Goal: Transaction & Acquisition: Purchase product/service

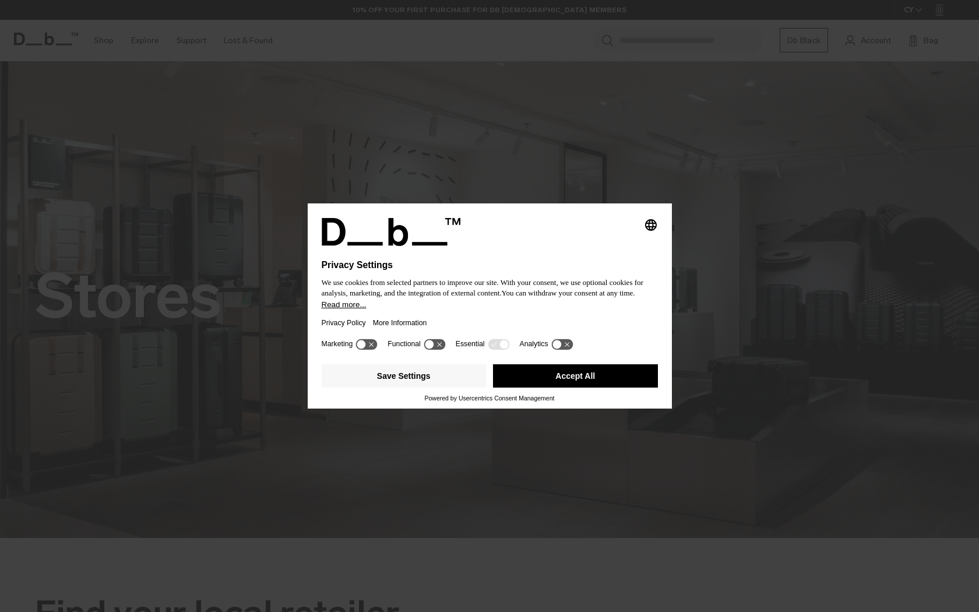
click at [570, 395] on div "Save Settings Accept All" at bounding box center [490, 377] width 336 height 35
click at [567, 386] on button "Accept All" at bounding box center [575, 375] width 165 height 23
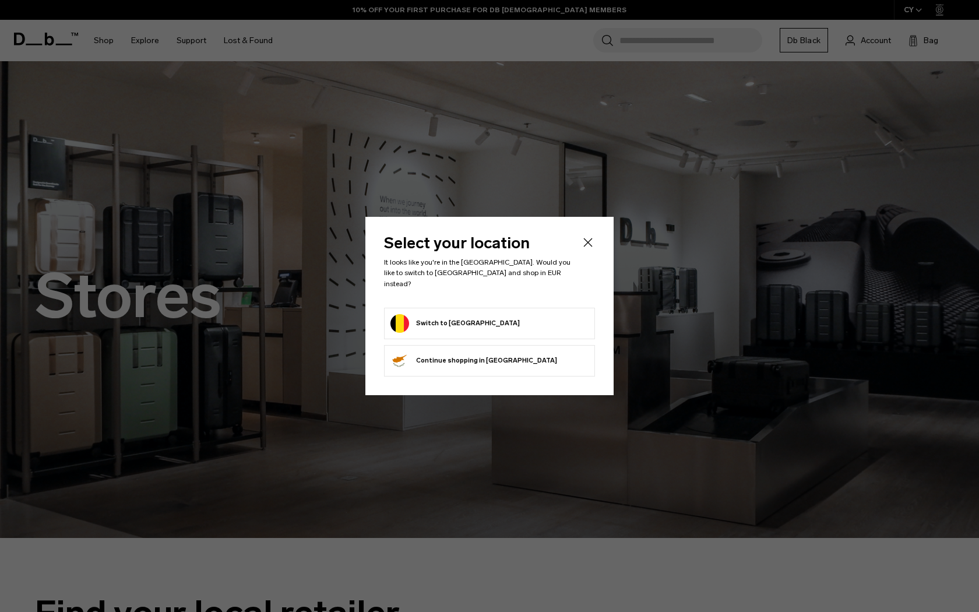
click at [445, 319] on button "Switch to Belgium" at bounding box center [455, 323] width 129 height 19
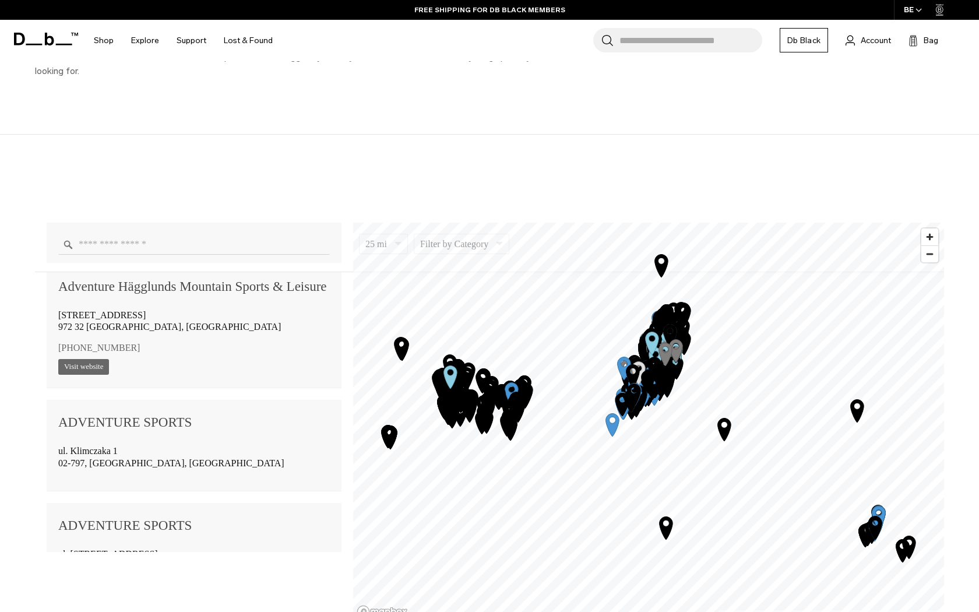
scroll to position [1135, 0]
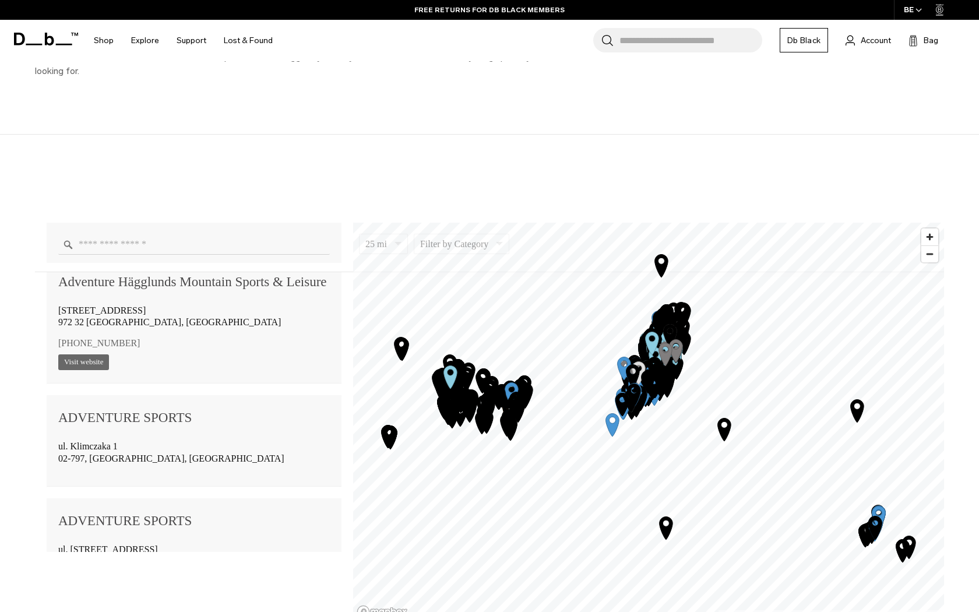
click at [187, 239] on input "Enter a location" at bounding box center [194, 244] width 272 height 20
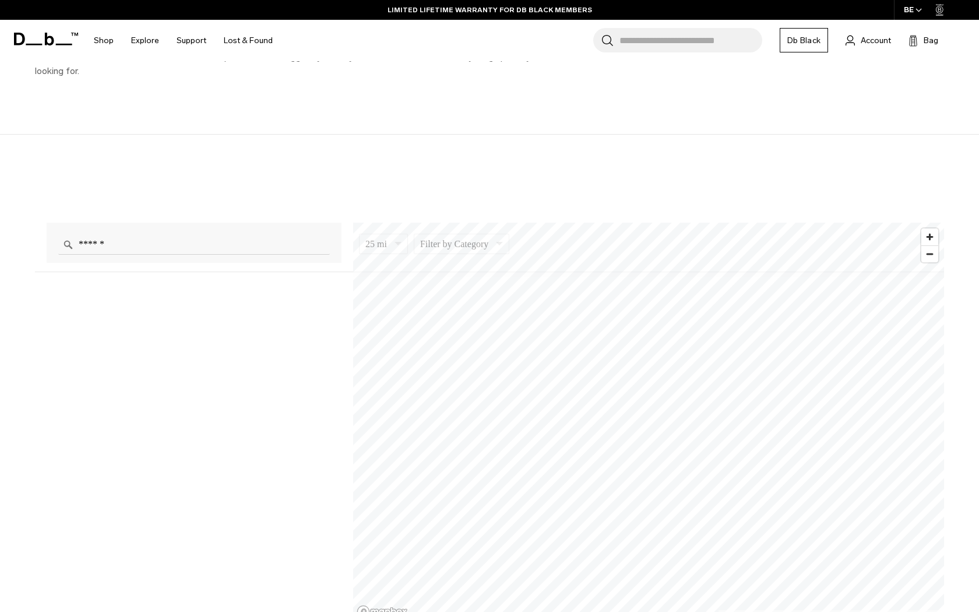
scroll to position [0, 0]
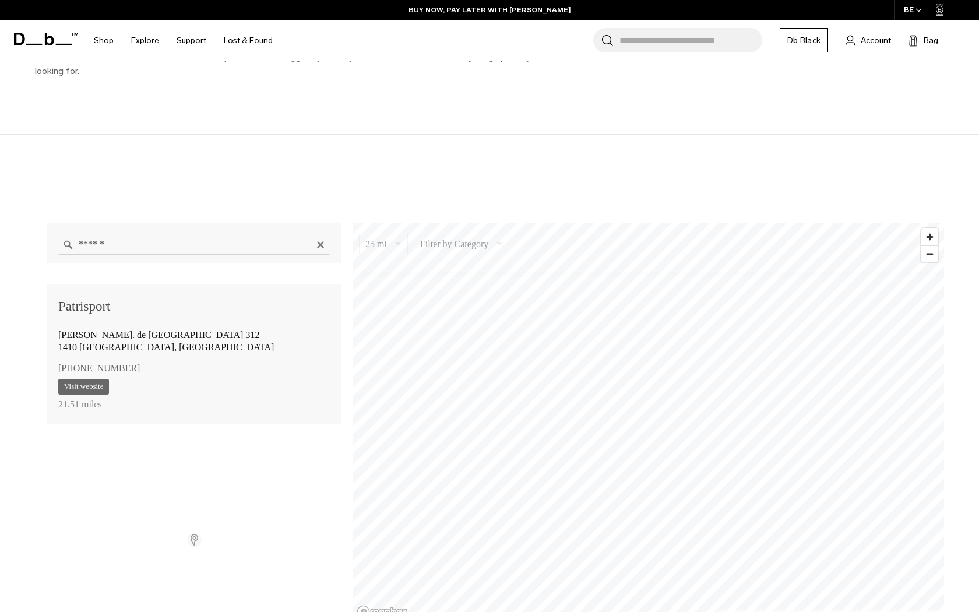
click at [174, 251] on input "******" at bounding box center [194, 244] width 272 height 20
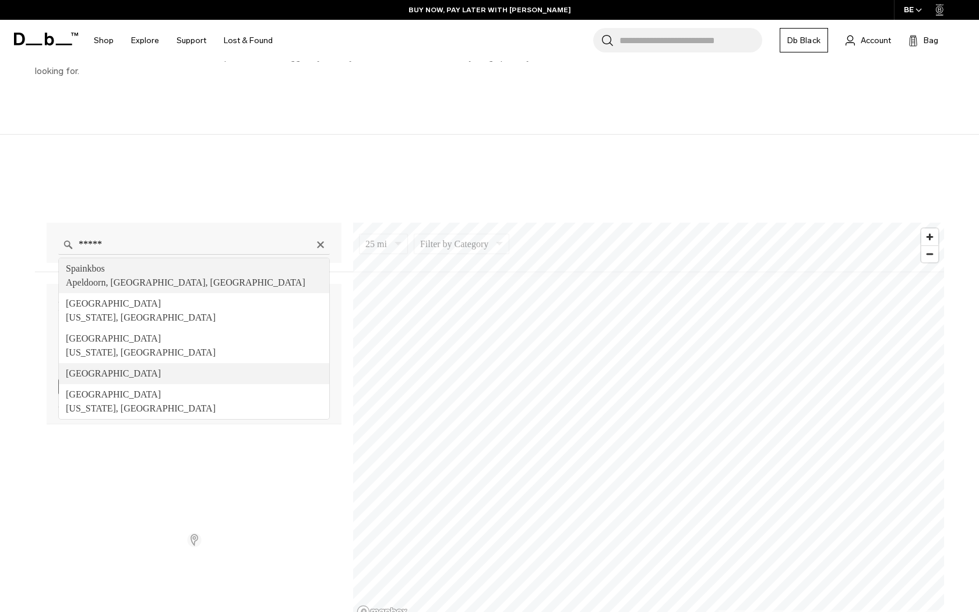
type input "******"
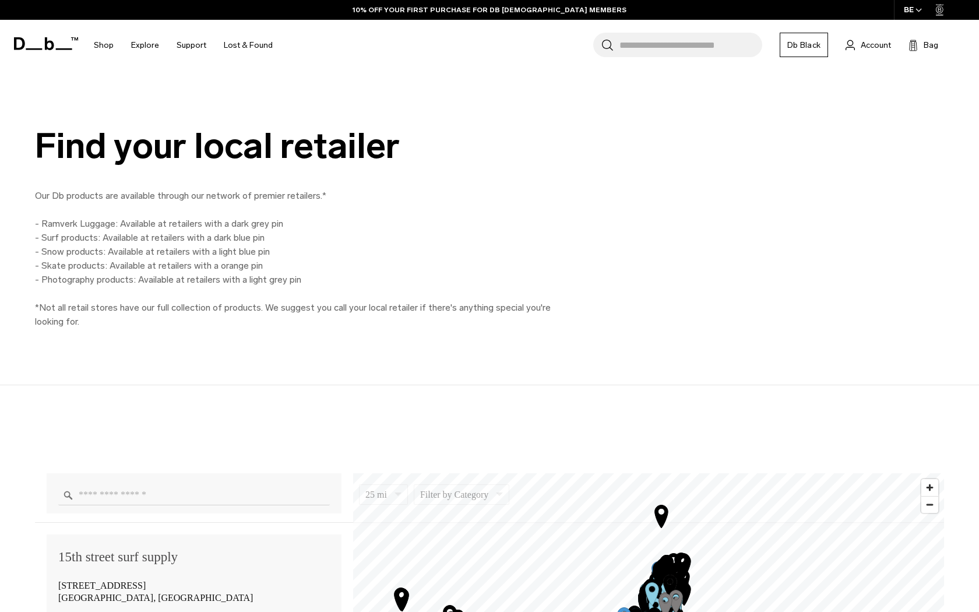
scroll to position [867, 0]
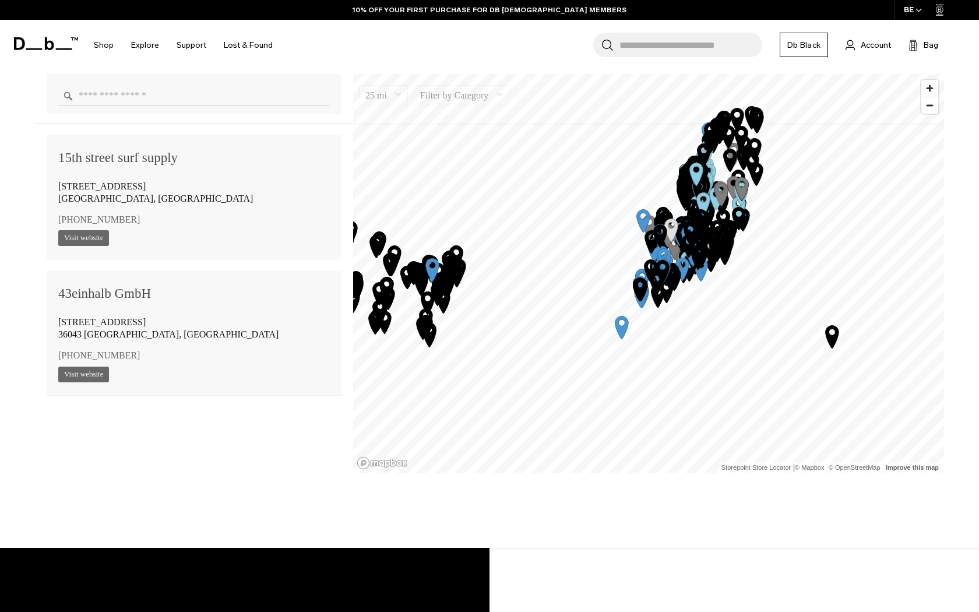
drag, startPoint x: 736, startPoint y: 252, endPoint x: 681, endPoint y: 249, distance: 55.4
click at [713, 249] on icon "Map marker" at bounding box center [727, 241] width 29 height 29
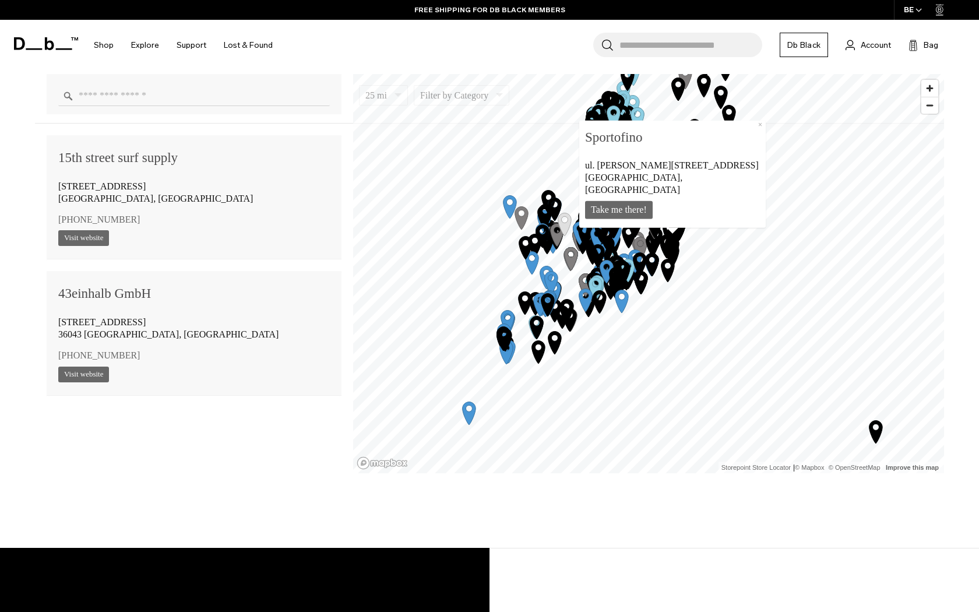
scroll to position [94463, 0]
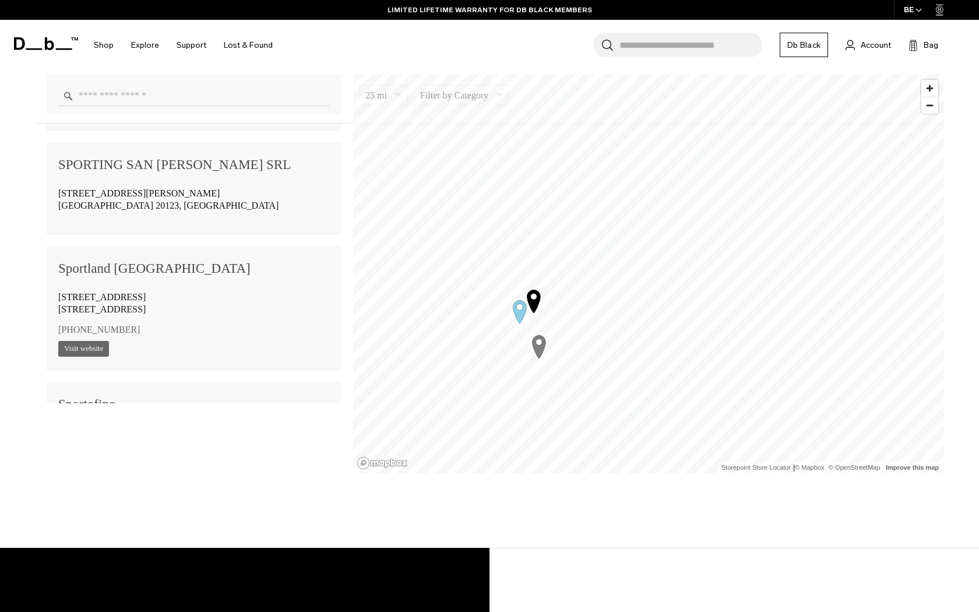
click at [538, 347] on icon "Map marker" at bounding box center [539, 347] width 13 height 23
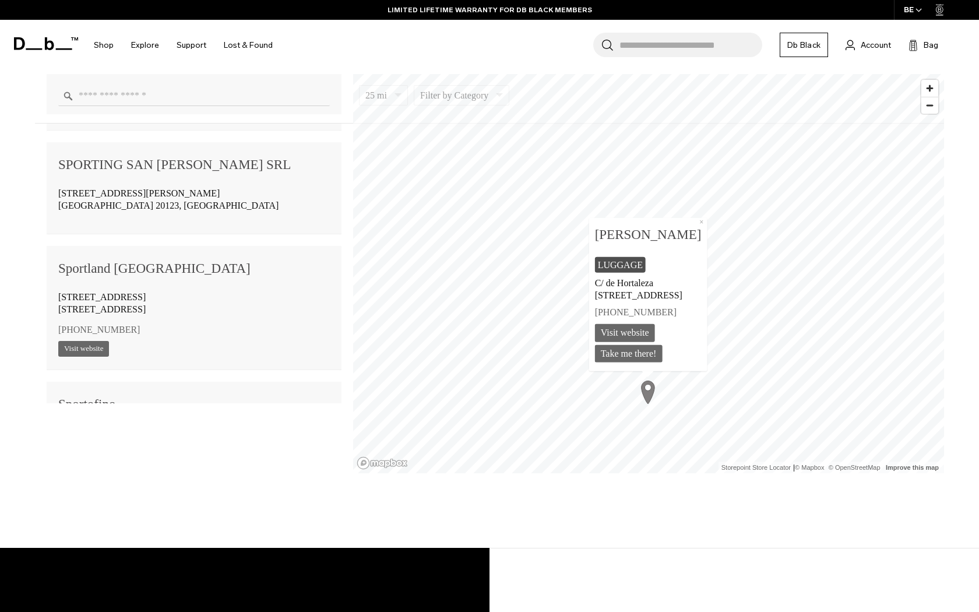
scroll to position [103947, 0]
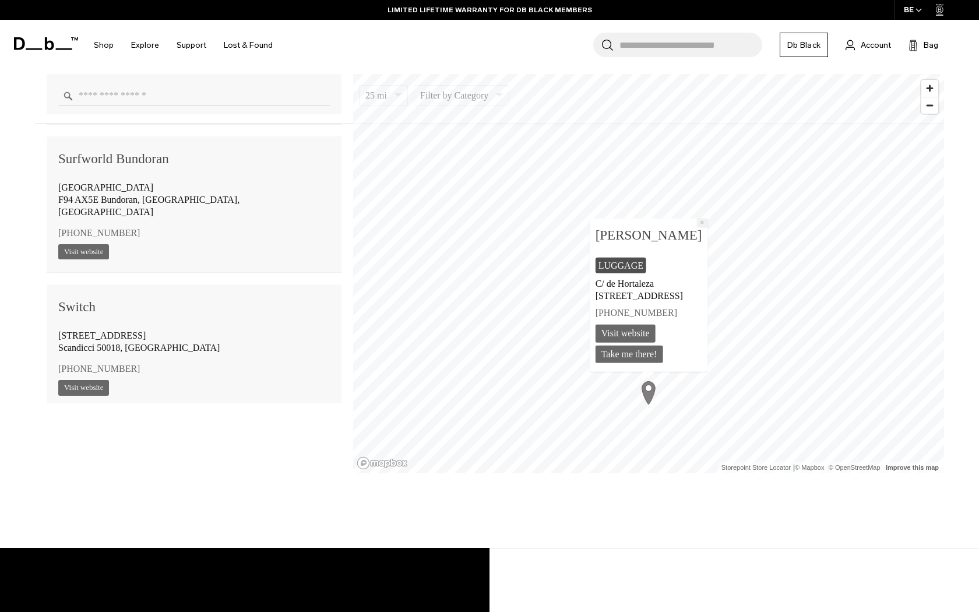
click at [706, 223] on button "×" at bounding box center [702, 223] width 11 height 9
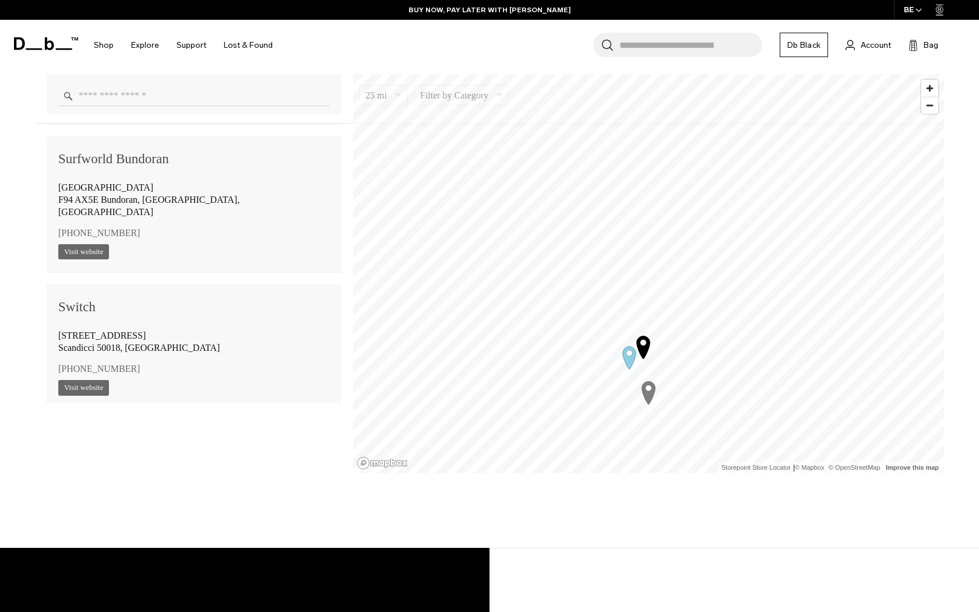
click at [642, 351] on icon "Map marker" at bounding box center [643, 347] width 13 height 23
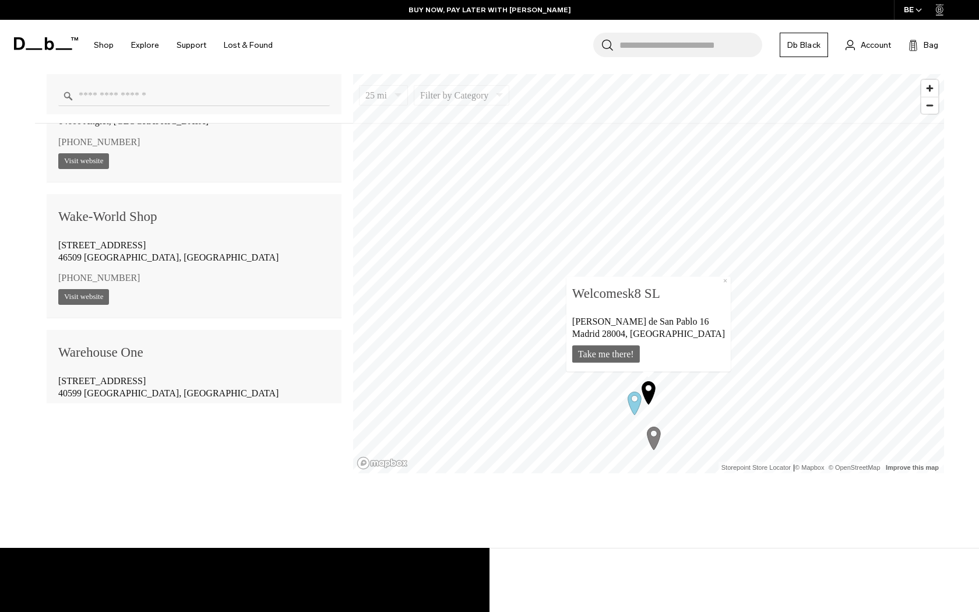
click at [632, 403] on icon "Map marker" at bounding box center [634, 403] width 13 height 23
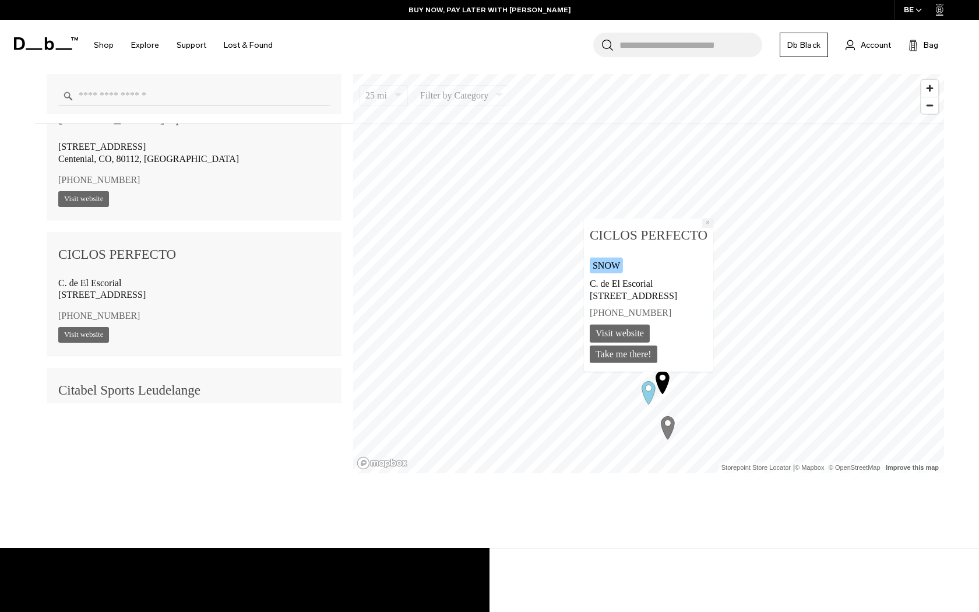
click at [713, 219] on button "×" at bounding box center [707, 223] width 11 height 9
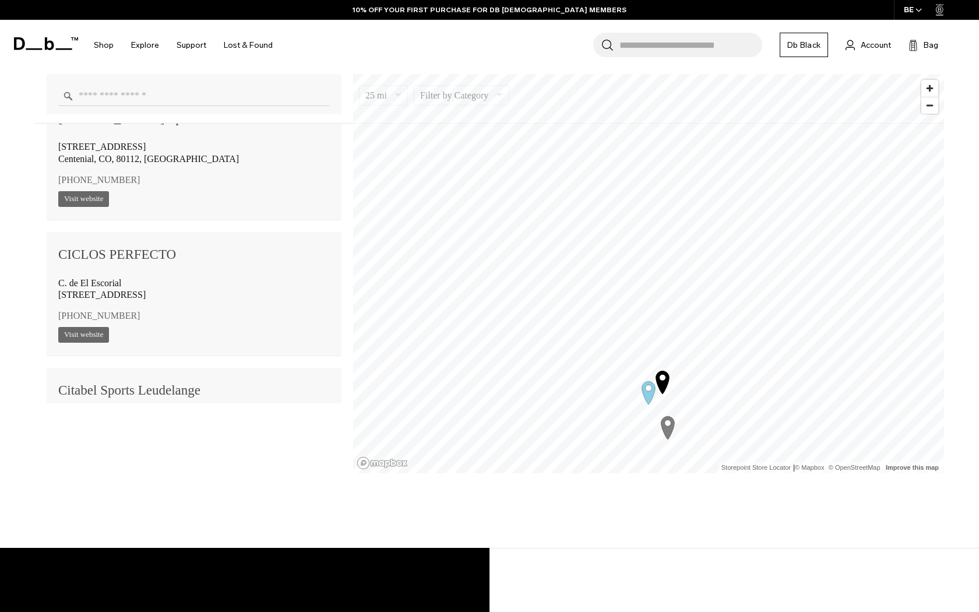
click at [664, 382] on icon "Map marker" at bounding box center [662, 382] width 13 height 23
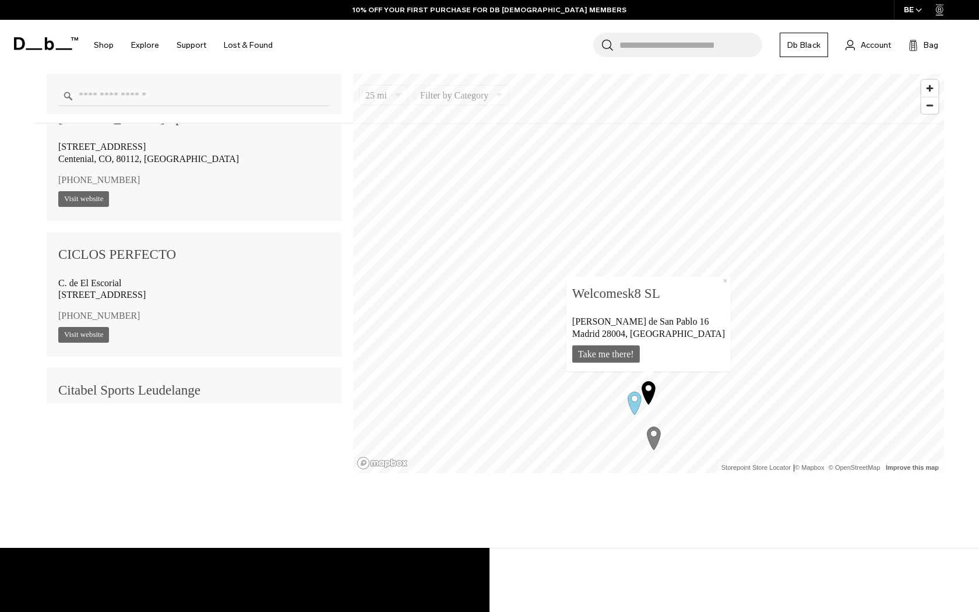
scroll to position [111089, 0]
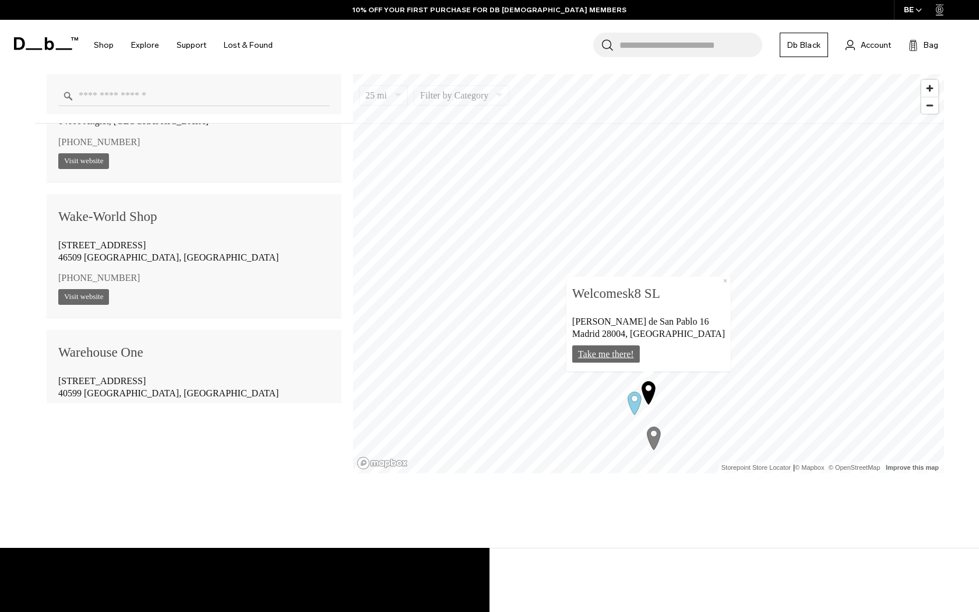
click at [617, 351] on link "Take me there!" at bounding box center [606, 354] width 68 height 18
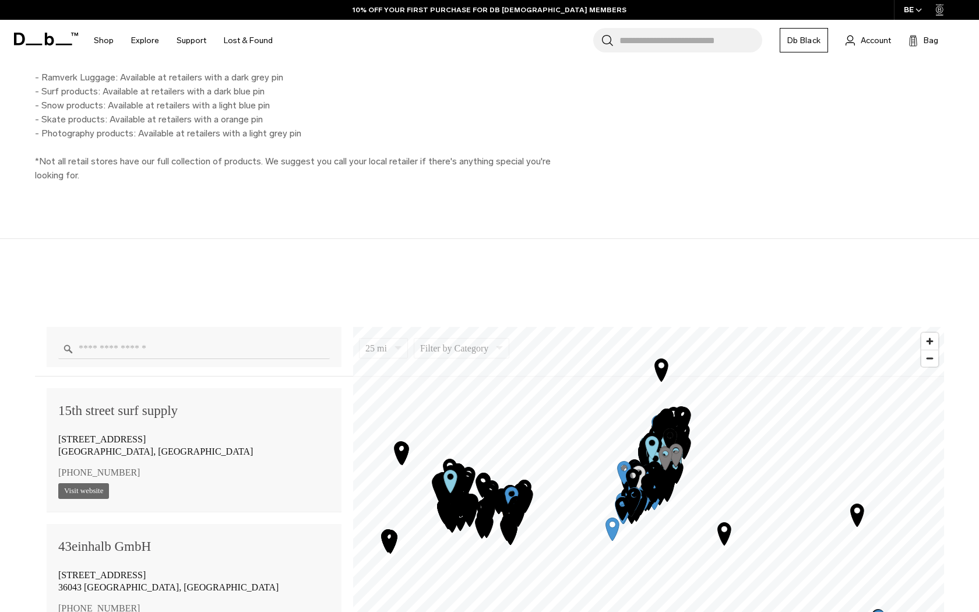
click at [196, 339] on input "Enter a location" at bounding box center [194, 349] width 272 height 20
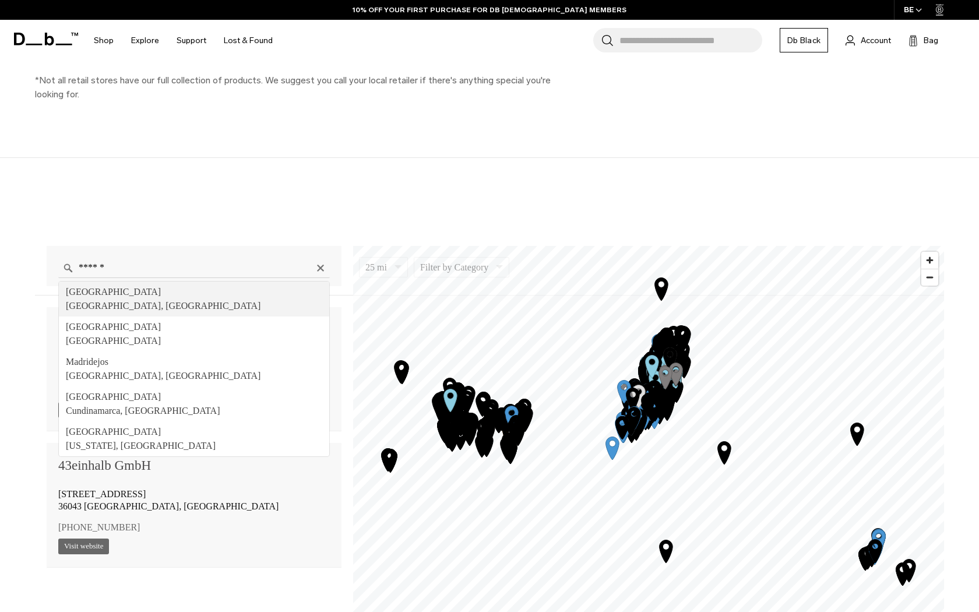
type input "**********"
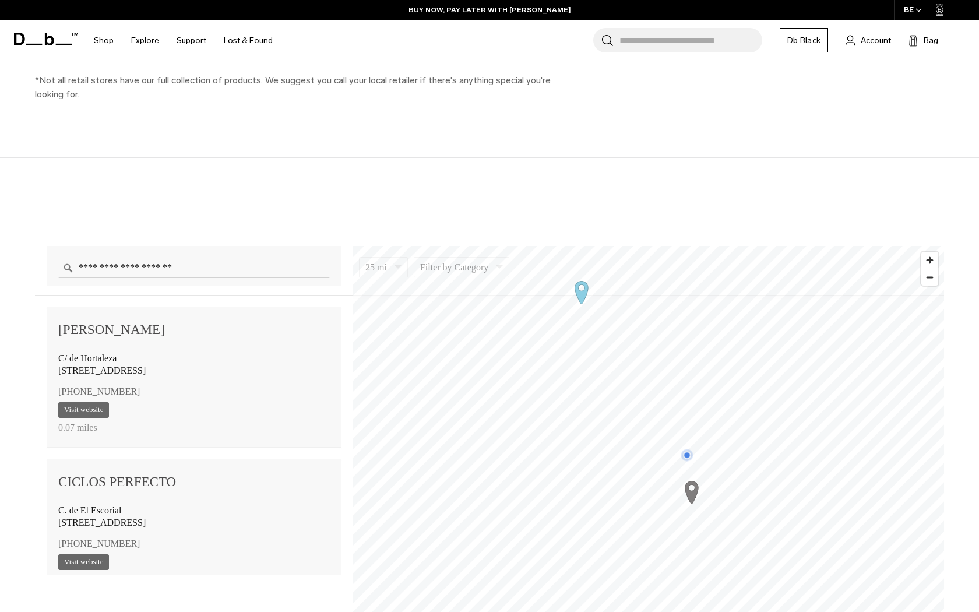
drag, startPoint x: 618, startPoint y: 458, endPoint x: 578, endPoint y: 298, distance: 164.1
click at [578, 298] on icon "Map marker" at bounding box center [581, 293] width 13 height 23
click at [643, 295] on icon "Map marker" at bounding box center [644, 298] width 29 height 29
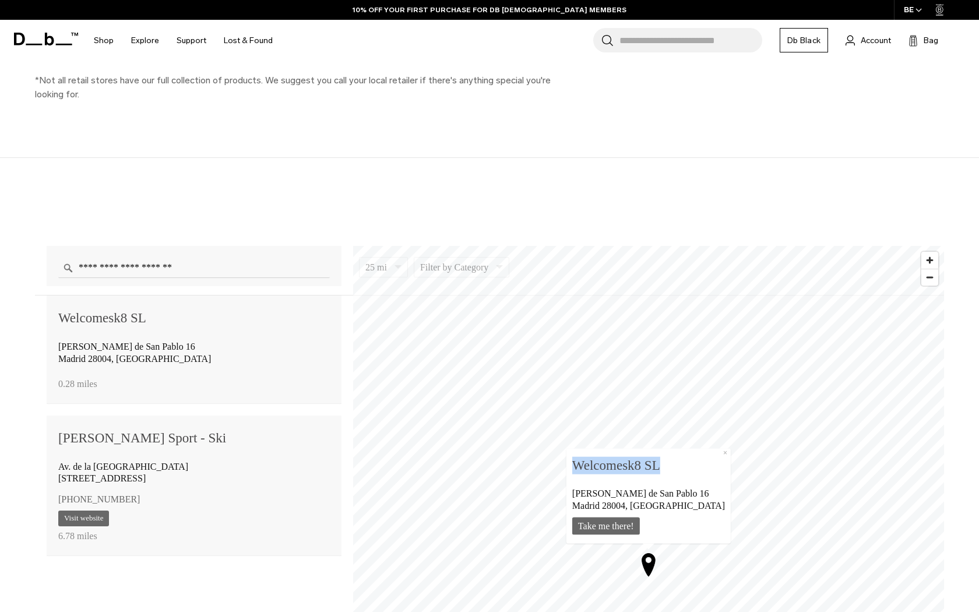
click at [570, 473] on div "1 2 3 4 Storepoint Store Locator | © Mapbox © OpenStreetMap Improve this map Us…" at bounding box center [648, 445] width 591 height 399
copy div "Storepoint Store Locator | © Mapbox © OpenStreetMap Improve this map Use two fi…"
click at [625, 479] on div "Welcomesk8 SL Corredera Alta de San Pablo 16 Madrid 28004, Spain Take me there!" at bounding box center [648, 495] width 153 height 80
click at [562, 467] on div "1 2 3 4 Storepoint Store Locator | © Mapbox © OpenStreetMap Improve this map Us…" at bounding box center [648, 445] width 591 height 399
copy div "Storepoint Store Locator | © Mapbox © OpenStreetMap Improve this map Use two fi…"
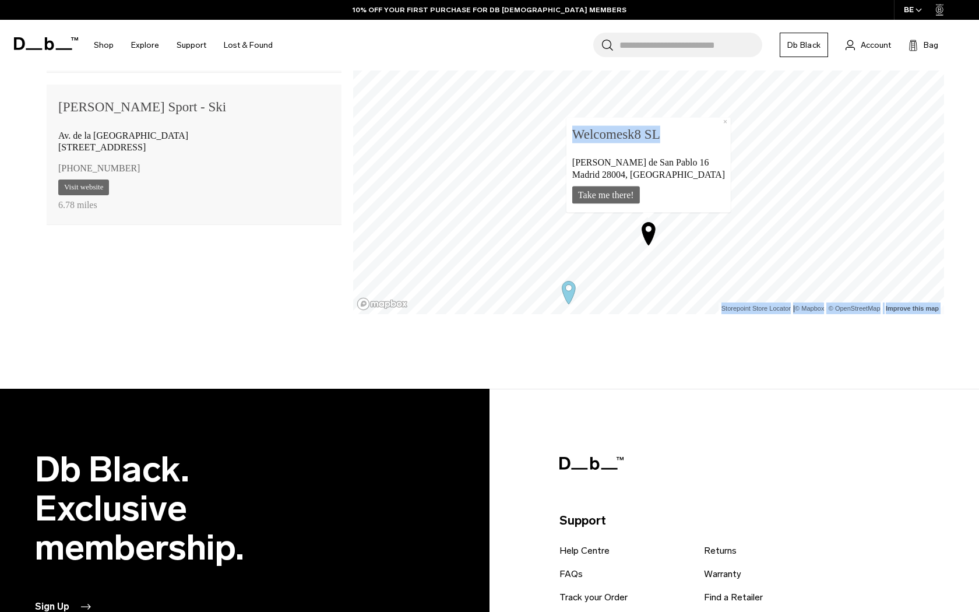
scroll to position [962, 0]
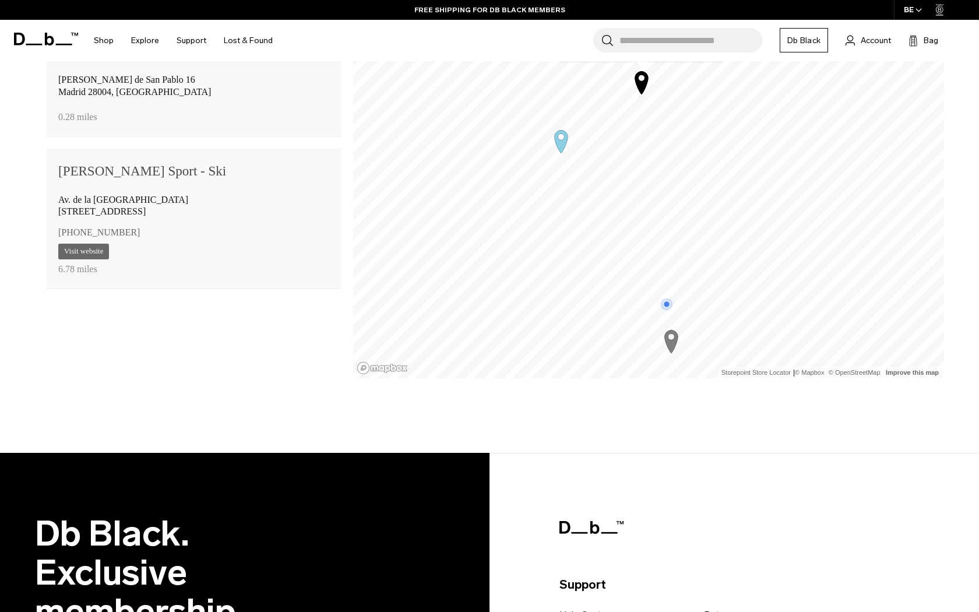
click at [732, 448] on div "**********" at bounding box center [489, 172] width 979 height 562
click at [562, 142] on icon "Map marker" at bounding box center [561, 142] width 13 height 23
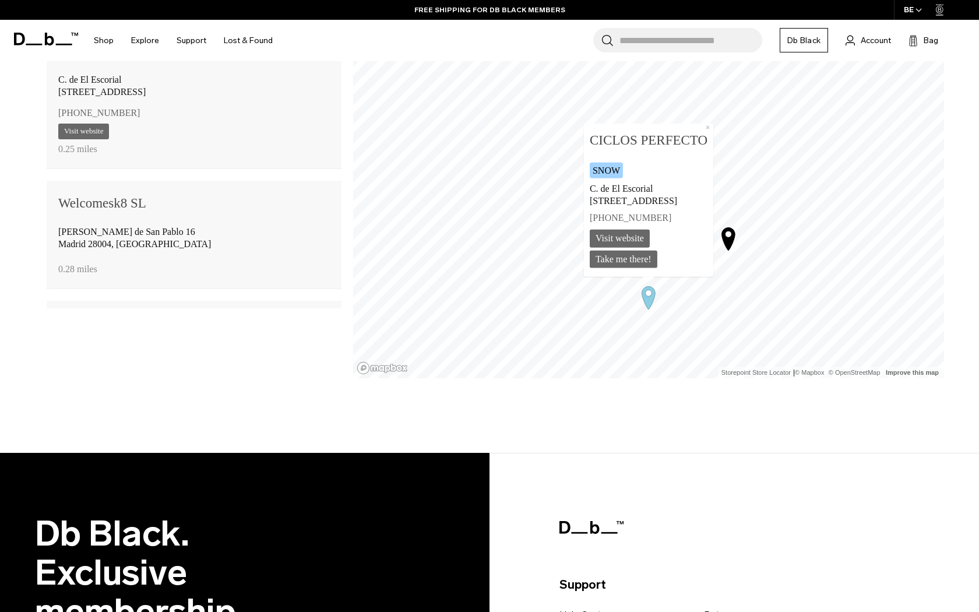
click at [646, 160] on div "Snow" at bounding box center [649, 170] width 118 height 20
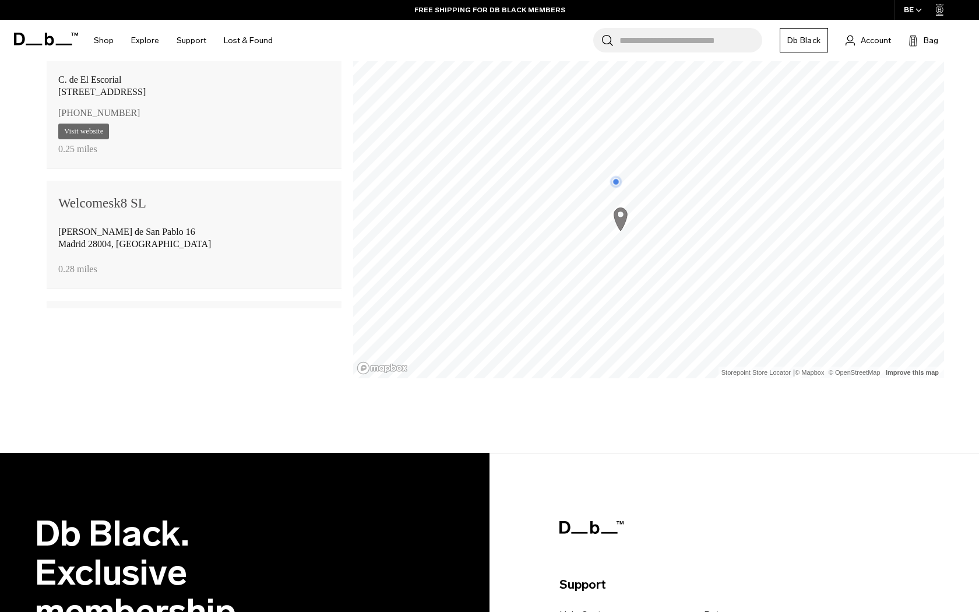
click at [616, 221] on icon "Map marker" at bounding box center [620, 219] width 13 height 23
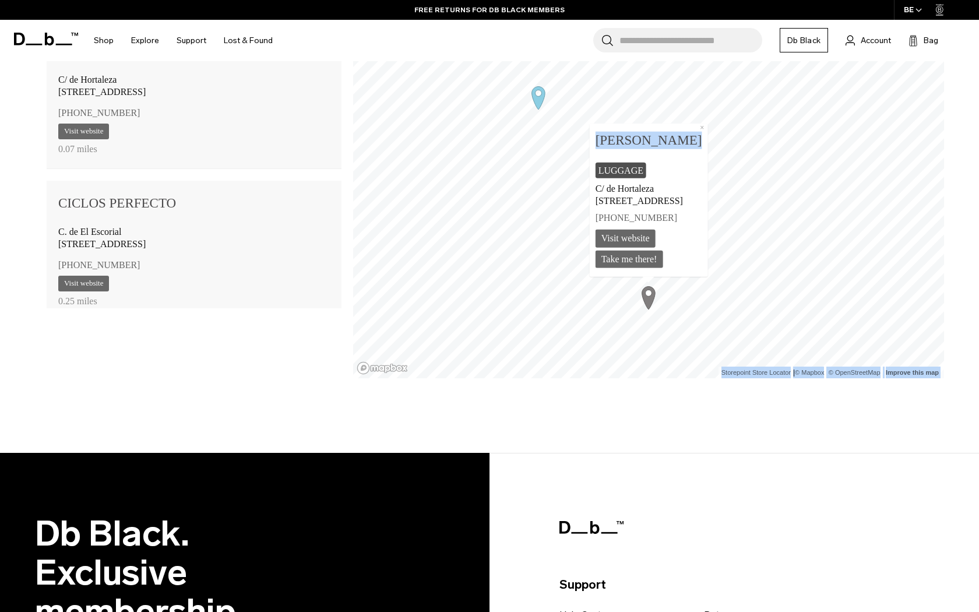
click at [577, 138] on div "1 2 3 4 Storepoint Store Locator | © Mapbox © OpenStreetMap Improve this map Us…" at bounding box center [648, 178] width 591 height 399
copy div "Storepoint Store Locator | © Mapbox © OpenStreetMap Improve this map Use two fi…"
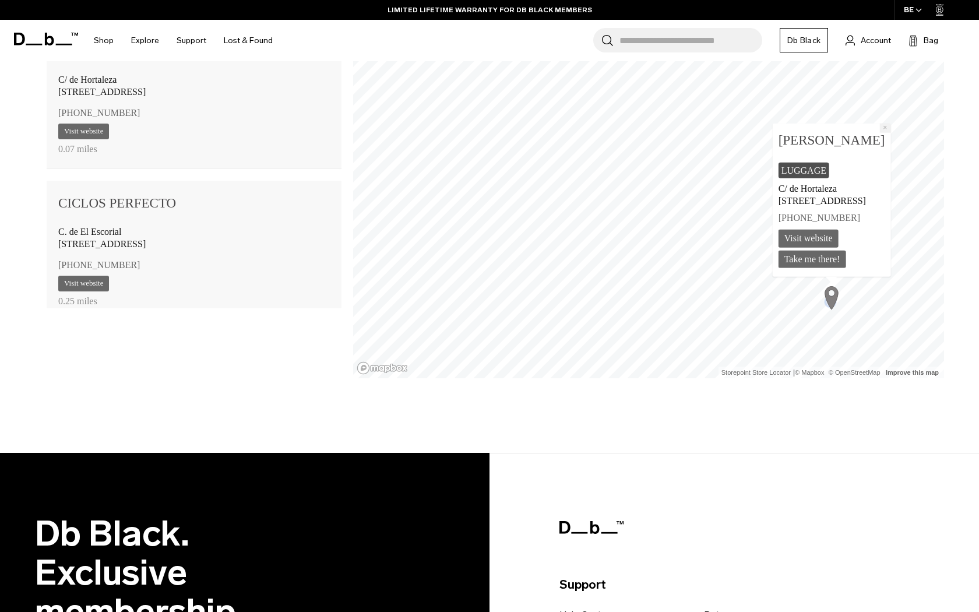
click at [891, 132] on button "×" at bounding box center [885, 128] width 11 height 9
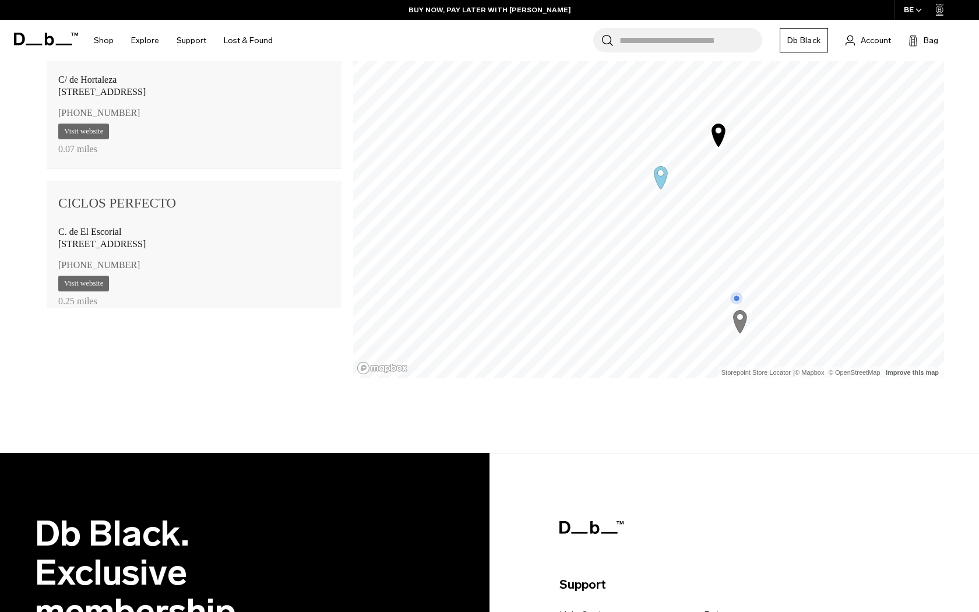
click at [666, 181] on icon "Map marker" at bounding box center [660, 177] width 29 height 29
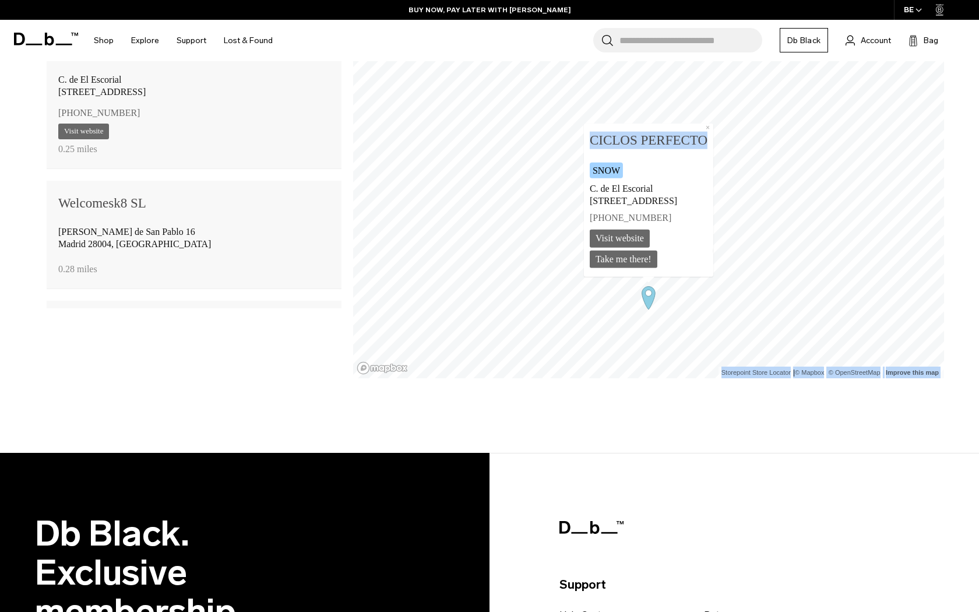
click at [546, 121] on div "1 2 3 4 Storepoint Store Locator | © Mapbox © OpenStreetMap Improve this map Us…" at bounding box center [648, 178] width 591 height 399
copy div "Storepoint Store Locator | © Mapbox © OpenStreetMap Improve this map Use two fi…"
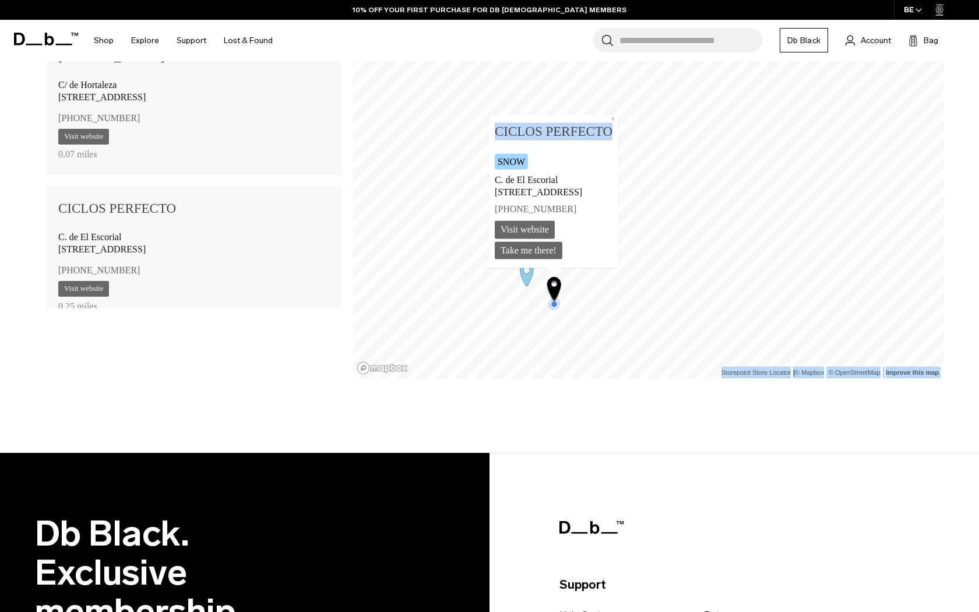
scroll to position [0, 0]
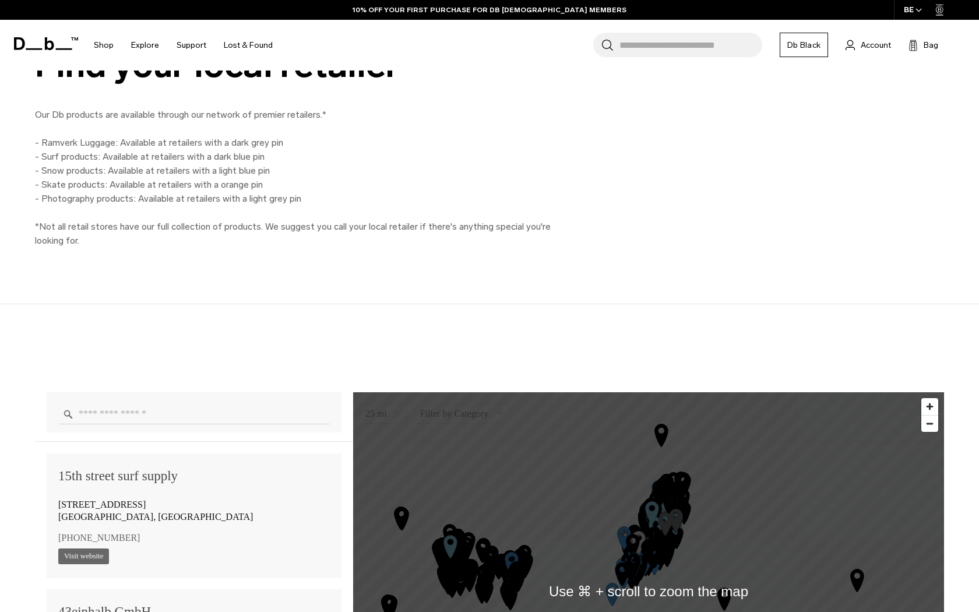
scroll to position [965, 0]
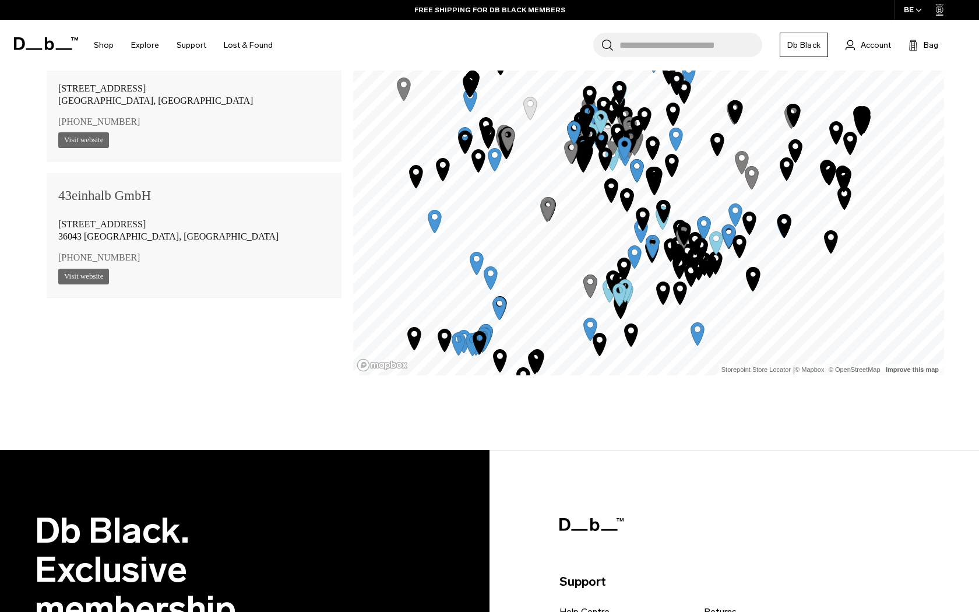
drag, startPoint x: 690, startPoint y: 132, endPoint x: 629, endPoint y: 293, distance: 172.5
click at [629, 293] on icon "Map marker" at bounding box center [619, 294] width 29 height 29
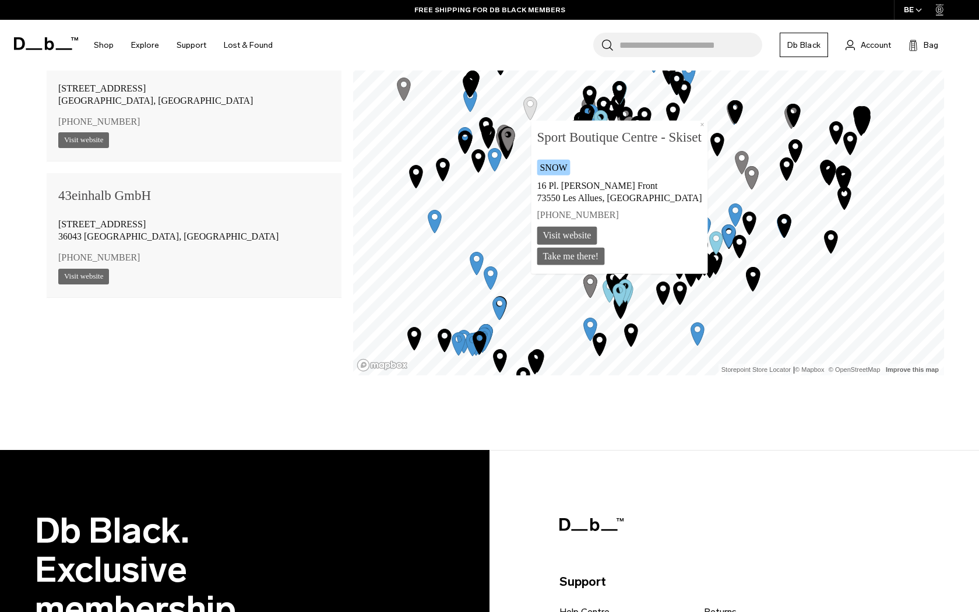
scroll to position [92372, 0]
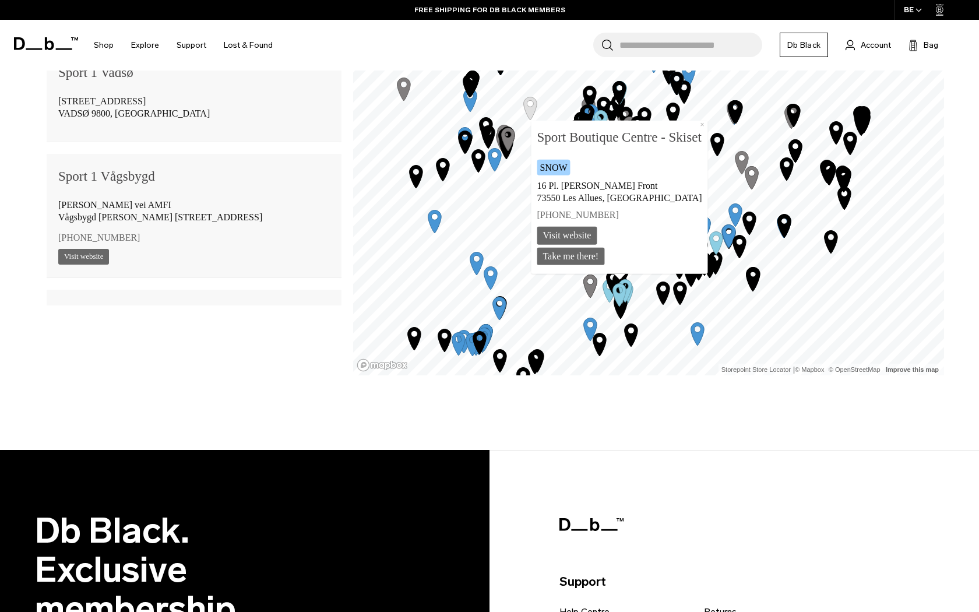
click at [701, 125] on button "×" at bounding box center [702, 125] width 11 height 9
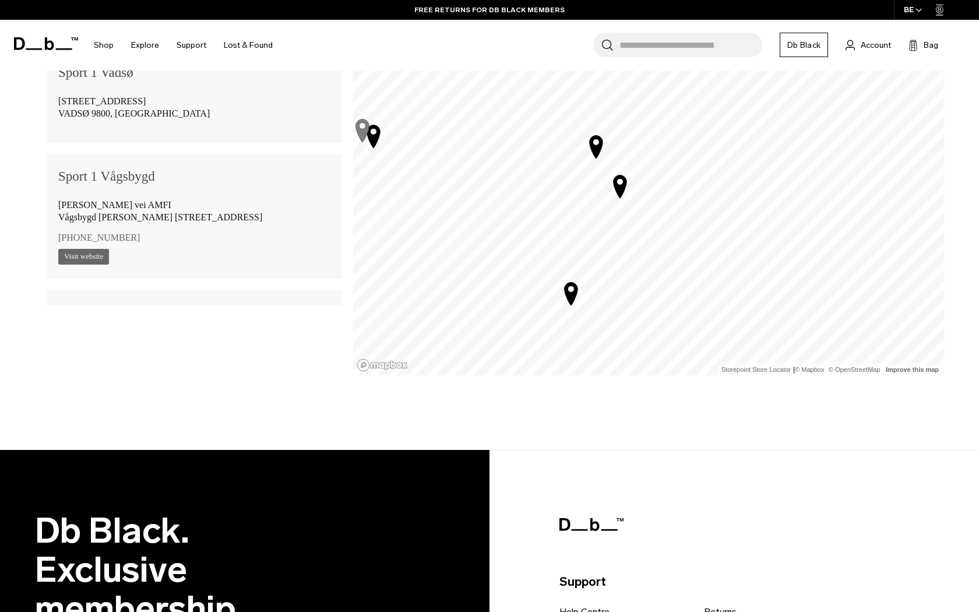
click at [551, 391] on div "25 mi 5 10 25 50 100 Filter by Category Photo Skate Snow Luggage Surf 15th stre…" at bounding box center [489, 169] width 979 height 562
click at [613, 204] on icon "Map marker" at bounding box center [610, 201] width 13 height 23
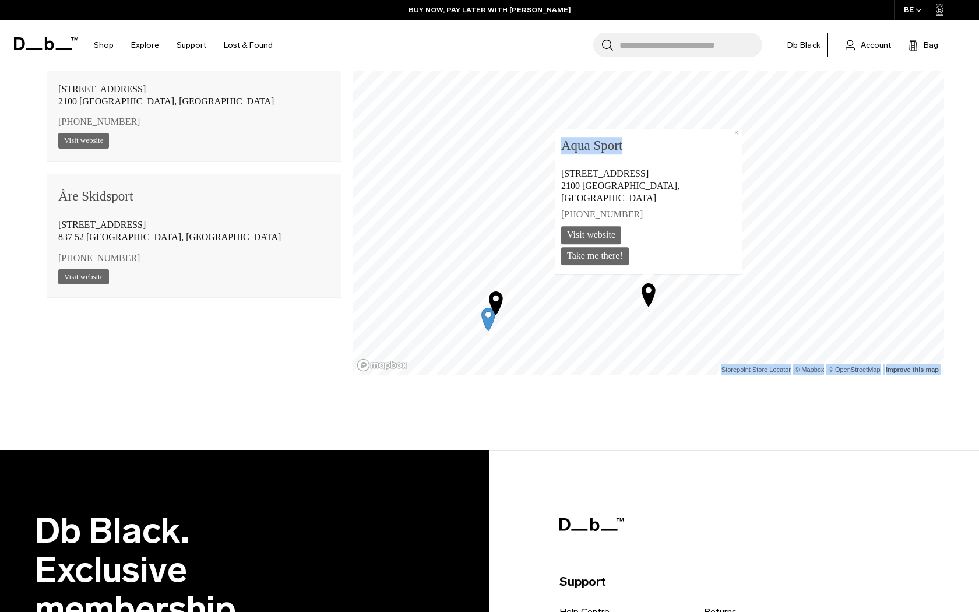
click at [584, 152] on div "1 2 3 4 5 6 7 8 9 10 11 12 13 14 15 16 17 18 19 20 21 22 23 24 25 26 27 28 29 3…" at bounding box center [648, 175] width 591 height 399
click at [664, 170] on div "Aqua Sport Ruggeveldlaan 503 2100 Antwerpen, Belgium +32 3 324 32 17 aqua-sport…" at bounding box center [648, 200] width 175 height 131
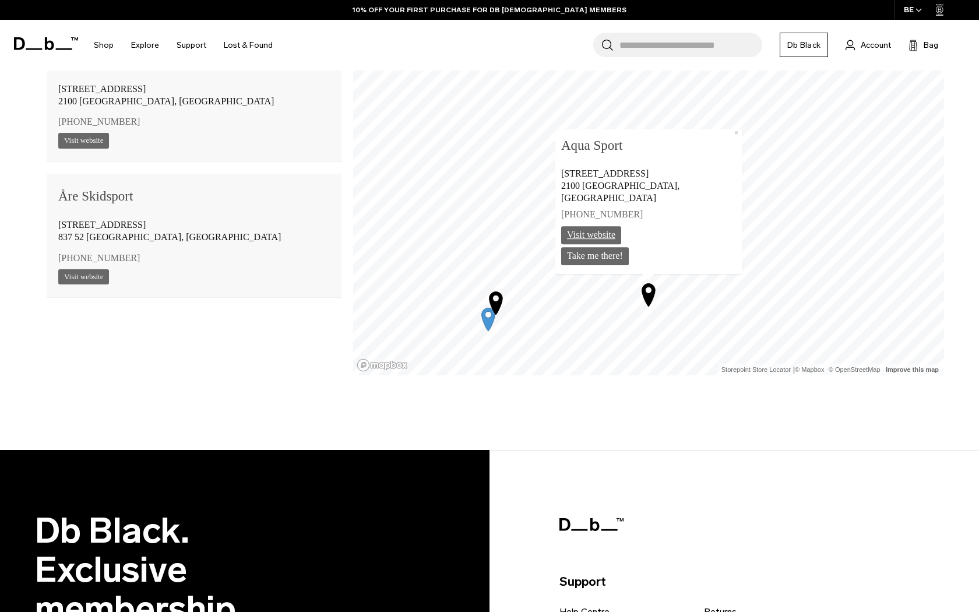
click at [621, 232] on link "Visit website" at bounding box center [591, 235] width 60 height 18
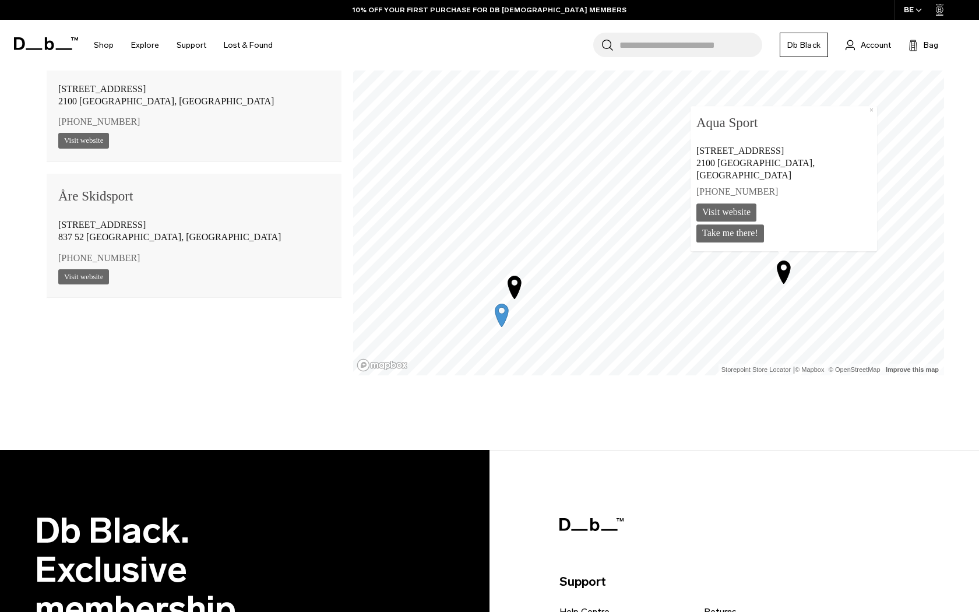
click at [516, 286] on icon "Map marker" at bounding box center [514, 287] width 13 height 23
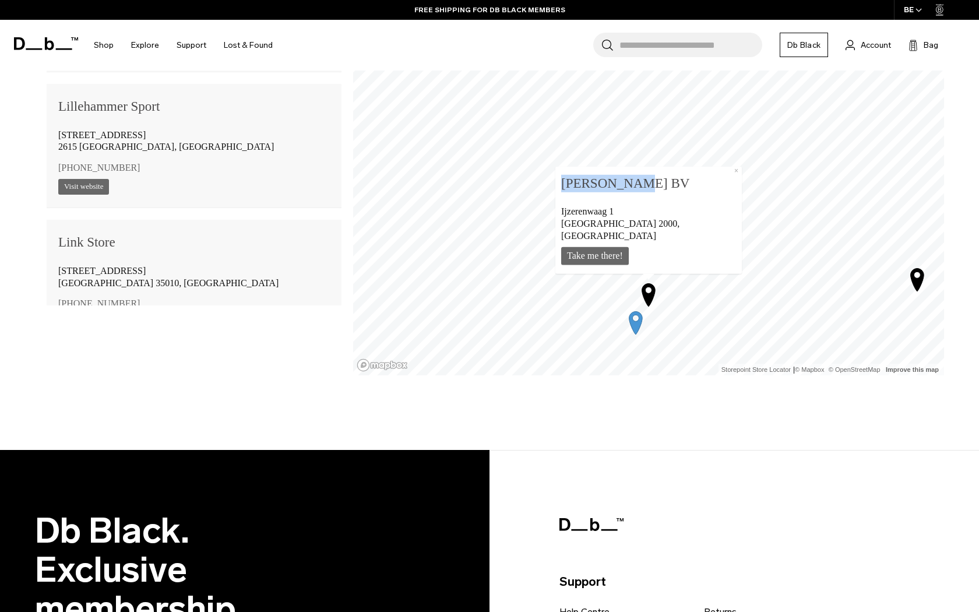
drag, startPoint x: 597, startPoint y: 192, endPoint x: 697, endPoint y: 196, distance: 99.1
click at [697, 196] on div "LOCKWOOD BV Ijzerenwaag 1 Antwerpen 2000, Belgium Take me there! ×" at bounding box center [648, 220] width 187 height 107
copy b "LOCKWOOD BV"
click at [633, 323] on icon "Map marker" at bounding box center [635, 323] width 13 height 23
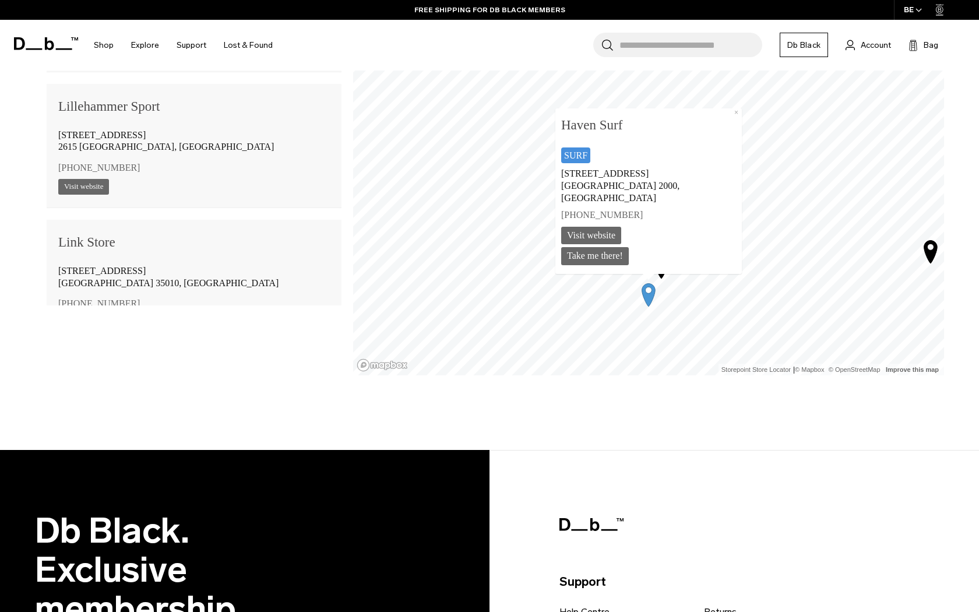
scroll to position [41204, 0]
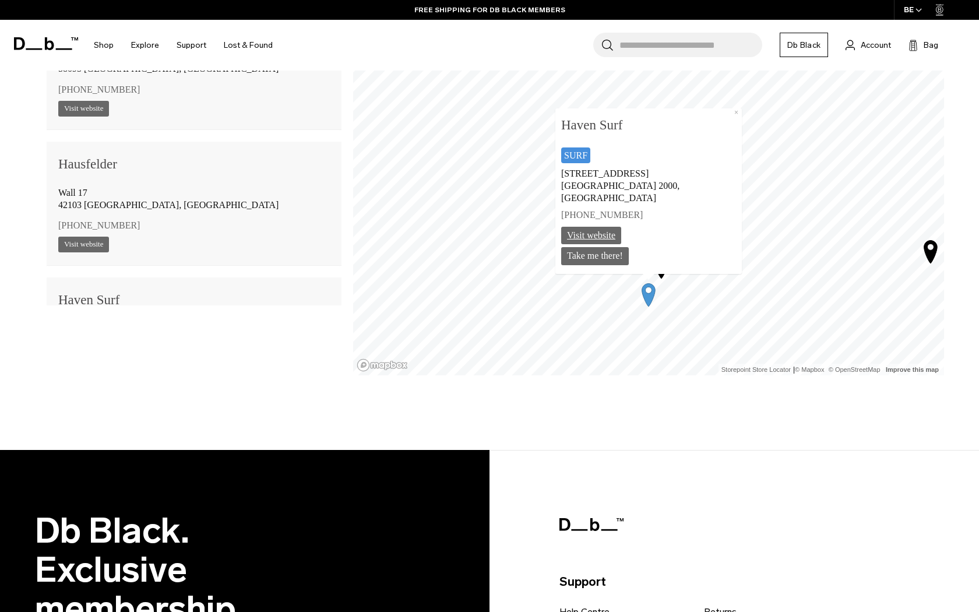
click at [621, 238] on link "Visit website" at bounding box center [591, 235] width 60 height 18
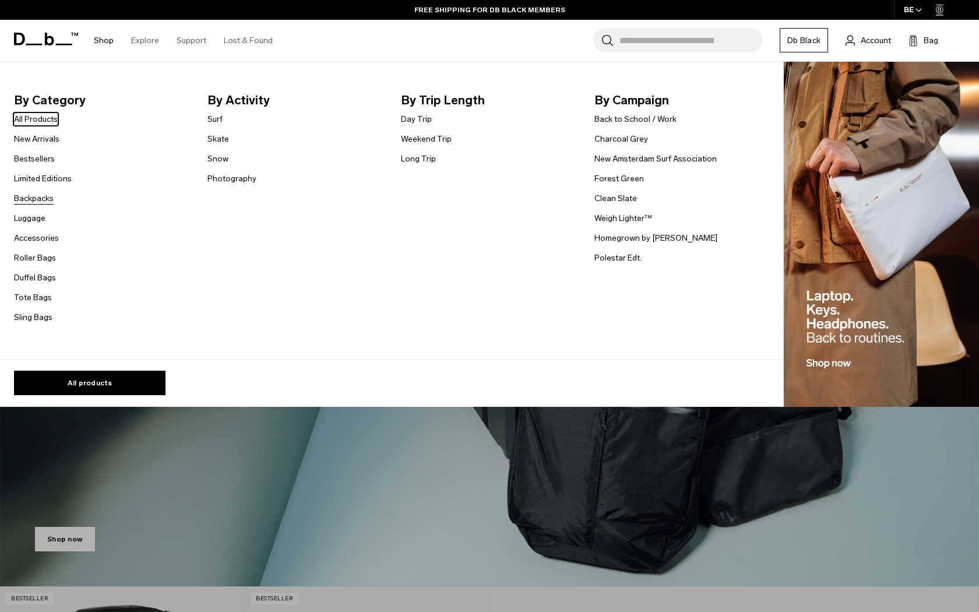
click at [35, 196] on link "Backpacks" at bounding box center [34, 198] width 40 height 12
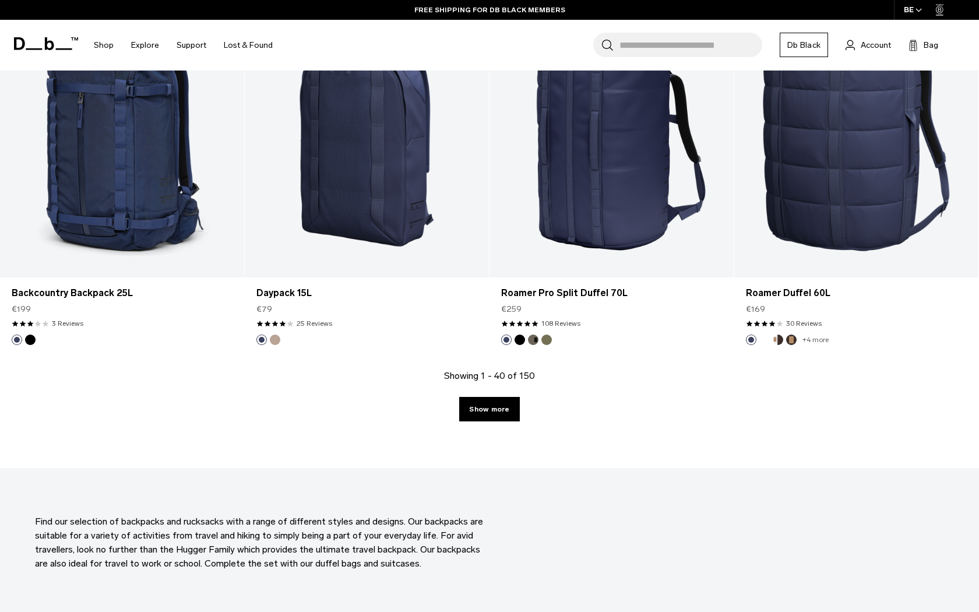
scroll to position [3463, 0]
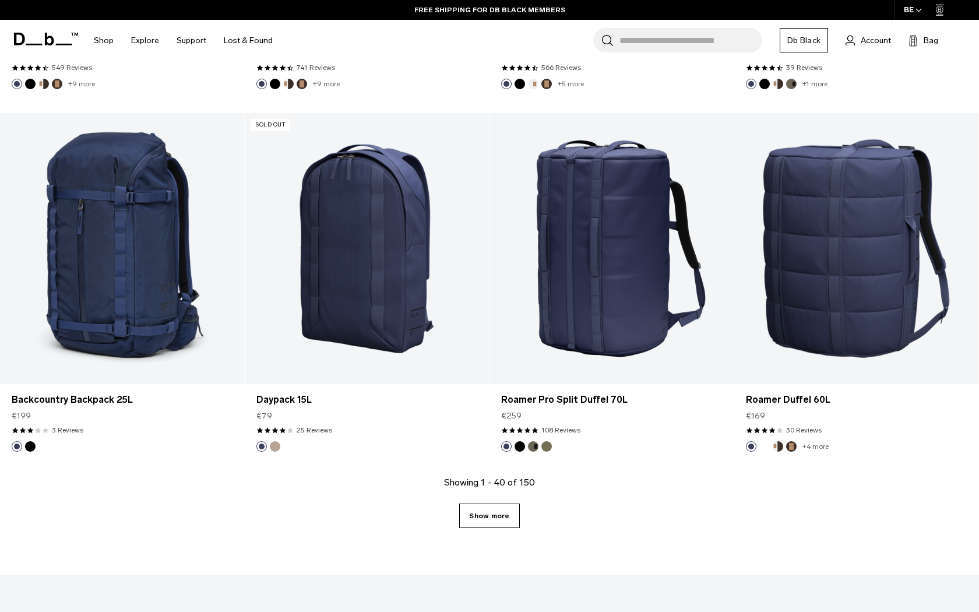
click at [508, 525] on link "Show more" at bounding box center [489, 516] width 60 height 24
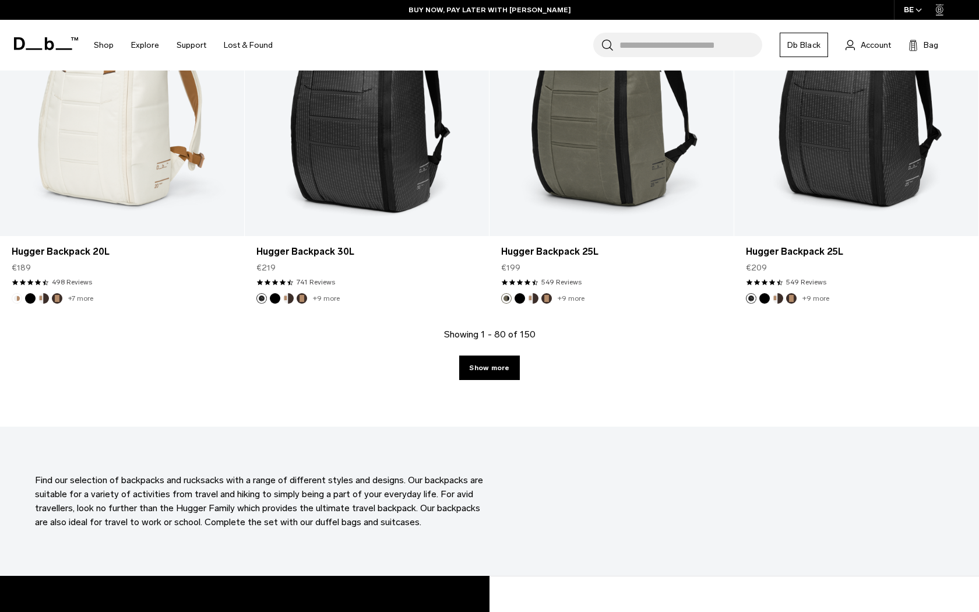
scroll to position [7247, 0]
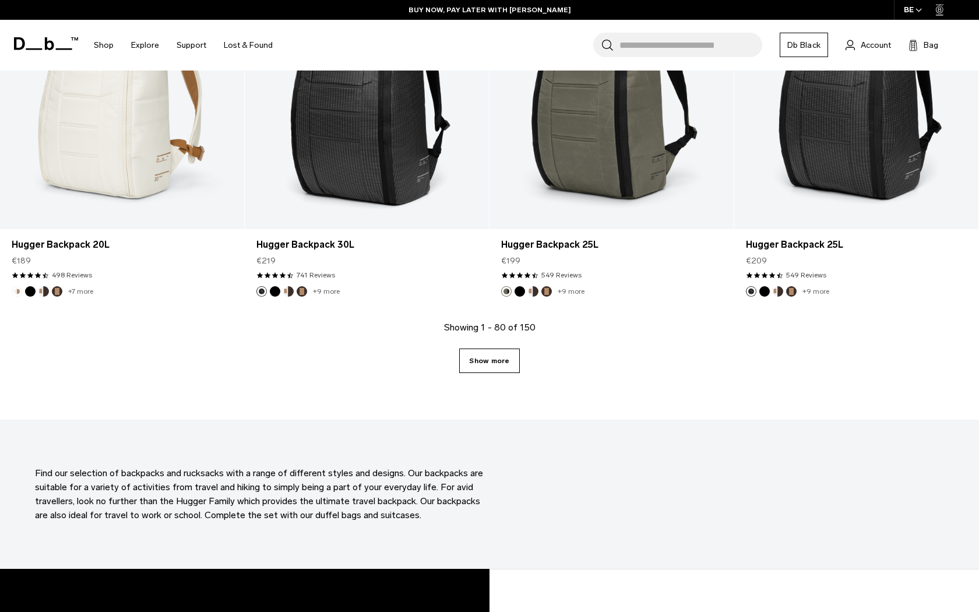
click at [506, 358] on link "Show more" at bounding box center [489, 361] width 60 height 24
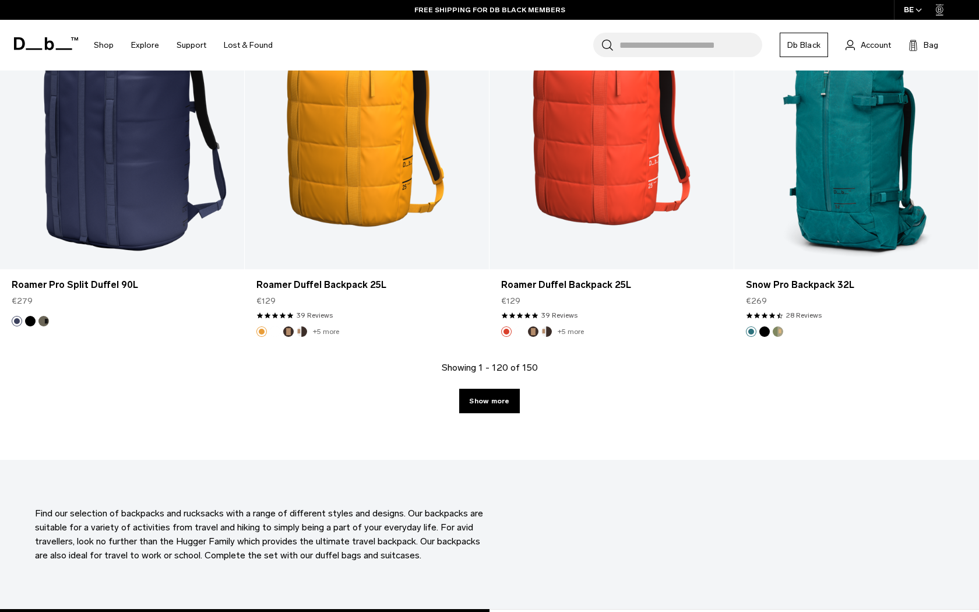
scroll to position [10966, 0]
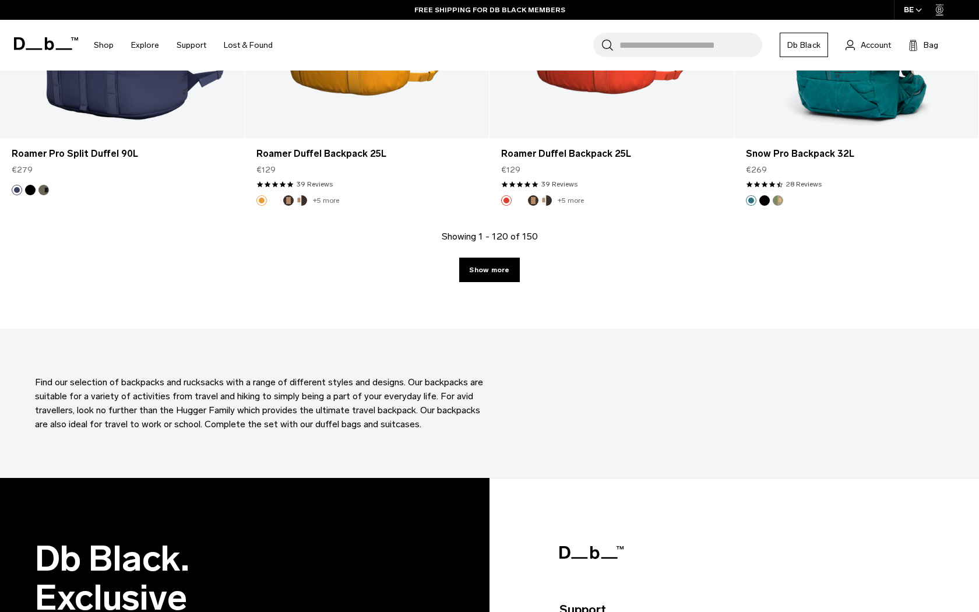
click at [480, 264] on link "Show more" at bounding box center [489, 270] width 60 height 24
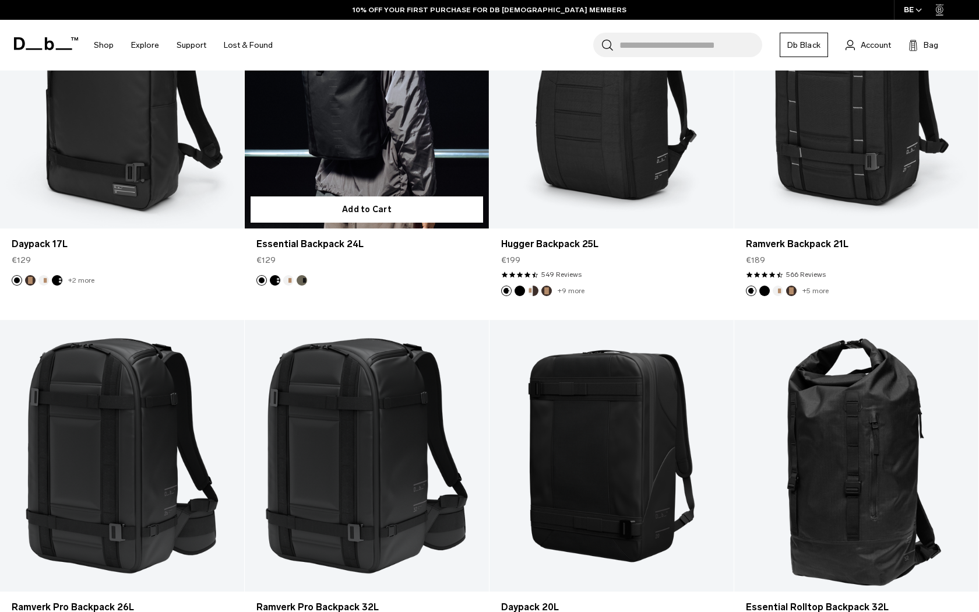
scroll to position [1564, 0]
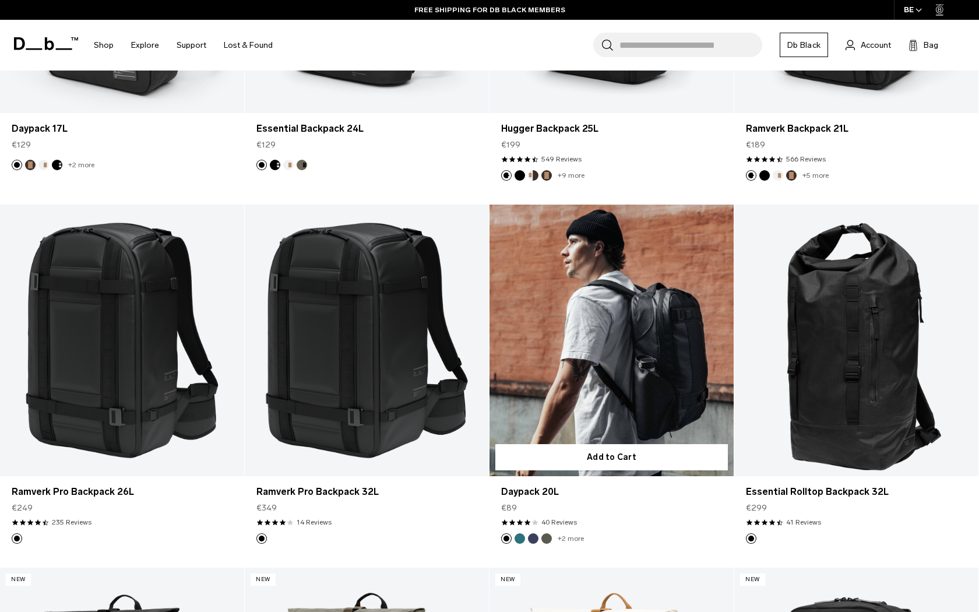
click at [698, 349] on link "Daypack 20L" at bounding box center [612, 341] width 244 height 272
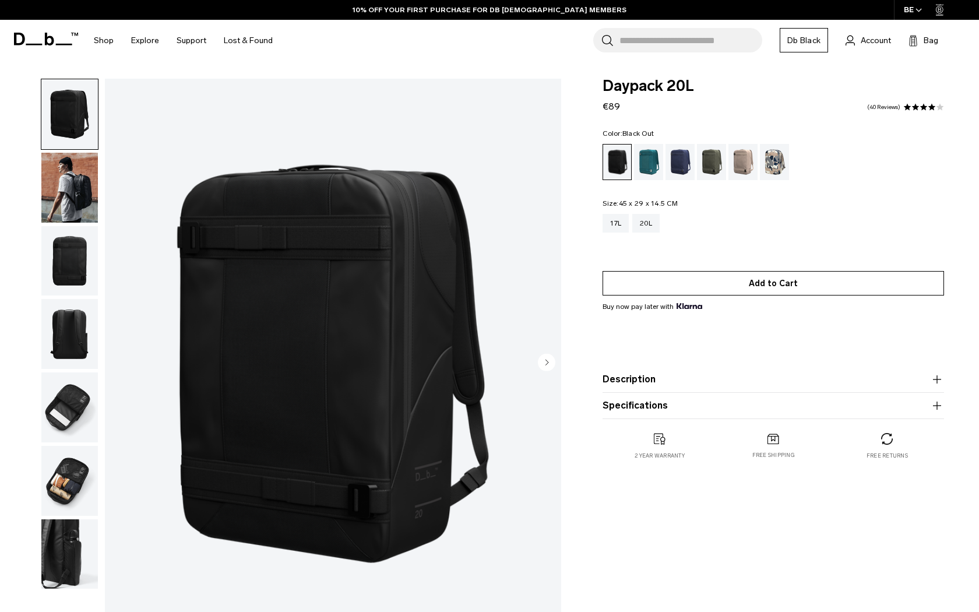
click at [700, 287] on button "Add to Cart" at bounding box center [774, 283] width 342 height 24
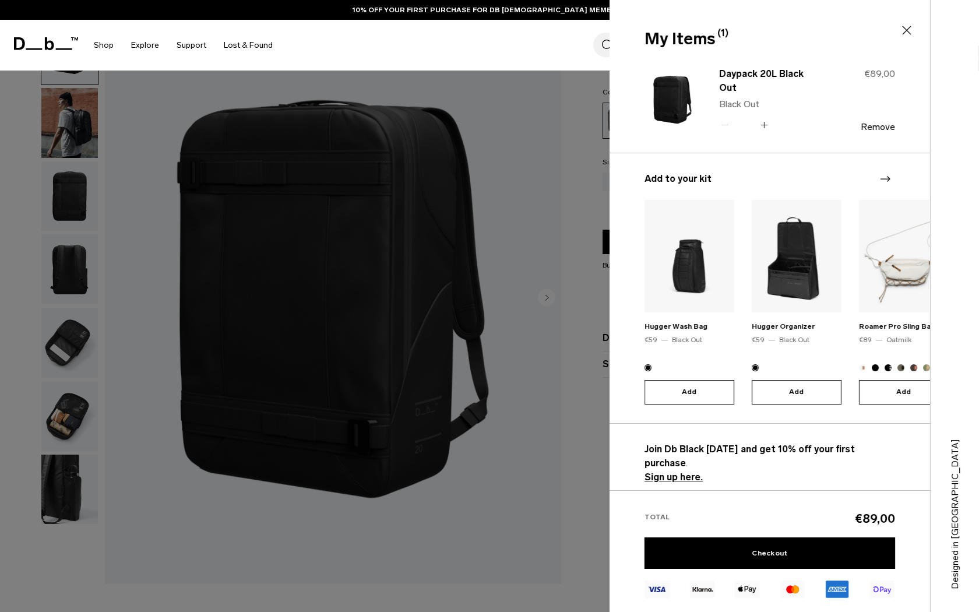
scroll to position [106, 0]
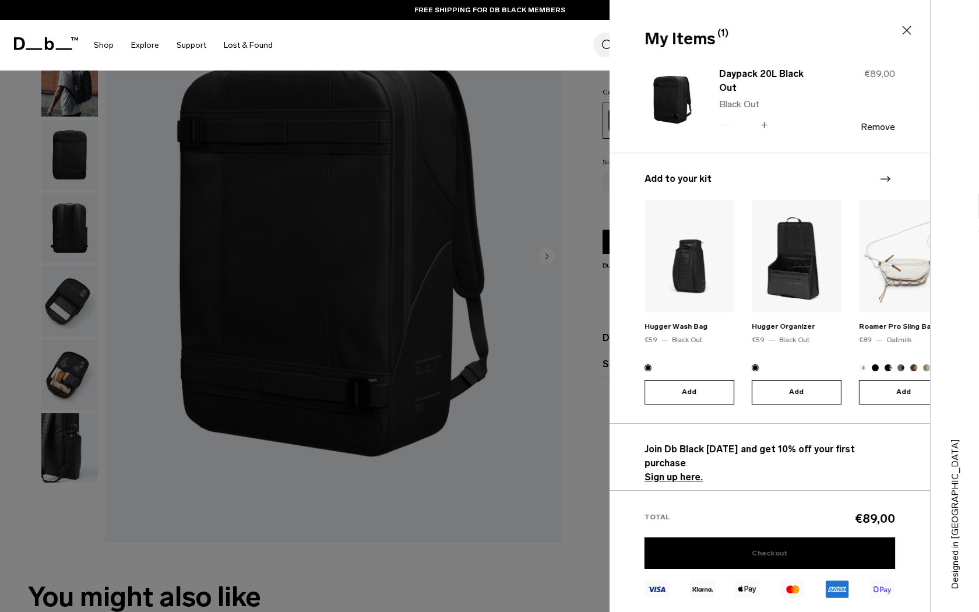
click at [757, 548] on link "Checkout" at bounding box center [770, 552] width 251 height 31
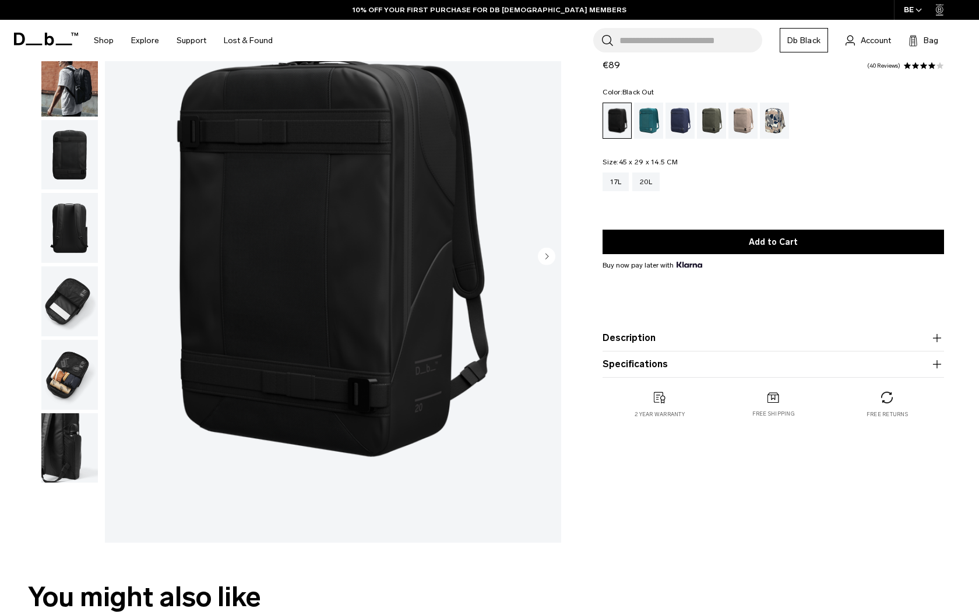
click at [62, 141] on img "button" at bounding box center [69, 155] width 57 height 70
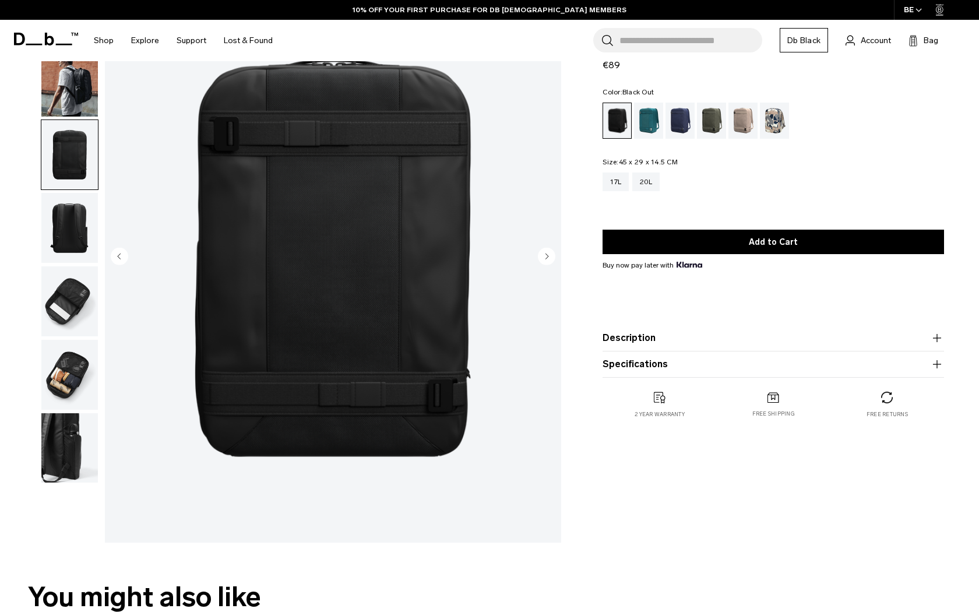
click at [70, 184] on img "button" at bounding box center [69, 155] width 57 height 70
click at [70, 206] on img "button" at bounding box center [69, 228] width 57 height 70
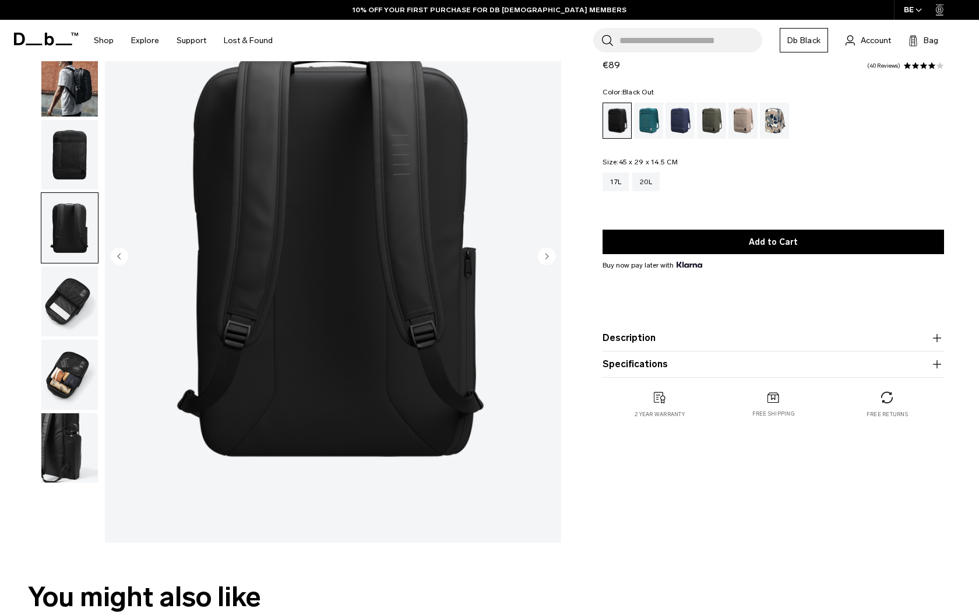
click at [72, 291] on img "button" at bounding box center [69, 301] width 57 height 70
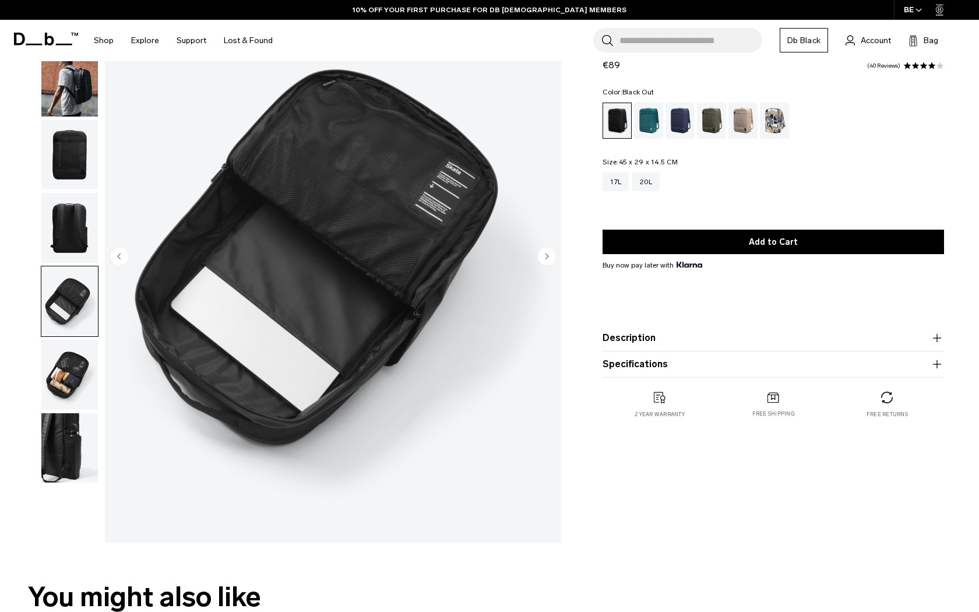
click at [65, 347] on img "button" at bounding box center [69, 375] width 57 height 70
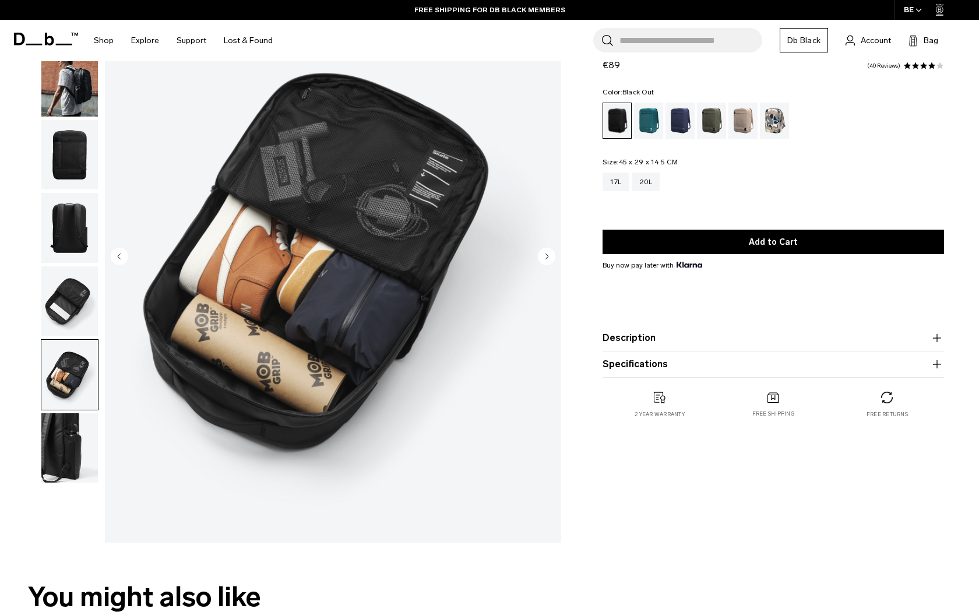
click at [68, 426] on img "button" at bounding box center [69, 448] width 57 height 70
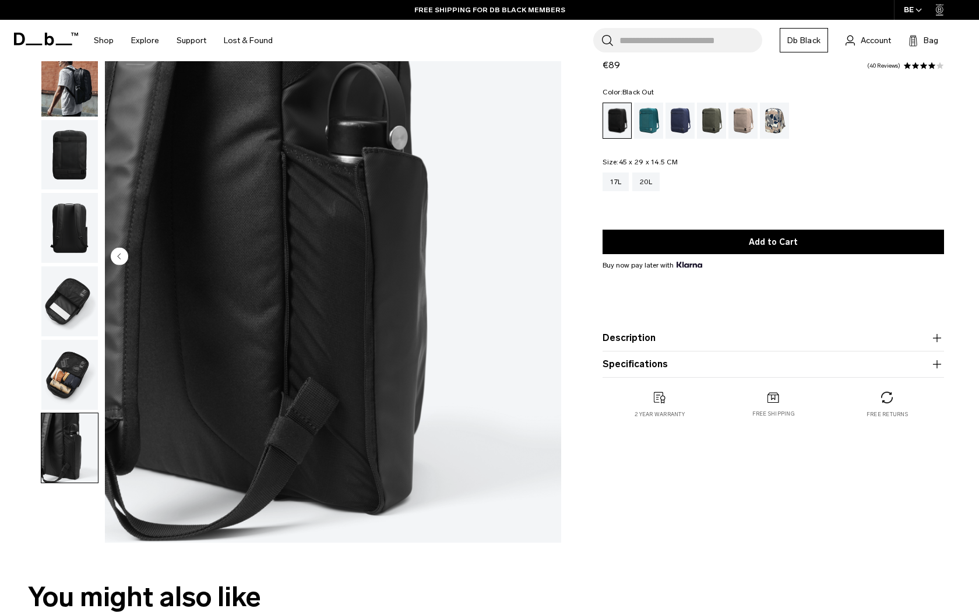
click at [72, 103] on img "button" at bounding box center [69, 82] width 57 height 70
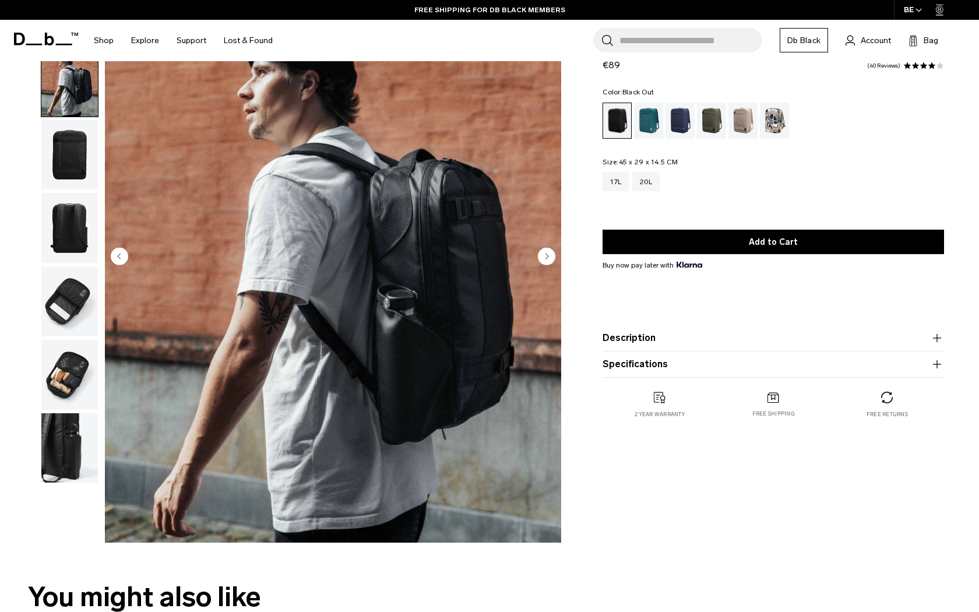
click at [67, 173] on img "button" at bounding box center [69, 155] width 57 height 70
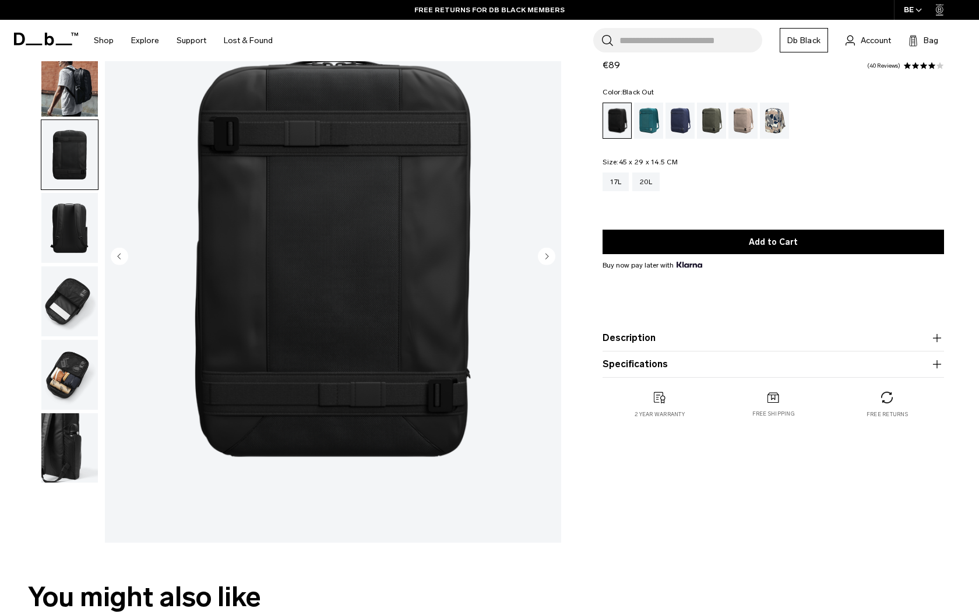
click at [68, 89] on img "button" at bounding box center [69, 82] width 57 height 70
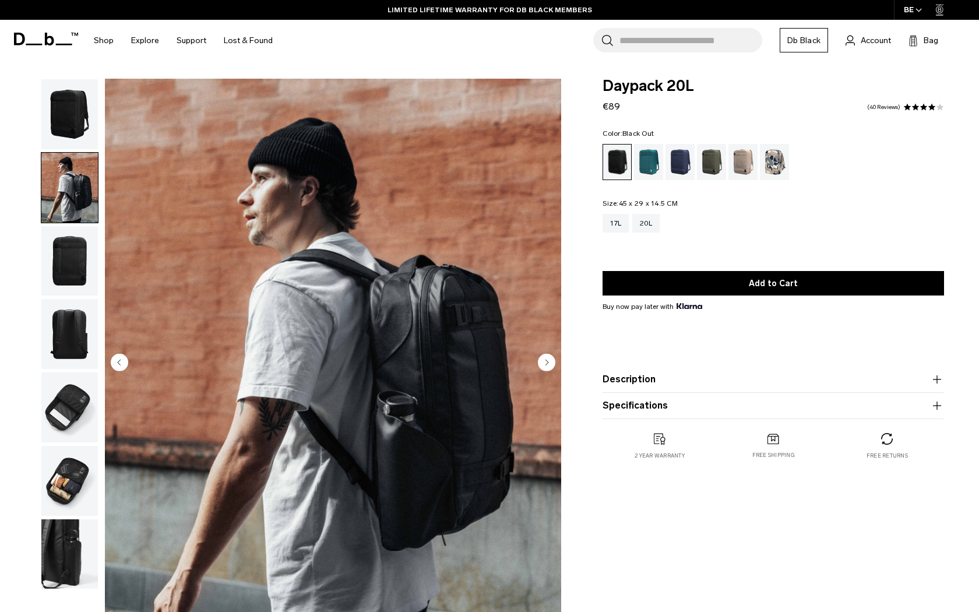
click at [622, 210] on fieldset "Size: 45 x 29 x 14.5 CM Out of stock 17L 20L" at bounding box center [774, 225] width 342 height 50
click at [617, 224] on div "17L" at bounding box center [616, 223] width 26 height 19
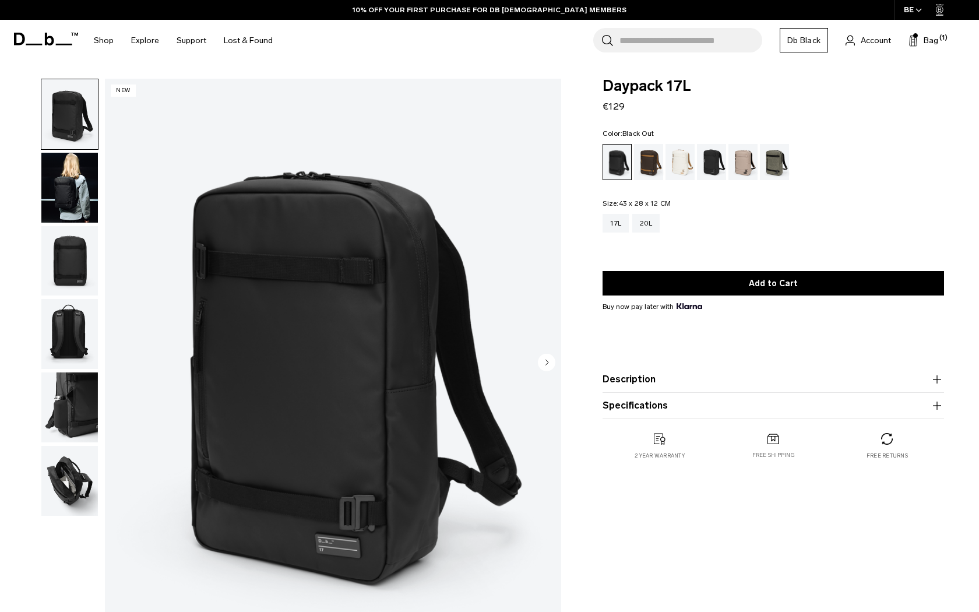
click at [77, 194] on img "button" at bounding box center [69, 188] width 57 height 70
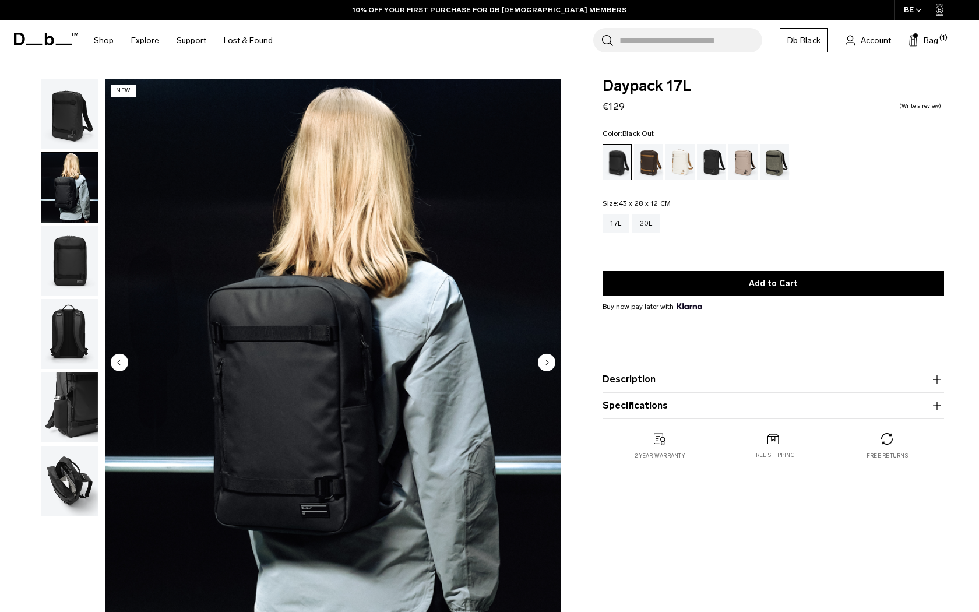
click at [59, 246] on img "button" at bounding box center [69, 261] width 57 height 70
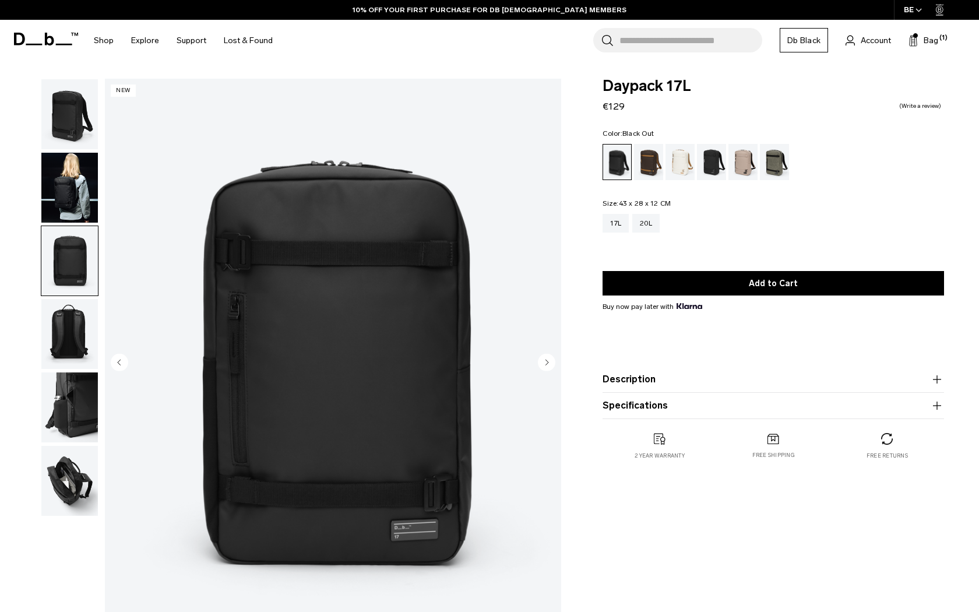
click at [45, 313] on img "button" at bounding box center [69, 334] width 57 height 70
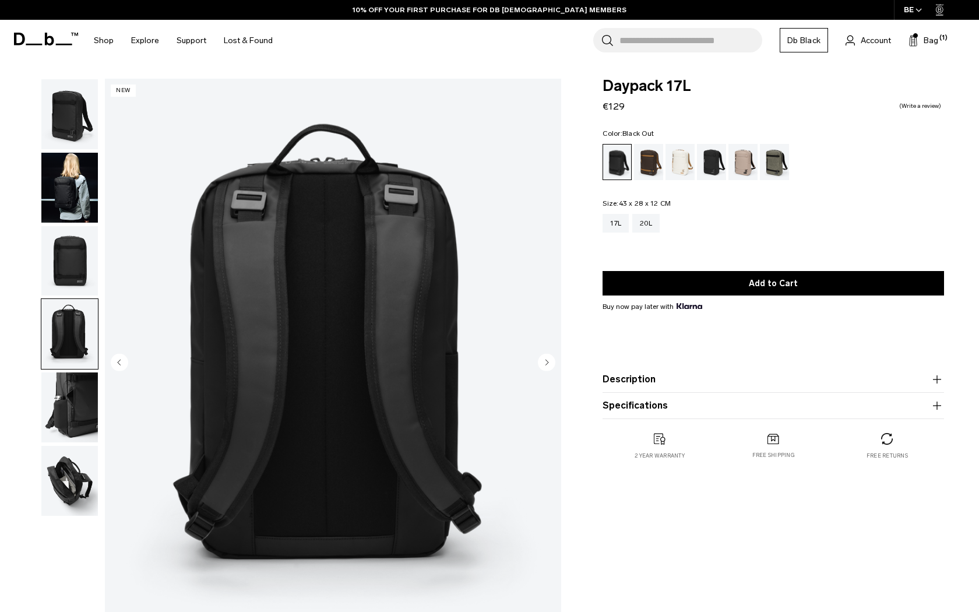
click at [61, 402] on img "button" at bounding box center [69, 407] width 57 height 70
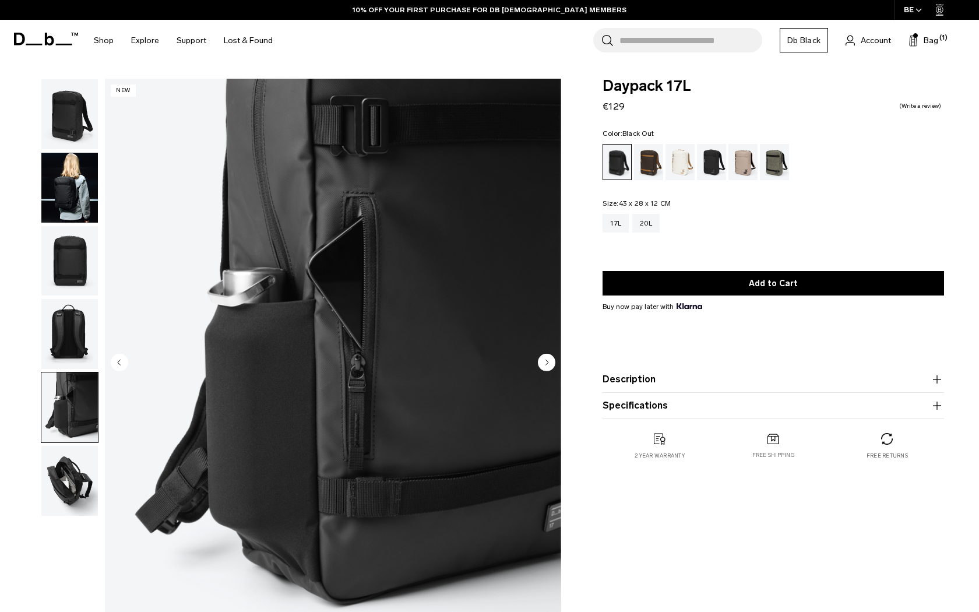
click at [67, 483] on img "button" at bounding box center [69, 481] width 57 height 70
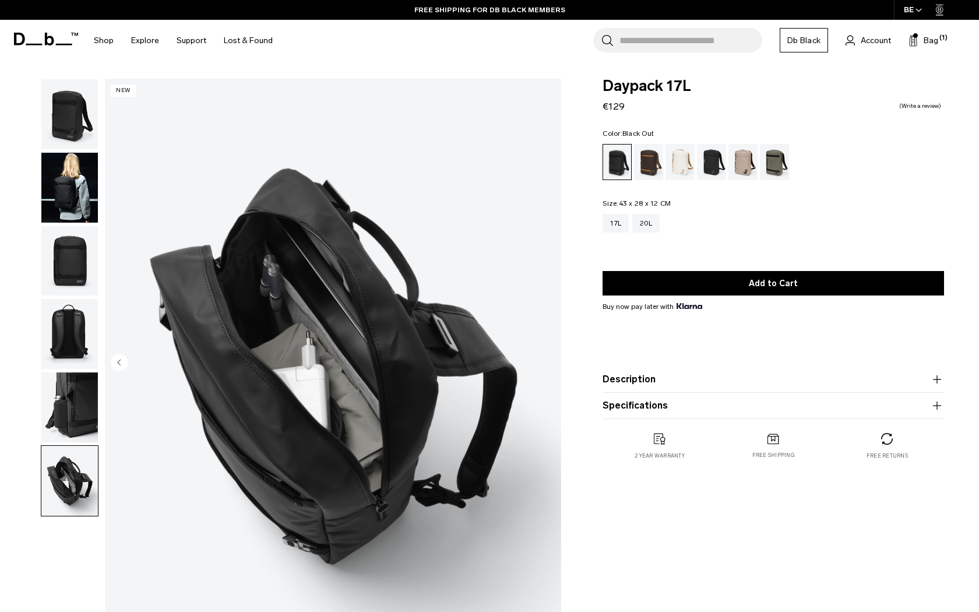
click at [72, 418] on img "button" at bounding box center [69, 407] width 57 height 70
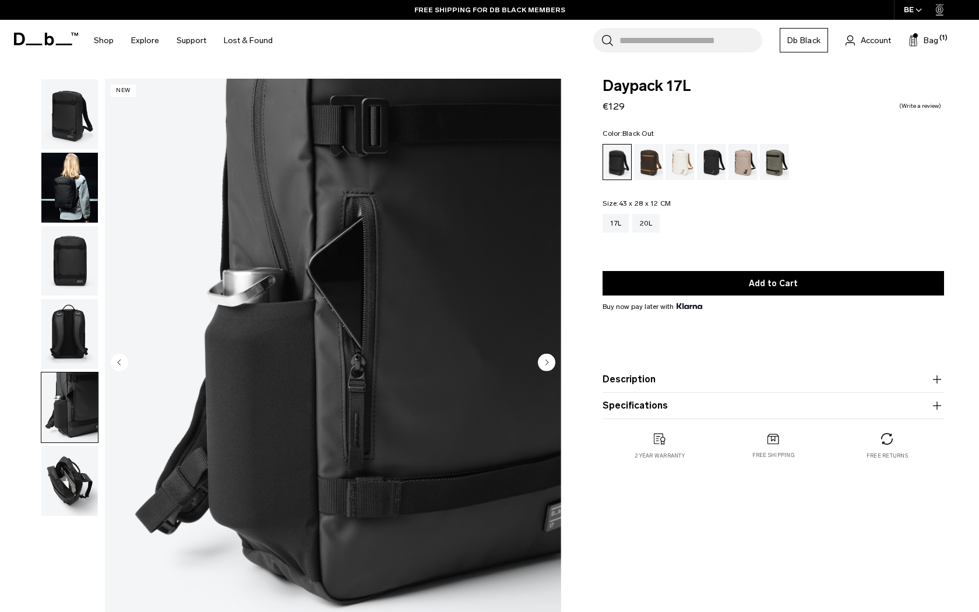
click at [73, 356] on img "button" at bounding box center [69, 334] width 57 height 70
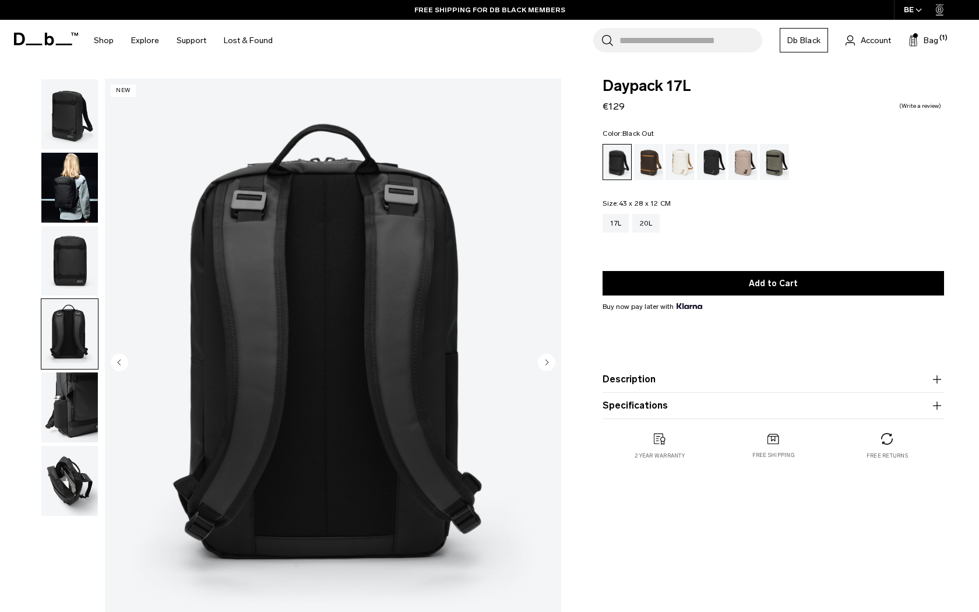
click at [74, 288] on img "button" at bounding box center [69, 261] width 57 height 70
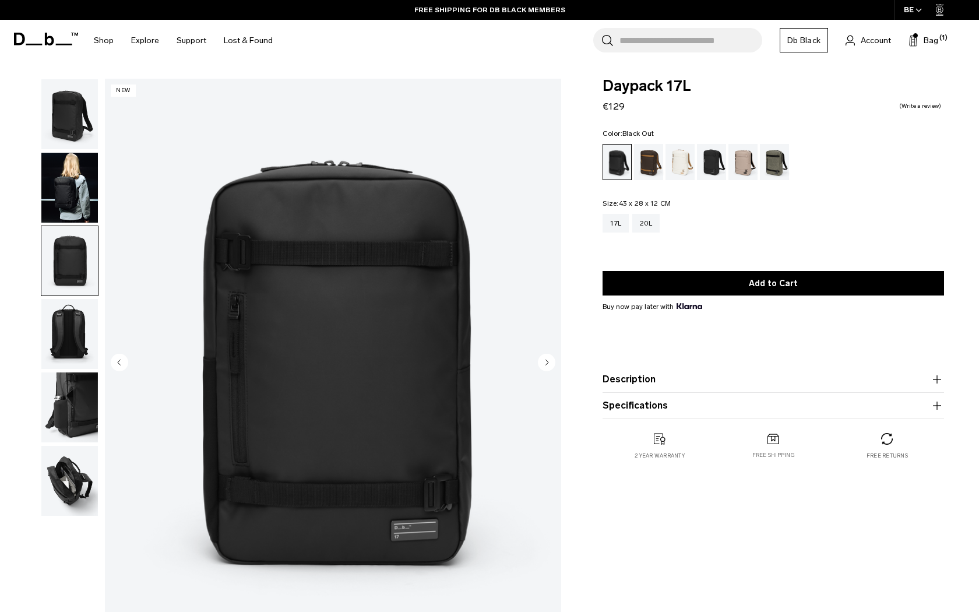
click at [74, 226] on button "button" at bounding box center [70, 261] width 58 height 71
click at [83, 125] on img "button" at bounding box center [69, 114] width 57 height 70
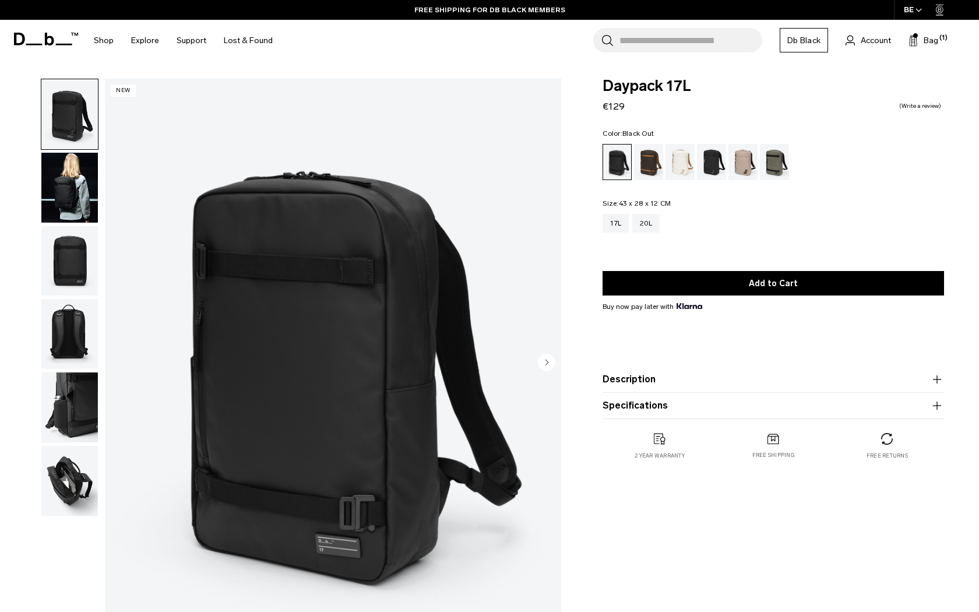
click at [77, 206] on img "button" at bounding box center [69, 188] width 57 height 70
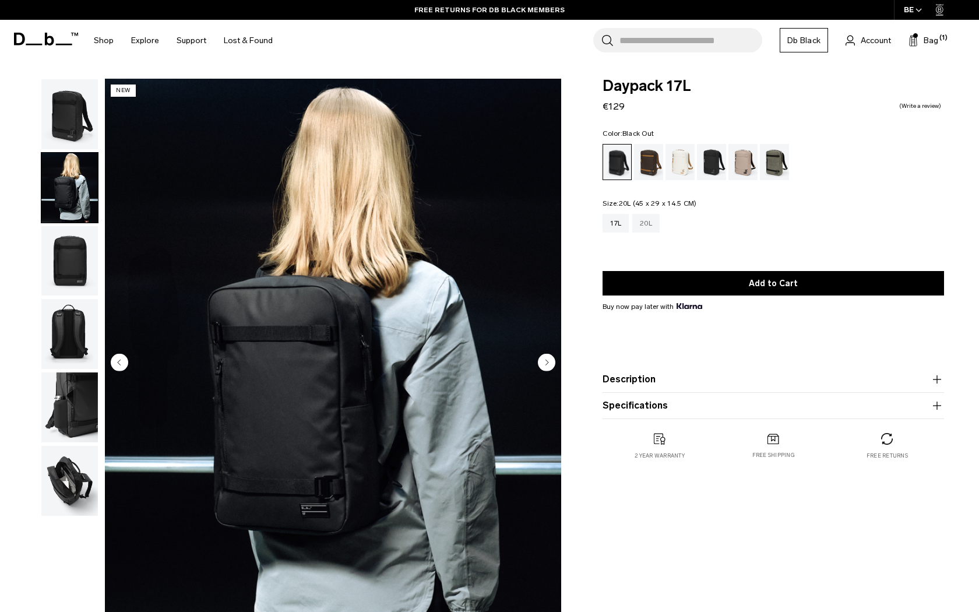
click at [643, 221] on div "20L" at bounding box center [645, 223] width 27 height 19
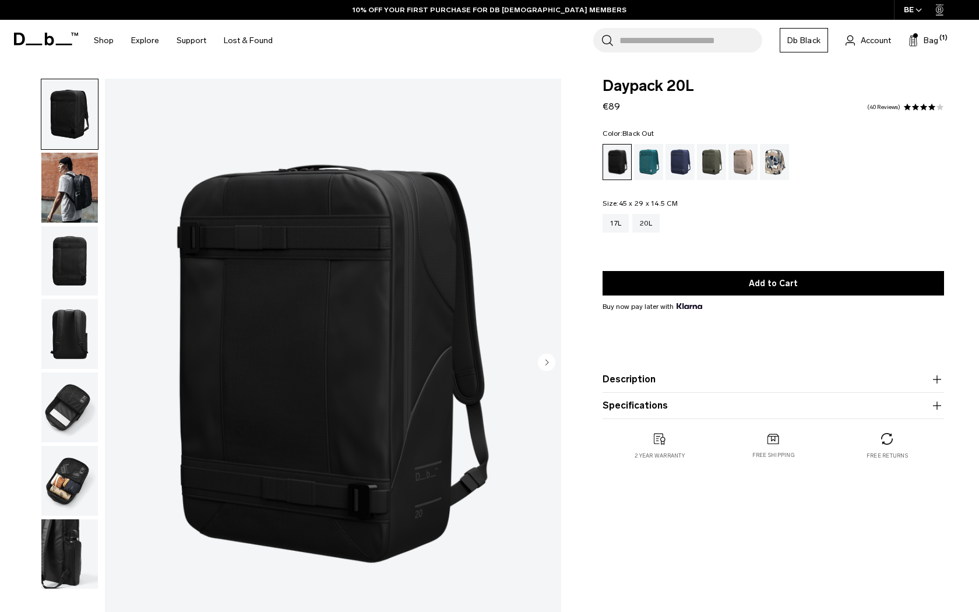
click at [67, 189] on img "button" at bounding box center [69, 188] width 57 height 70
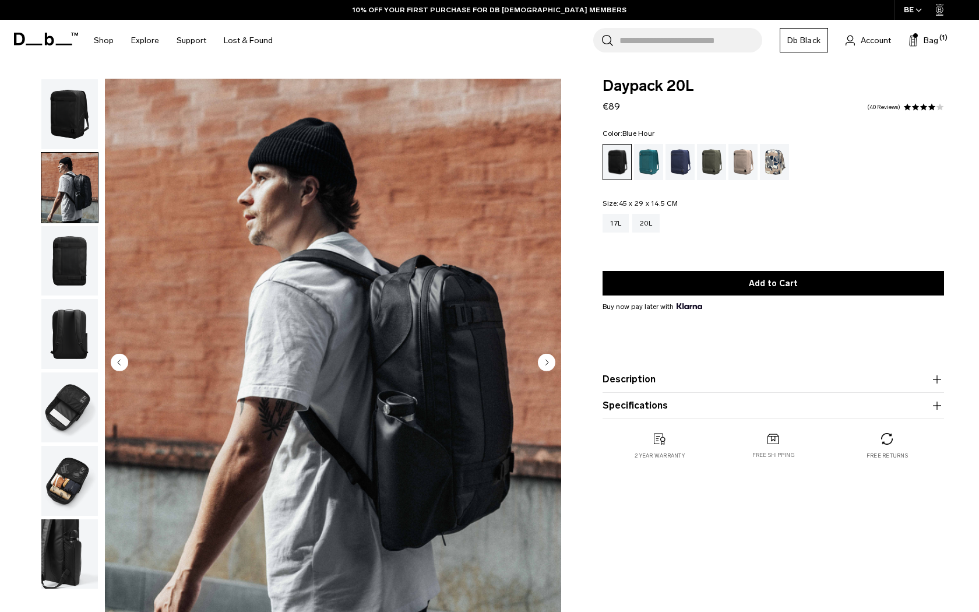
click at [676, 170] on div "Blue Hour" at bounding box center [681, 162] width 30 height 36
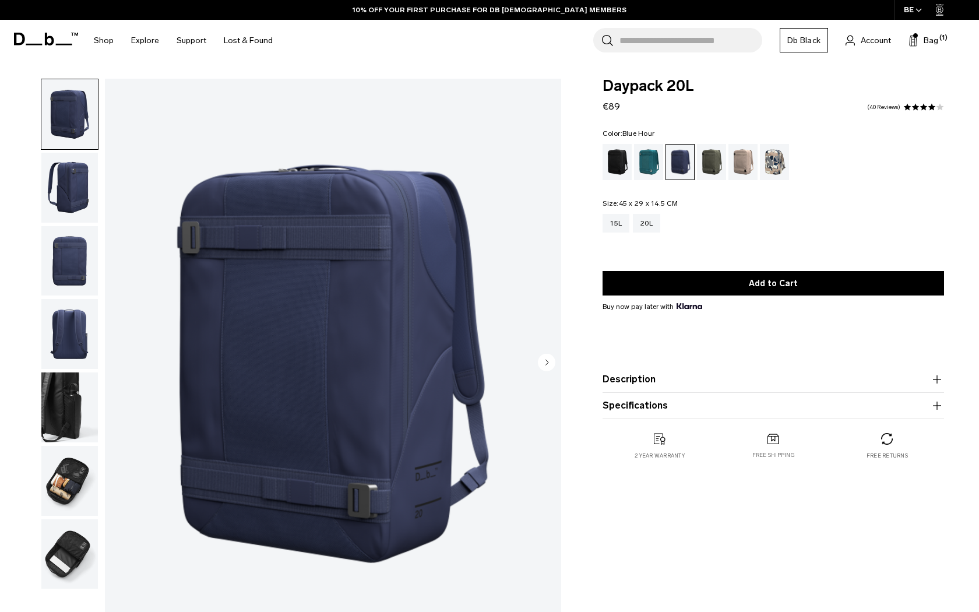
click at [709, 167] on div "Moss Green" at bounding box center [712, 162] width 30 height 36
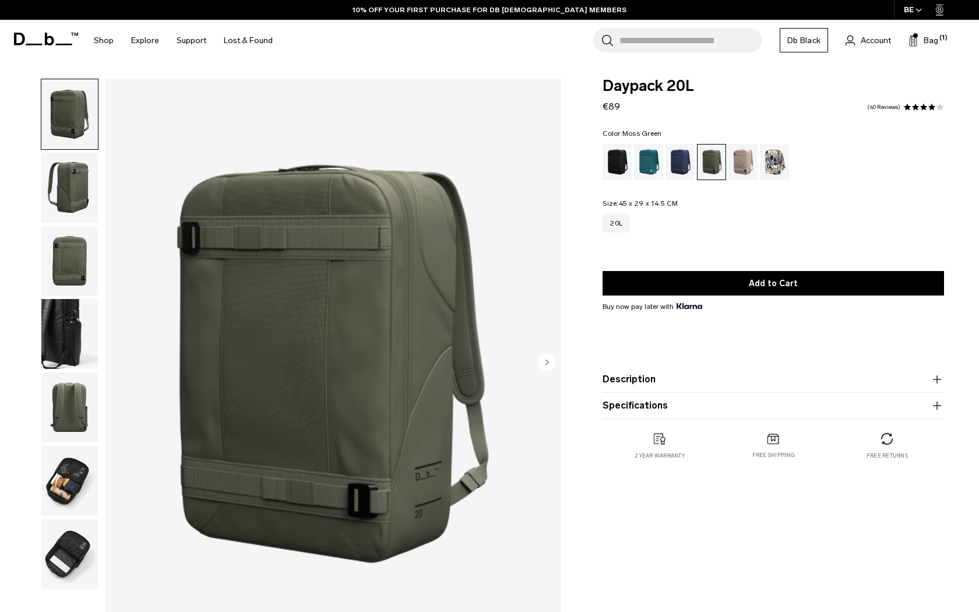
click at [75, 423] on img "button" at bounding box center [69, 407] width 57 height 70
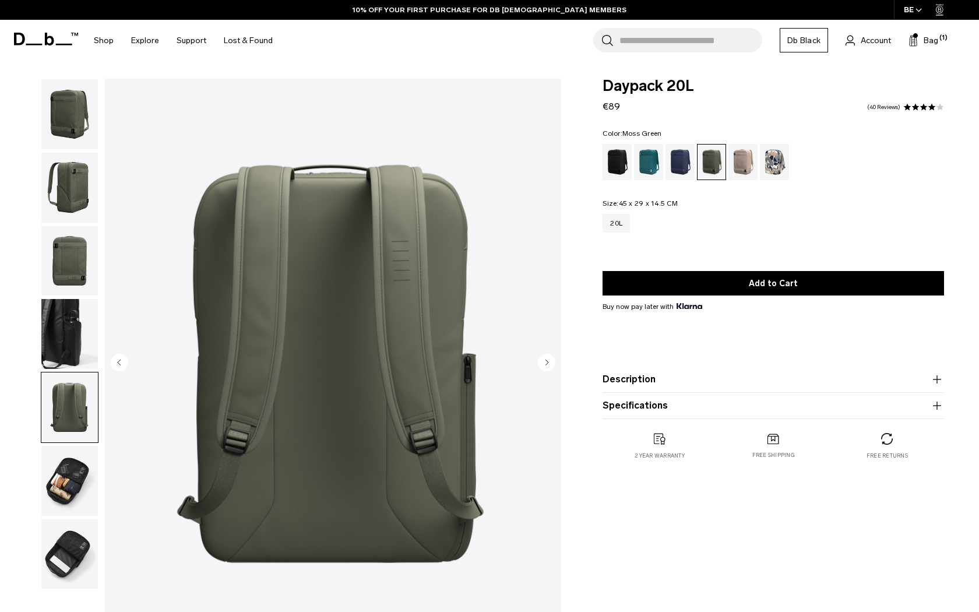
click at [75, 479] on img "button" at bounding box center [69, 481] width 57 height 70
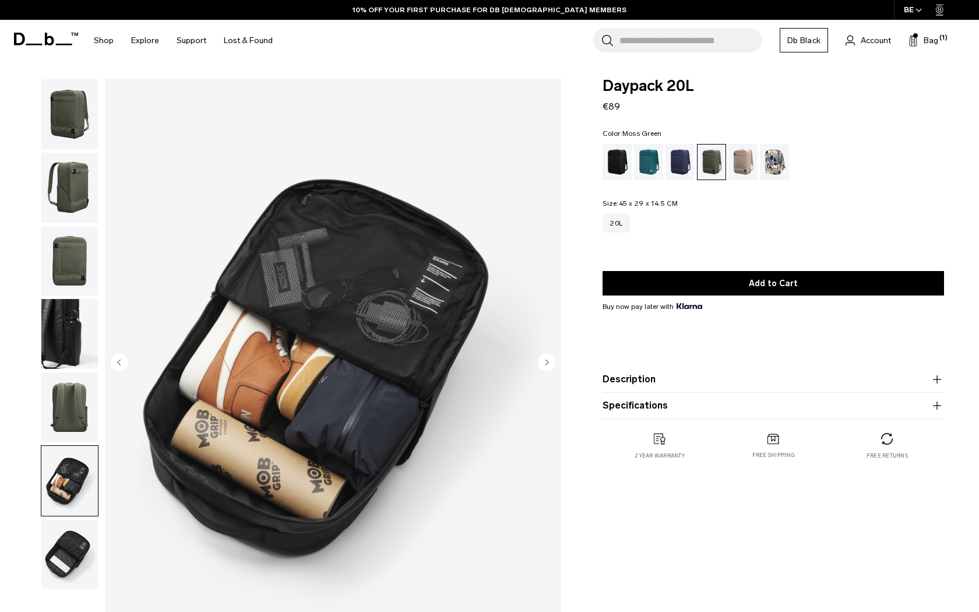
click at [71, 384] on img "button" at bounding box center [69, 407] width 57 height 70
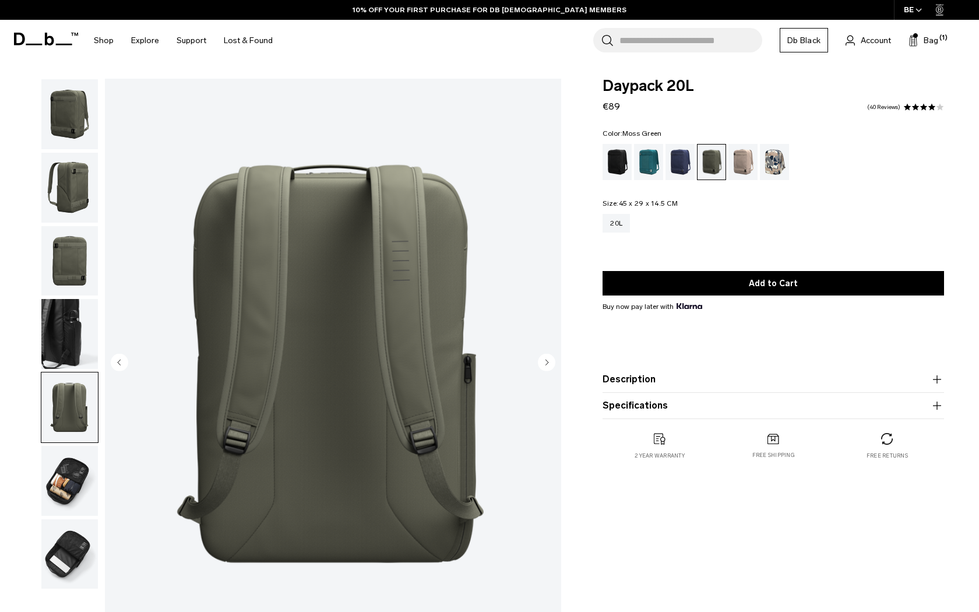
click at [63, 291] on img "button" at bounding box center [69, 261] width 57 height 70
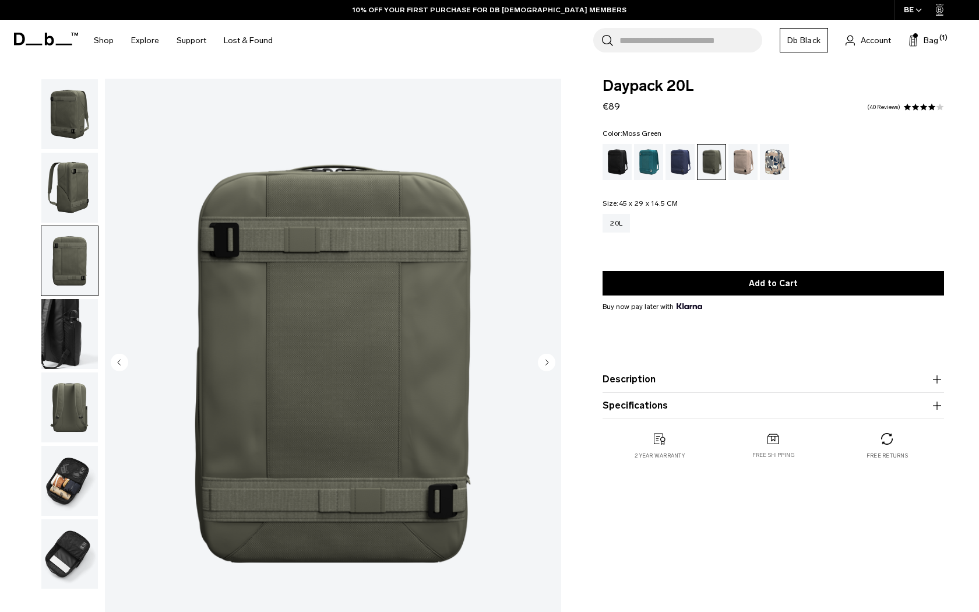
click at [59, 322] on img "button" at bounding box center [69, 334] width 57 height 70
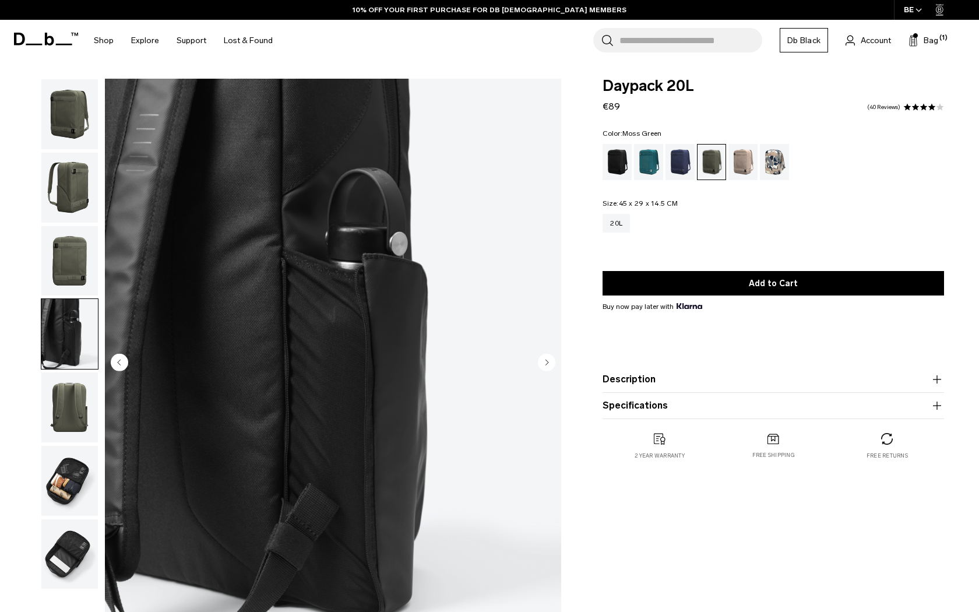
click at [64, 277] on img "button" at bounding box center [69, 261] width 57 height 70
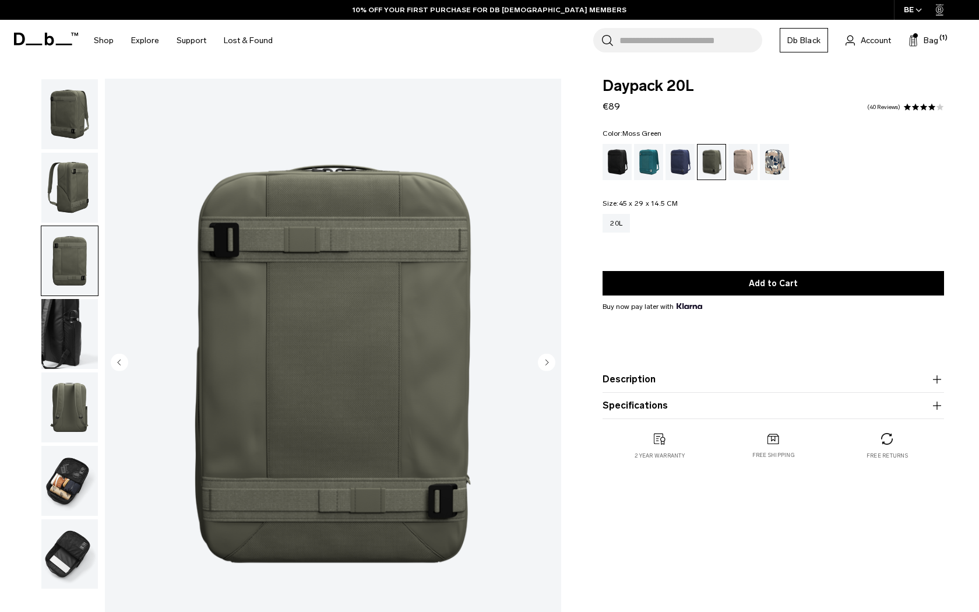
click at [65, 219] on img "button" at bounding box center [69, 188] width 57 height 70
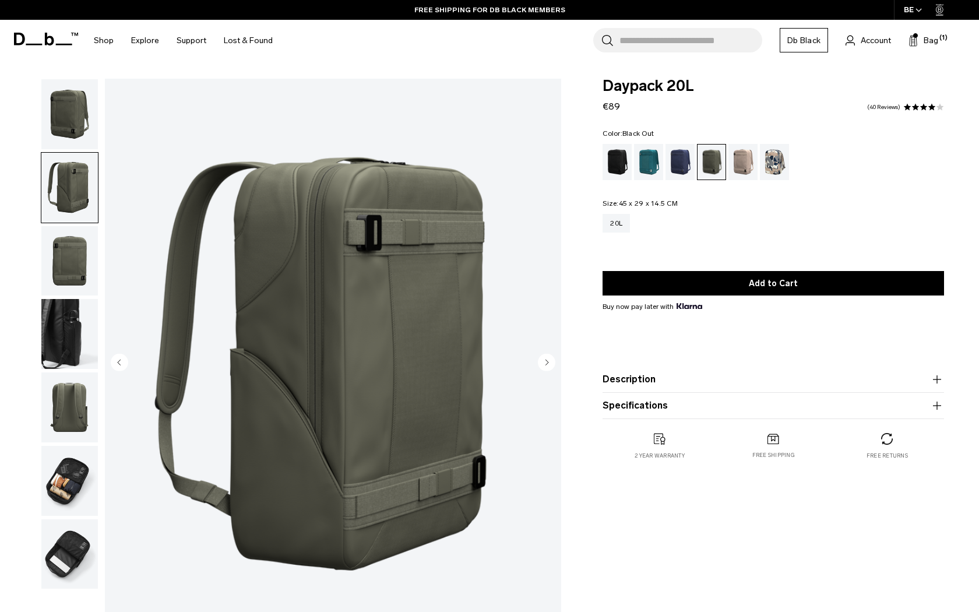
click at [612, 166] on div "Black Out" at bounding box center [618, 162] width 30 height 36
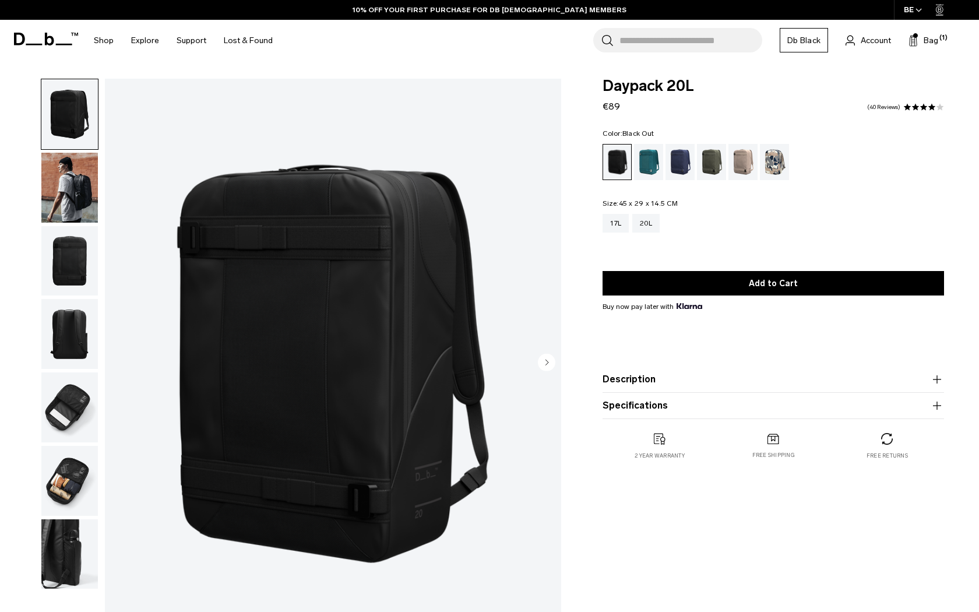
click at [69, 535] on img "button" at bounding box center [69, 554] width 57 height 70
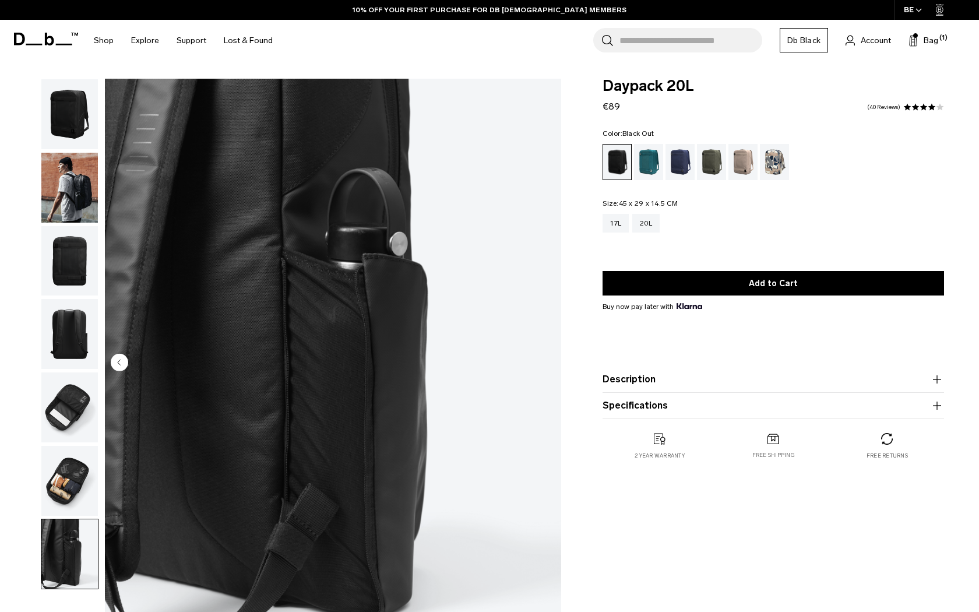
click at [89, 486] on img "button" at bounding box center [69, 481] width 57 height 70
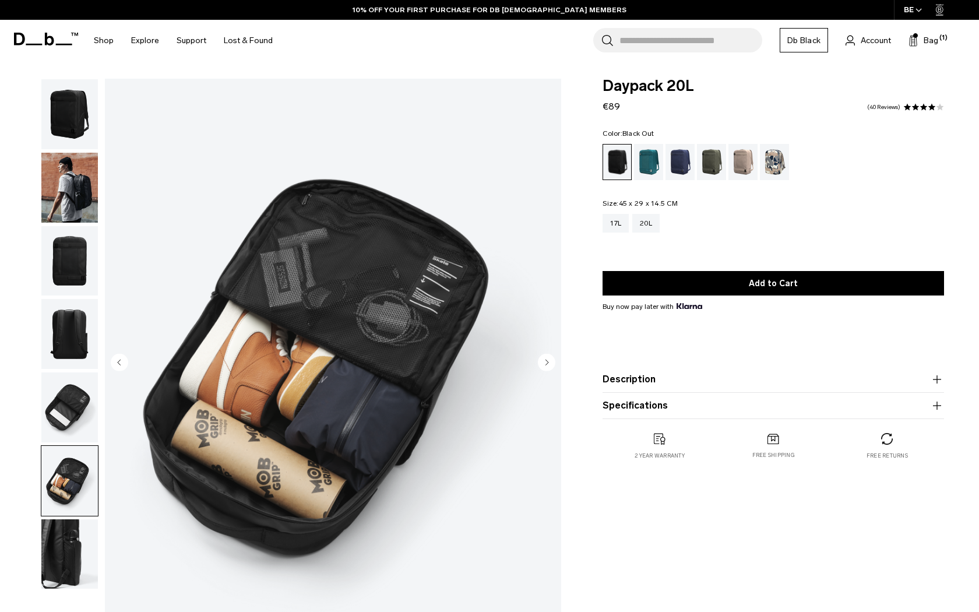
click at [81, 400] on img "button" at bounding box center [69, 407] width 57 height 70
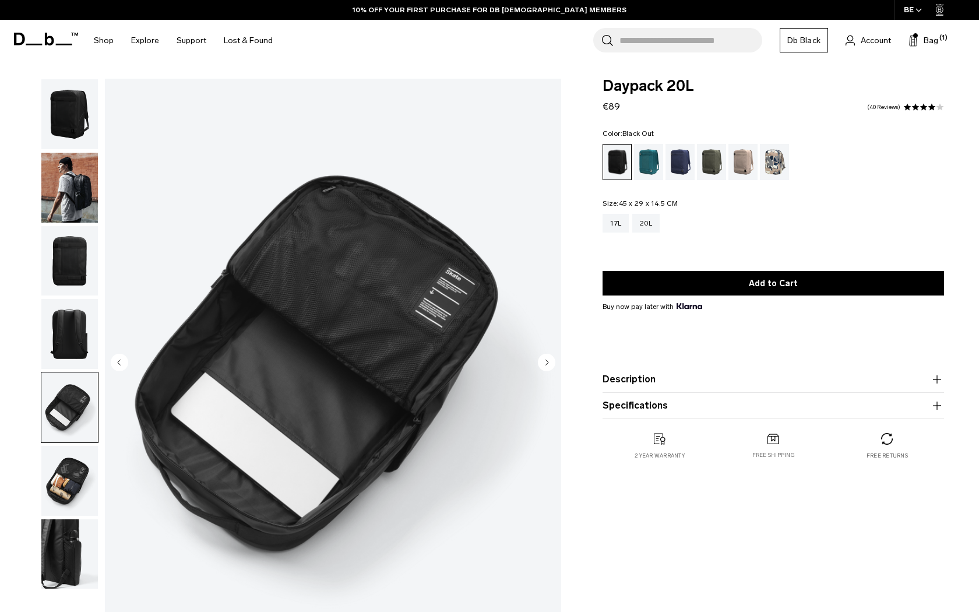
click at [79, 343] on img "button" at bounding box center [69, 334] width 57 height 70
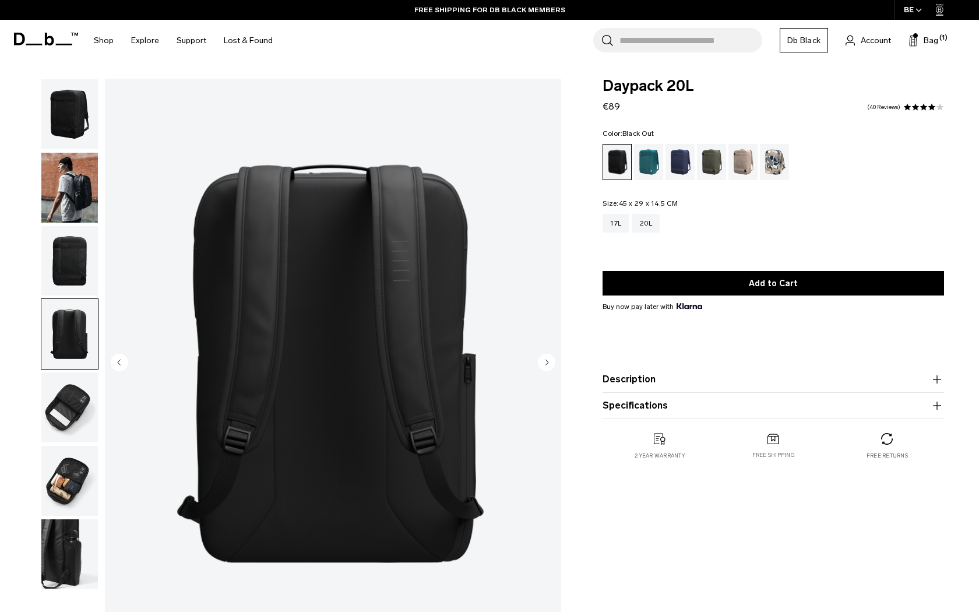
click at [72, 287] on img "button" at bounding box center [69, 261] width 57 height 70
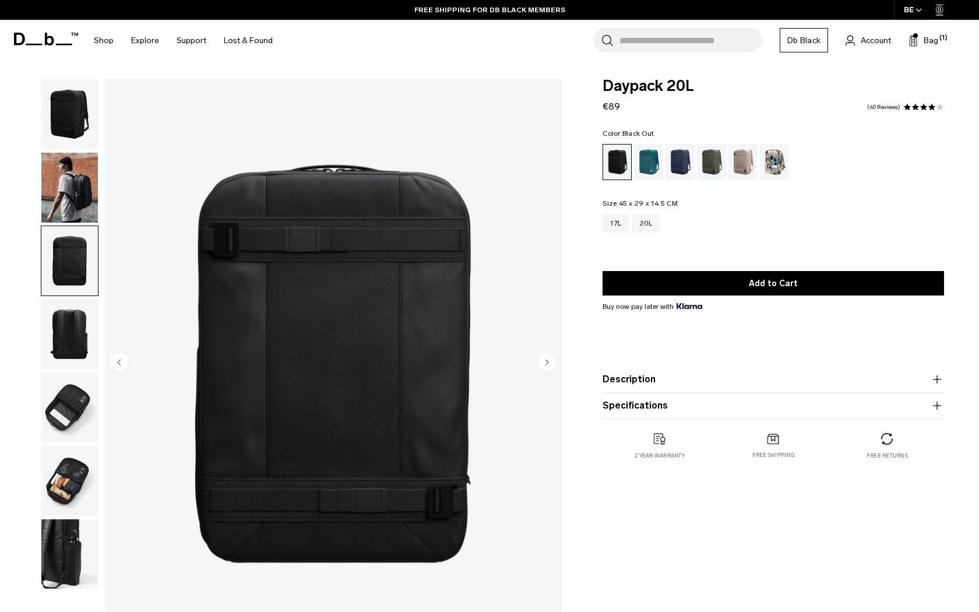
click at [72, 187] on img "button" at bounding box center [69, 188] width 57 height 70
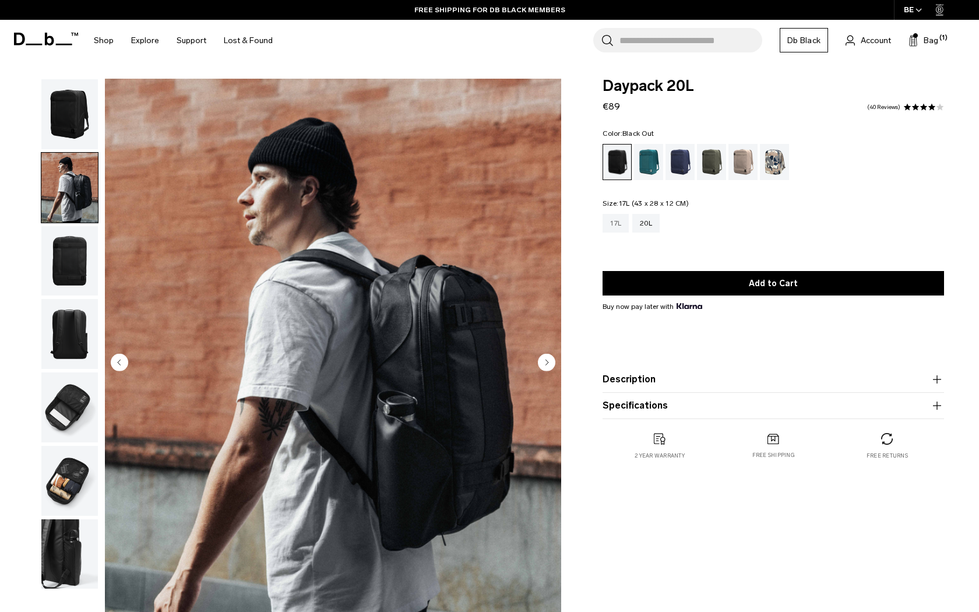
click at [617, 227] on div "17L" at bounding box center [616, 223] width 26 height 19
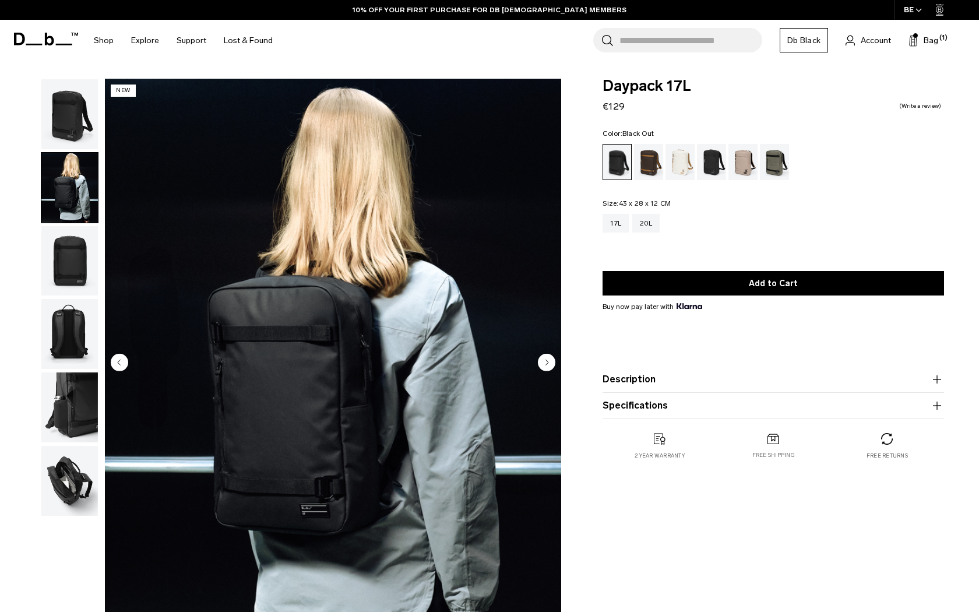
click at [58, 245] on img "button" at bounding box center [69, 261] width 57 height 70
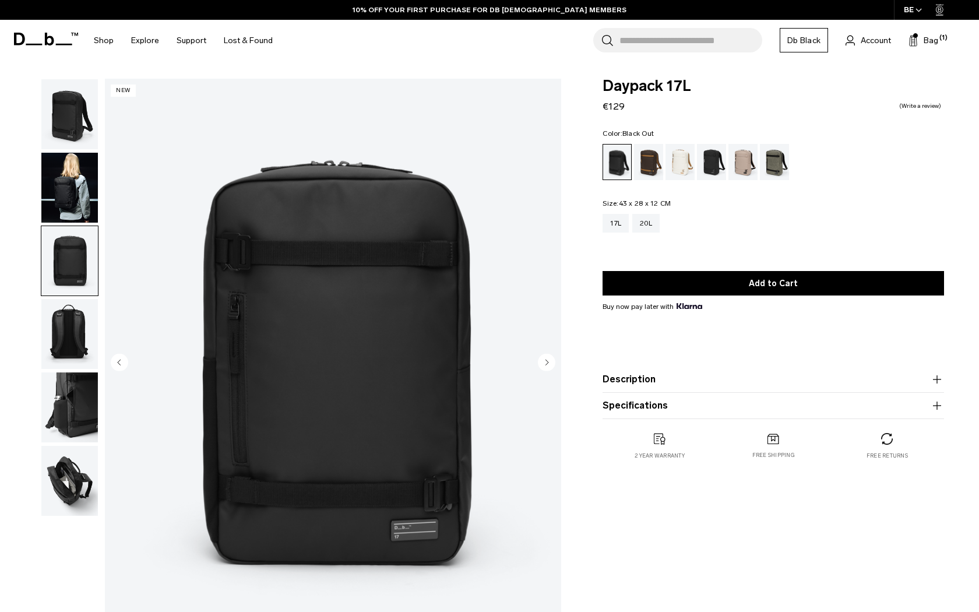
click at [61, 304] on img "button" at bounding box center [69, 334] width 57 height 70
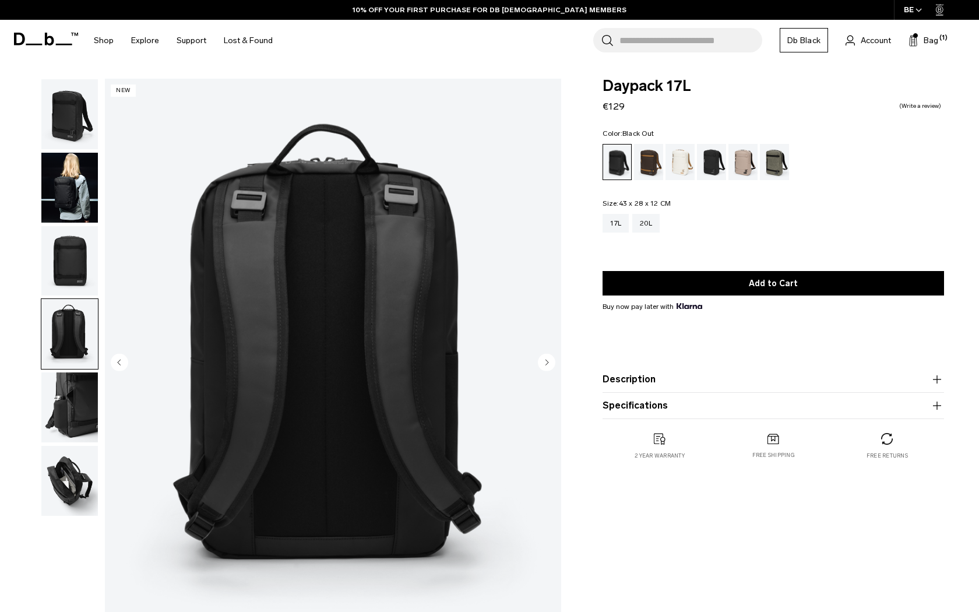
click at [59, 390] on img "button" at bounding box center [69, 407] width 57 height 70
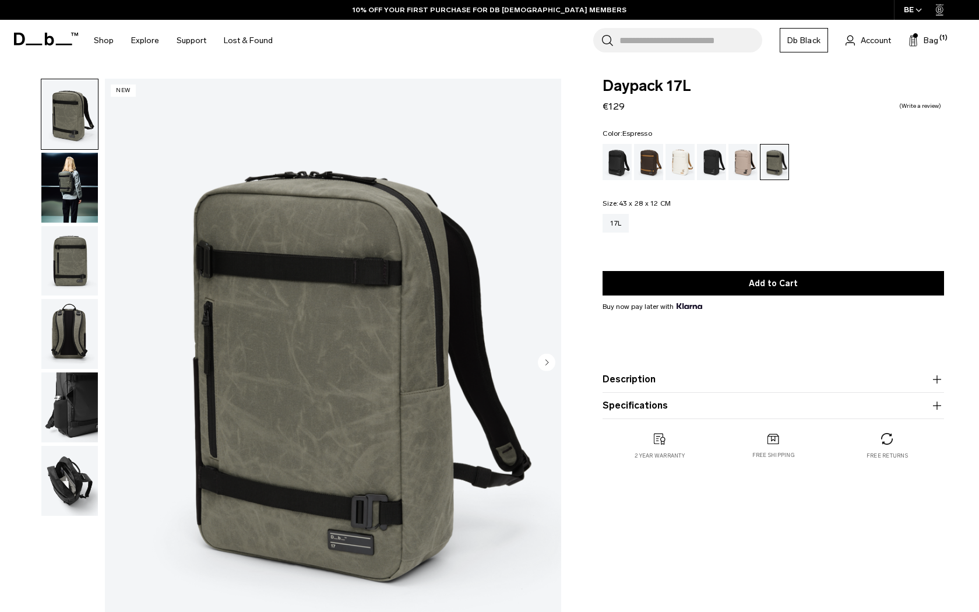
click at [657, 168] on div "Espresso" at bounding box center [649, 162] width 30 height 36
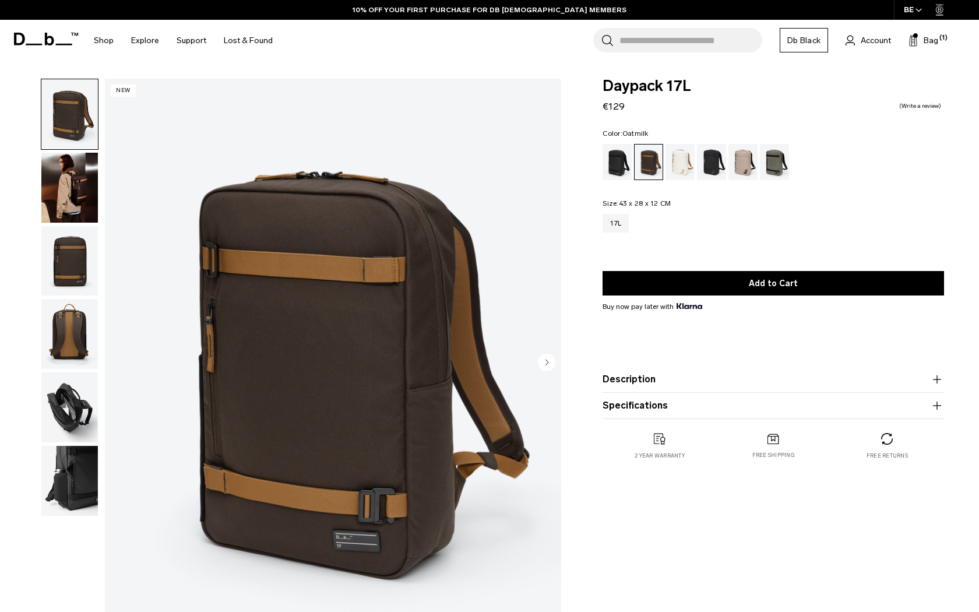
click at [687, 164] on div "Oatmilk" at bounding box center [681, 162] width 30 height 36
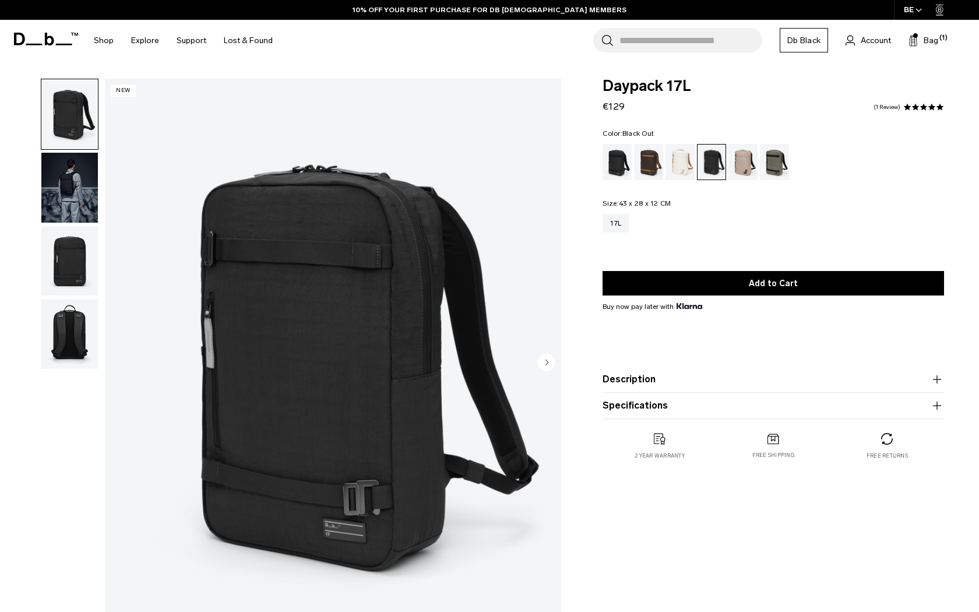
click at [614, 166] on div "Black Out" at bounding box center [618, 162] width 30 height 36
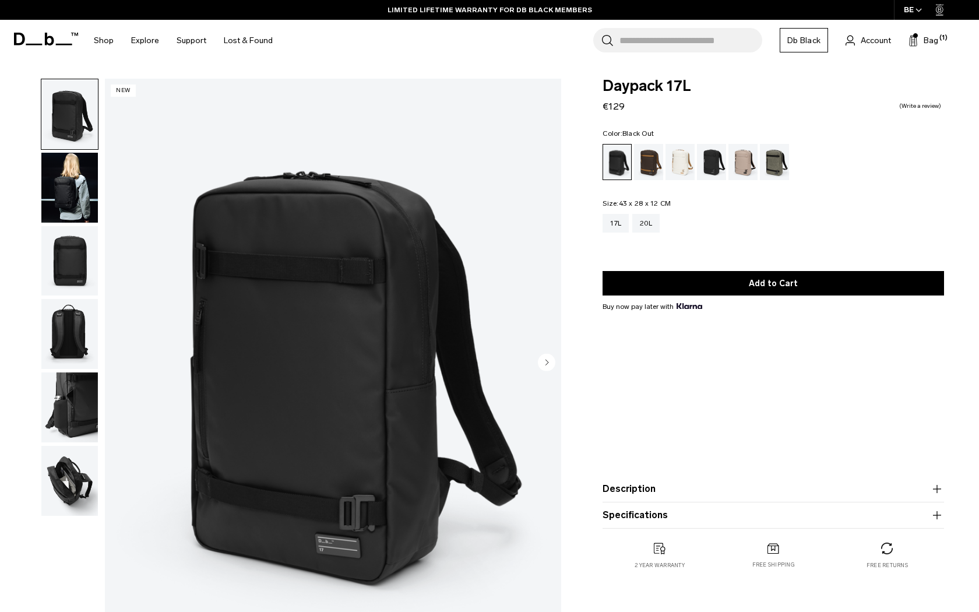
click at [71, 198] on img "button" at bounding box center [69, 188] width 57 height 70
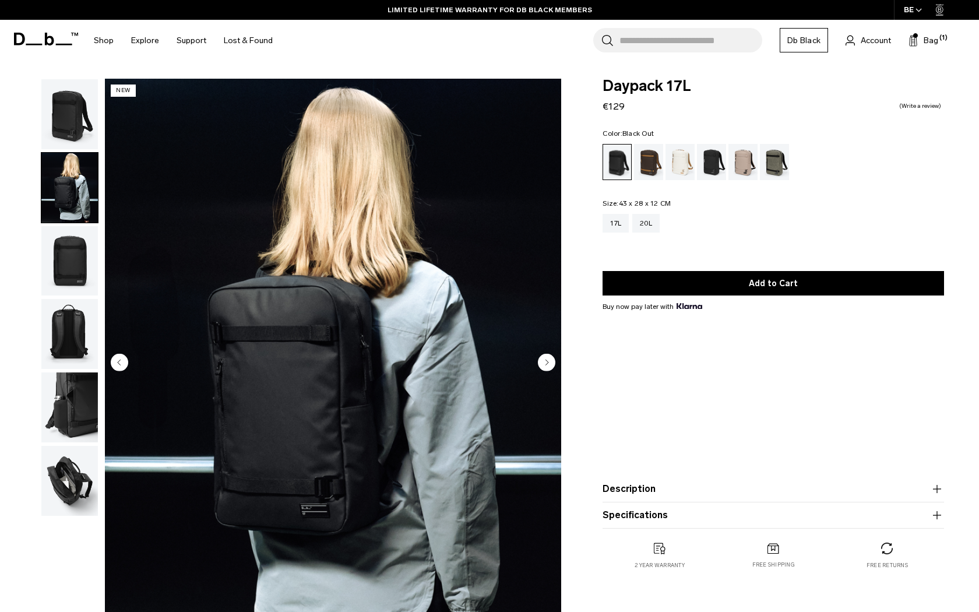
click at [62, 250] on img "button" at bounding box center [69, 261] width 57 height 70
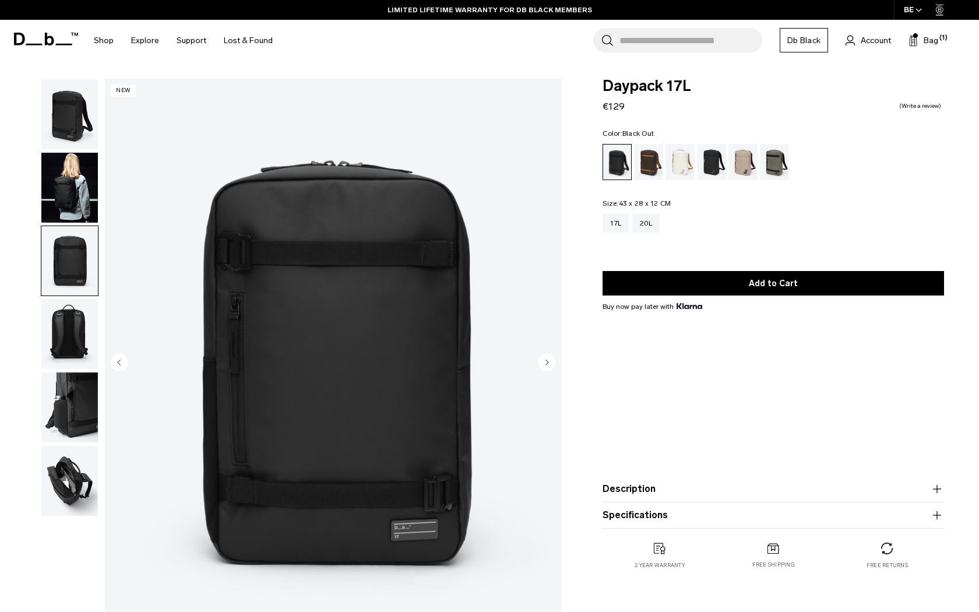
click at [68, 323] on img "button" at bounding box center [69, 334] width 57 height 70
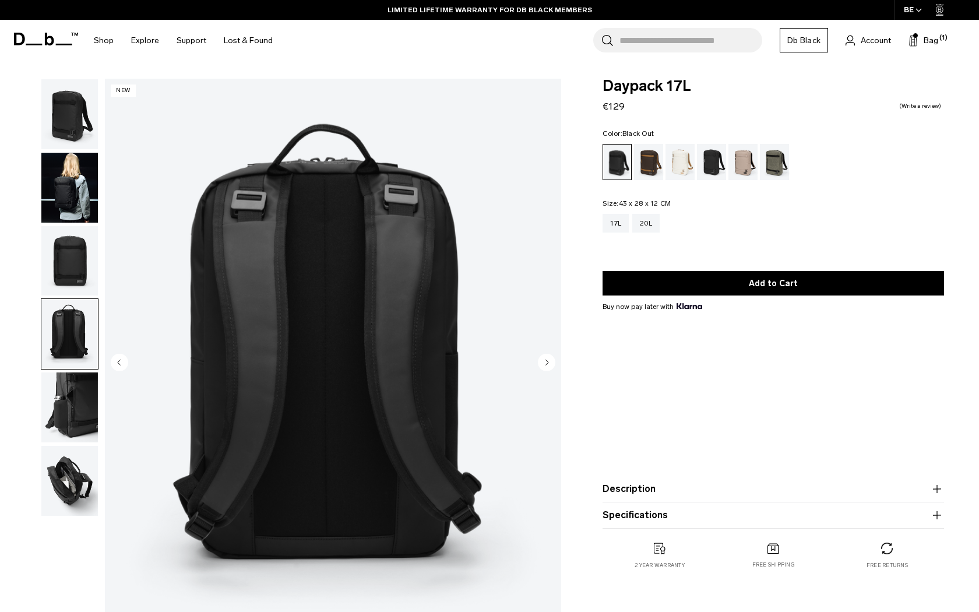
click at [68, 388] on img "button" at bounding box center [69, 407] width 57 height 70
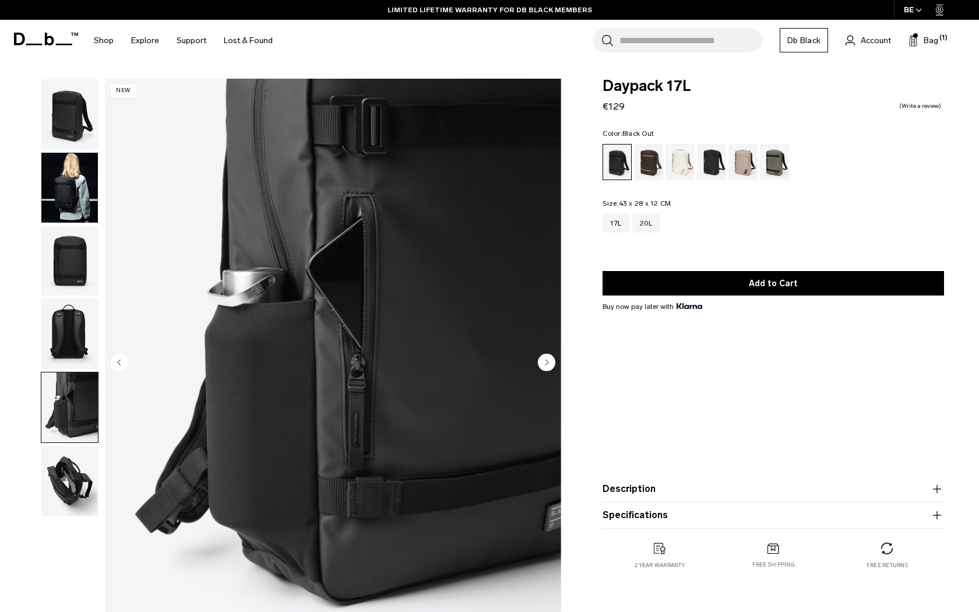
click at [59, 497] on img "button" at bounding box center [69, 481] width 57 height 70
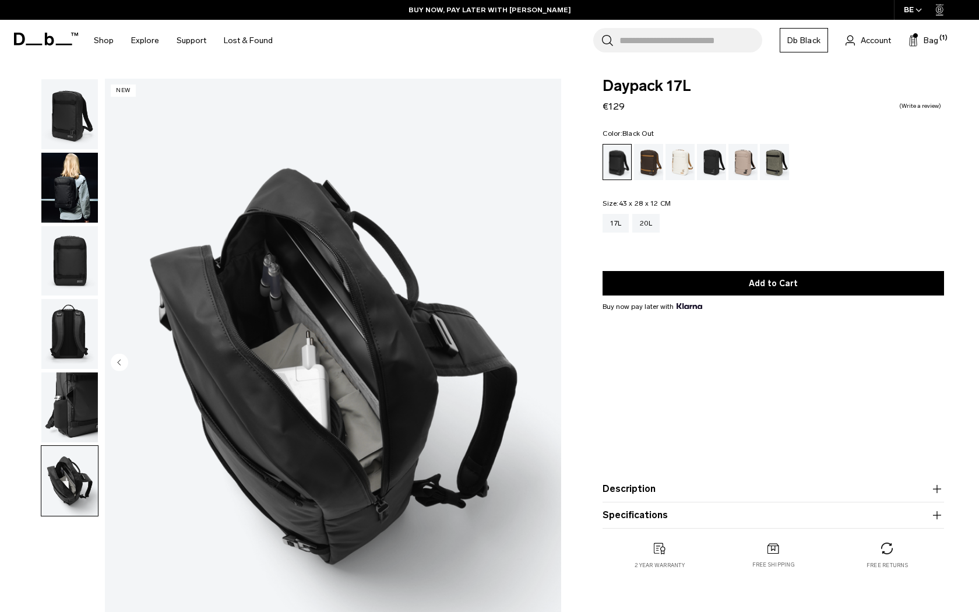
click at [62, 312] on img "button" at bounding box center [69, 334] width 57 height 70
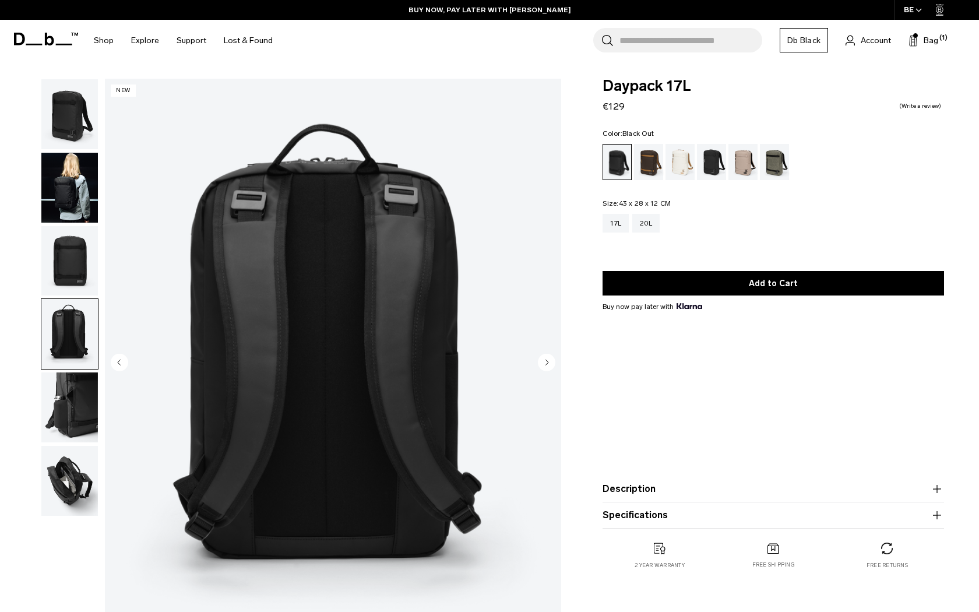
click at [59, 262] on img "button" at bounding box center [69, 261] width 57 height 70
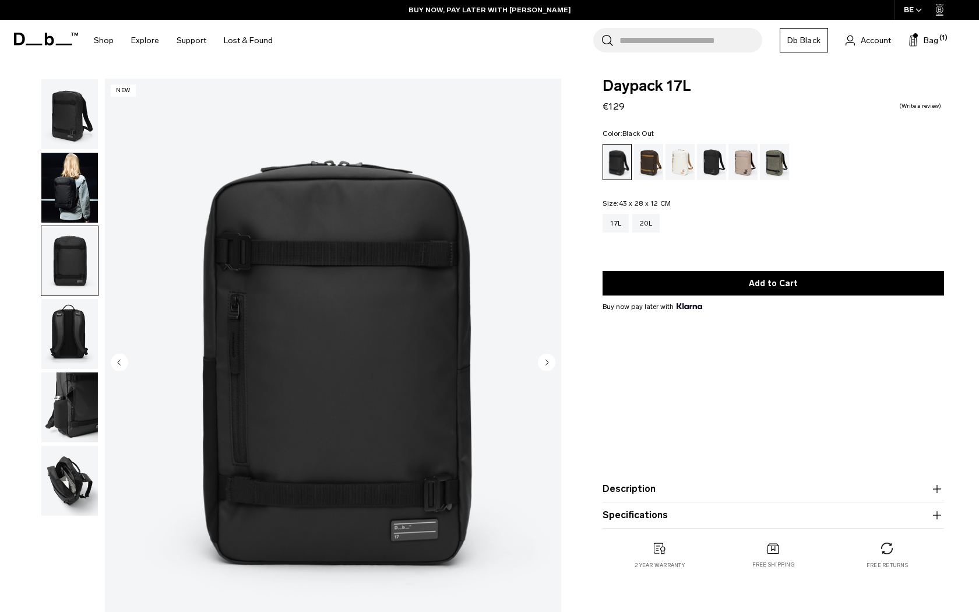
click at [58, 203] on img "button" at bounding box center [69, 188] width 57 height 70
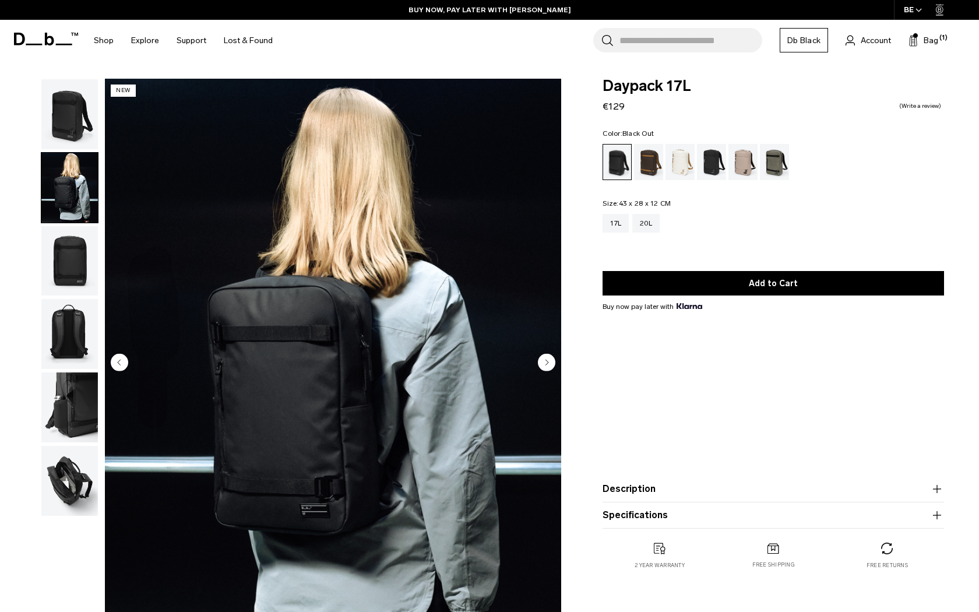
click at [60, 146] on img "button" at bounding box center [69, 114] width 57 height 70
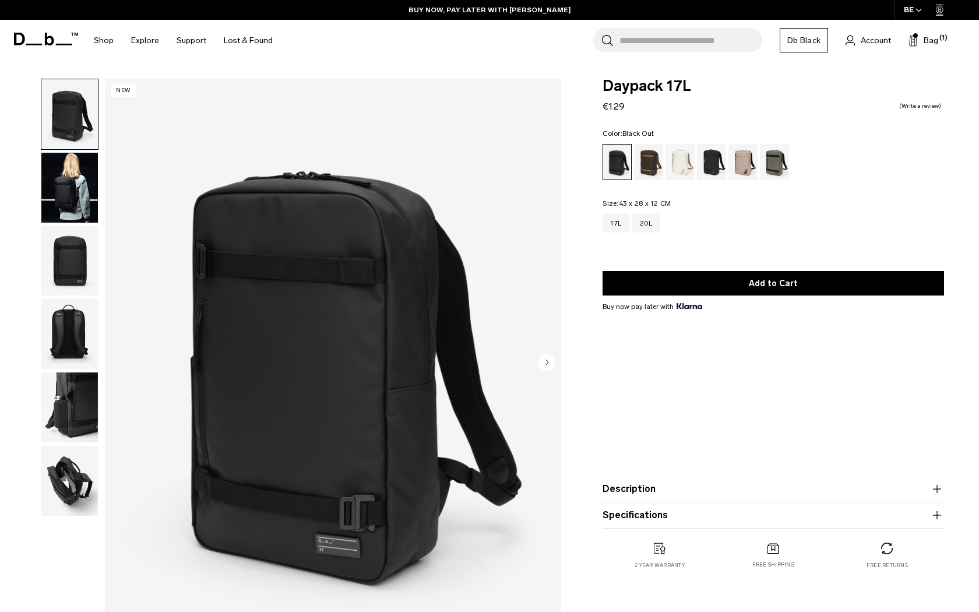
click at [71, 221] on img "button" at bounding box center [69, 188] width 57 height 70
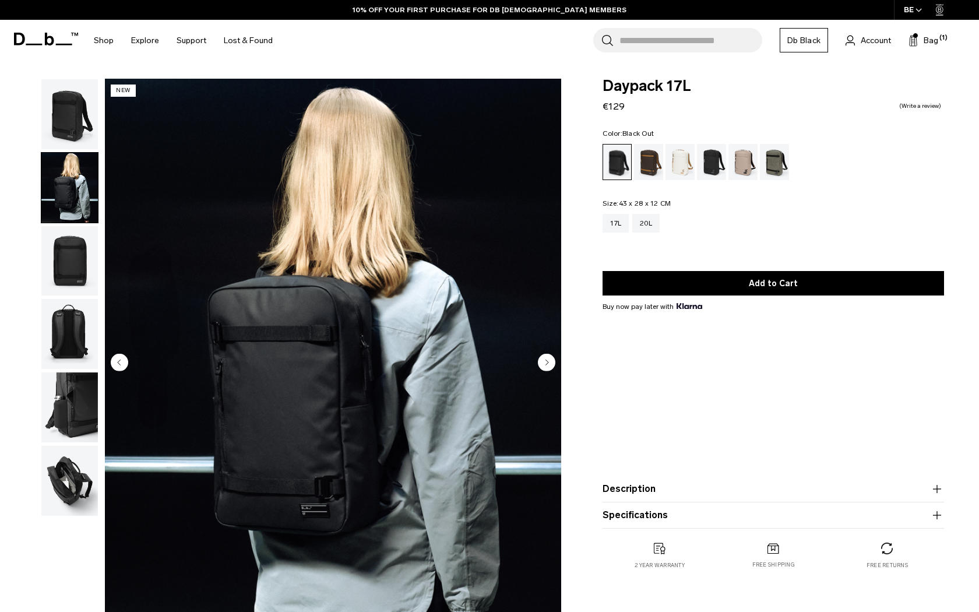
click at [273, 315] on img "2 / 6" at bounding box center [333, 364] width 456 height 570
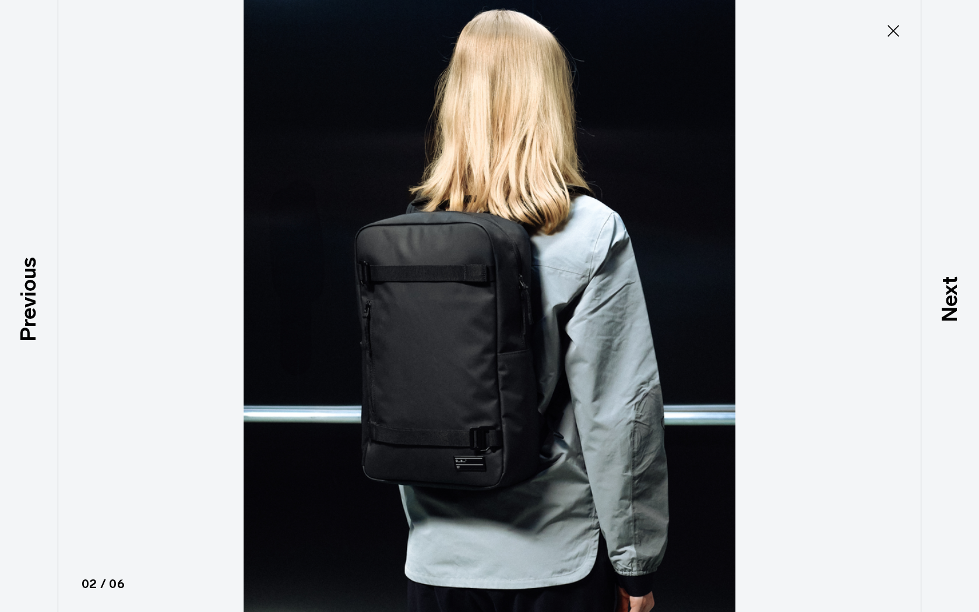
click at [897, 36] on icon at bounding box center [893, 31] width 19 height 19
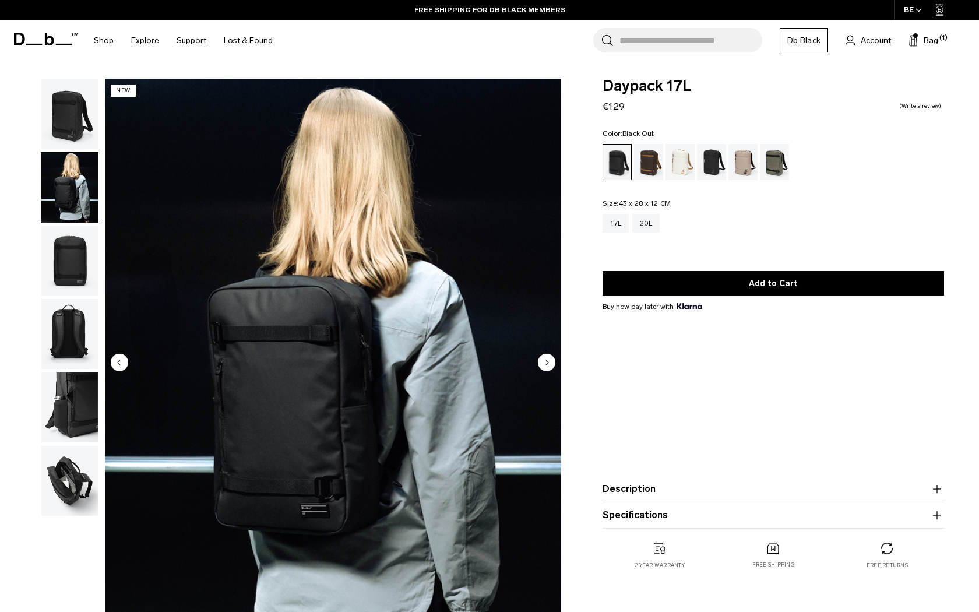
click at [640, 484] on button "Description" at bounding box center [774, 489] width 342 height 14
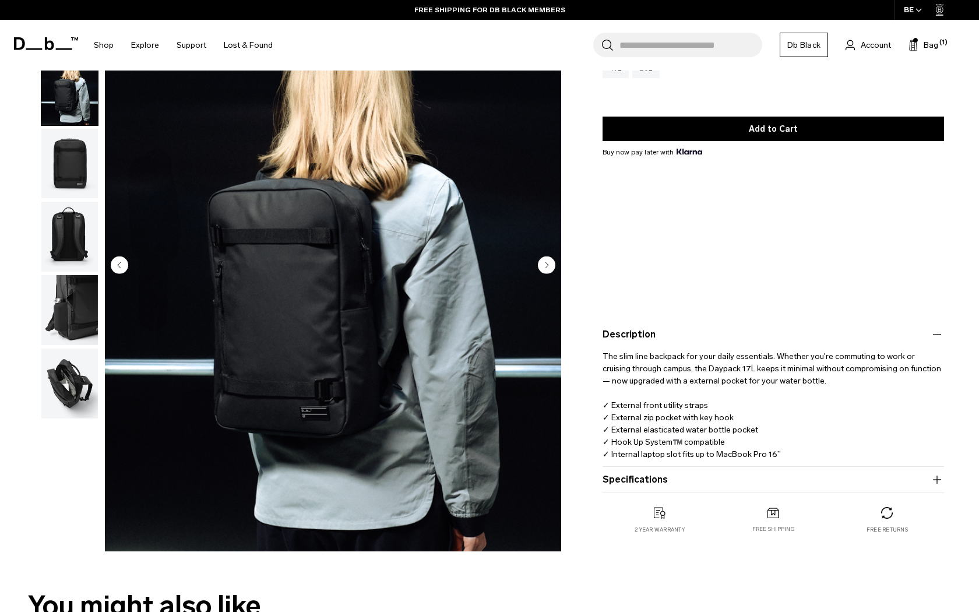
scroll to position [156, 0]
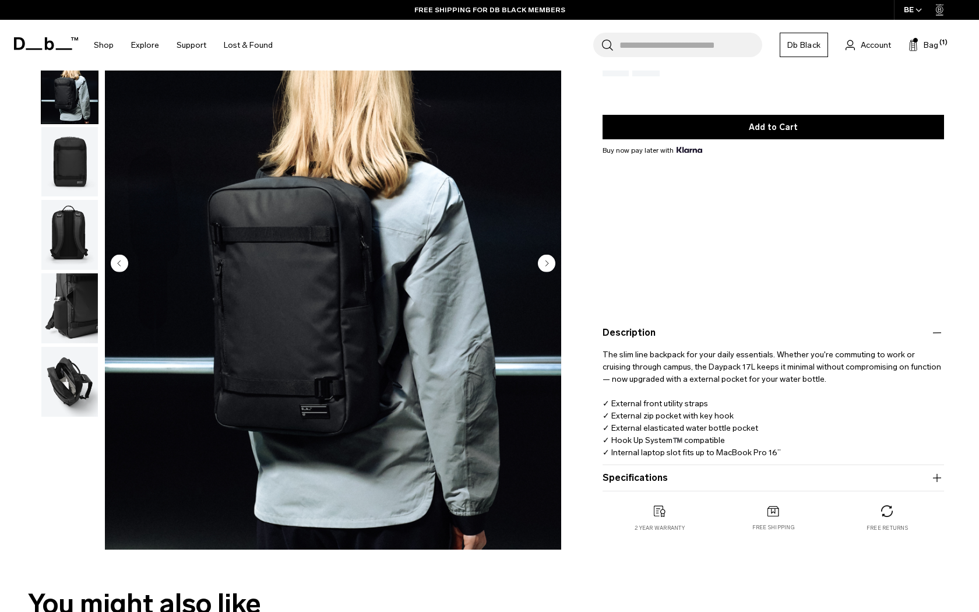
click at [638, 484] on button "Specifications" at bounding box center [774, 478] width 342 height 14
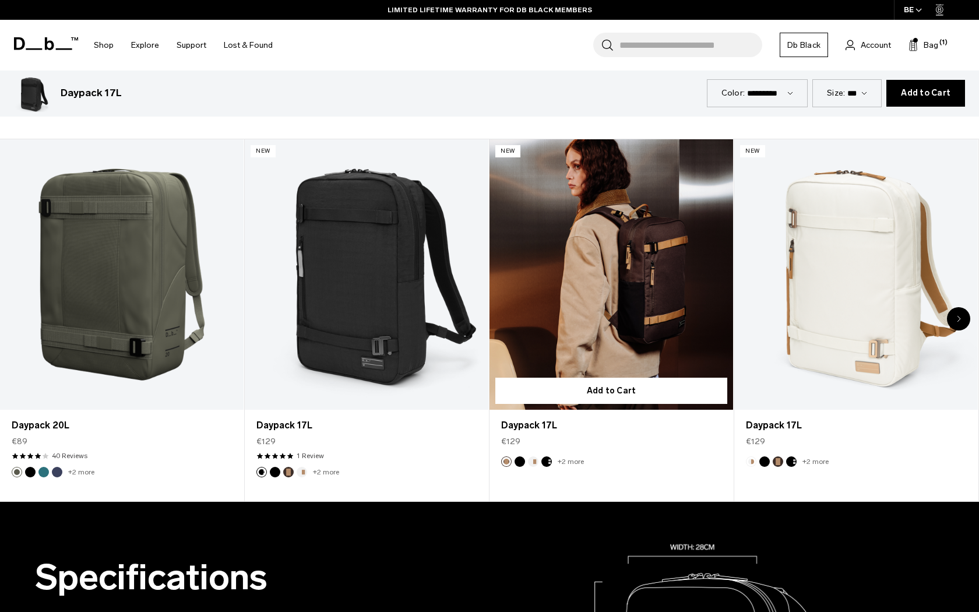
scroll to position [0, 0]
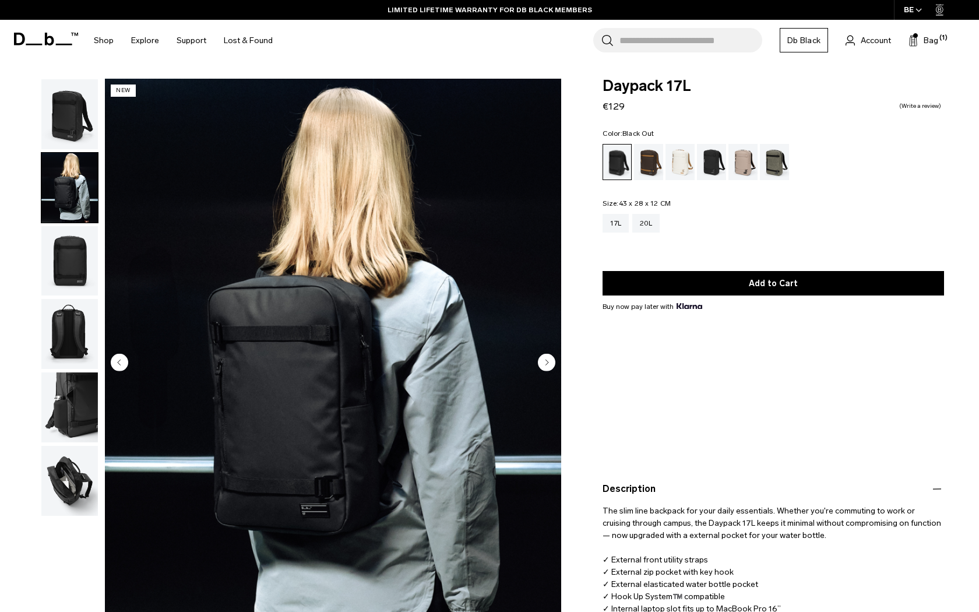
click at [71, 325] on img "button" at bounding box center [69, 334] width 57 height 70
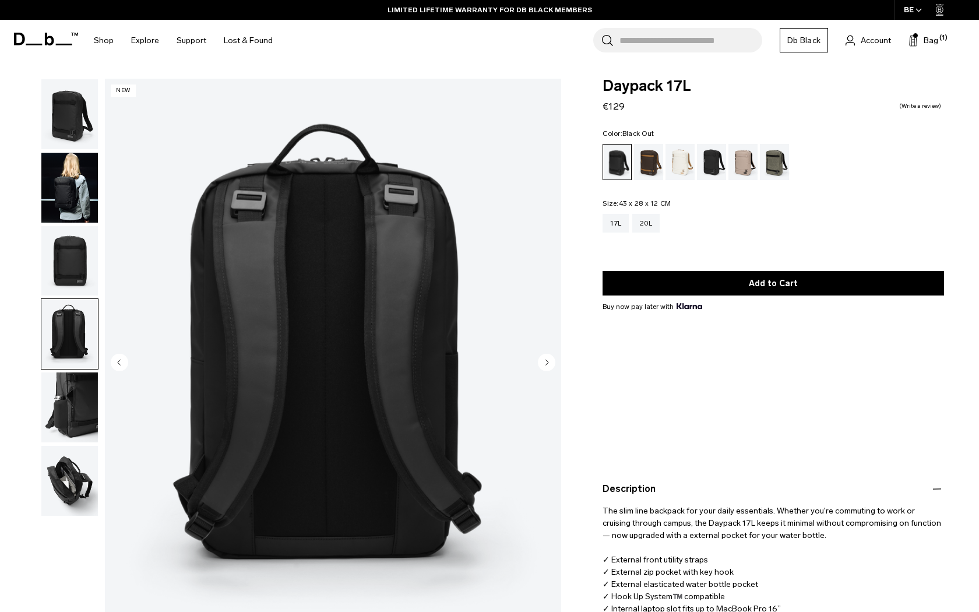
click at [56, 388] on img "button" at bounding box center [69, 407] width 57 height 70
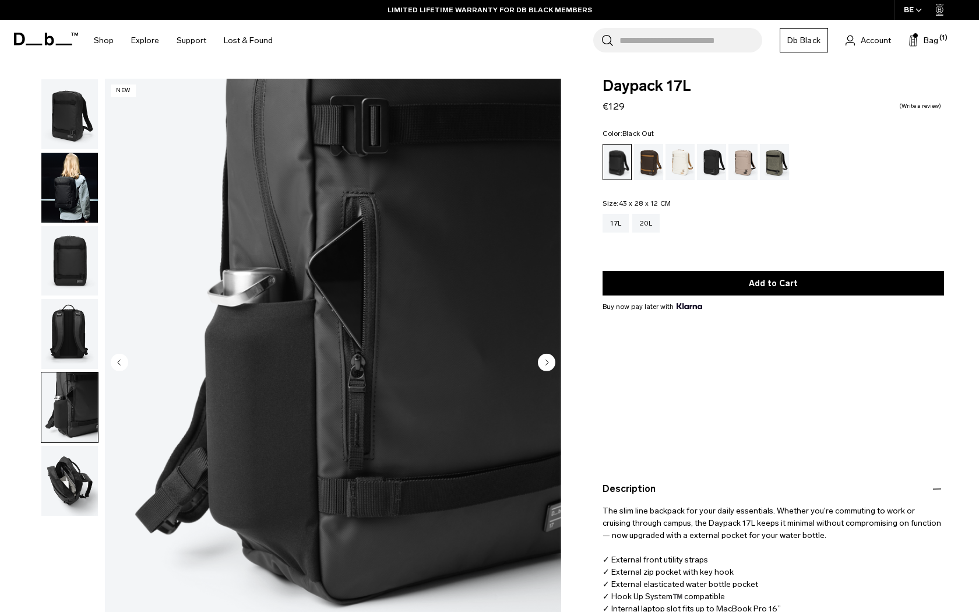
click at [73, 456] on img "button" at bounding box center [69, 481] width 57 height 70
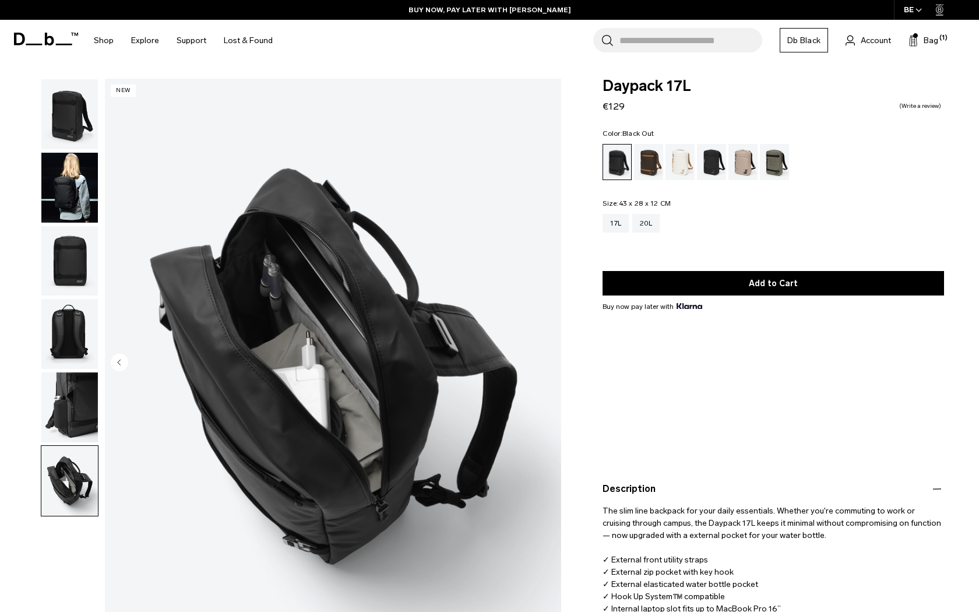
click at [71, 391] on img "button" at bounding box center [69, 407] width 57 height 70
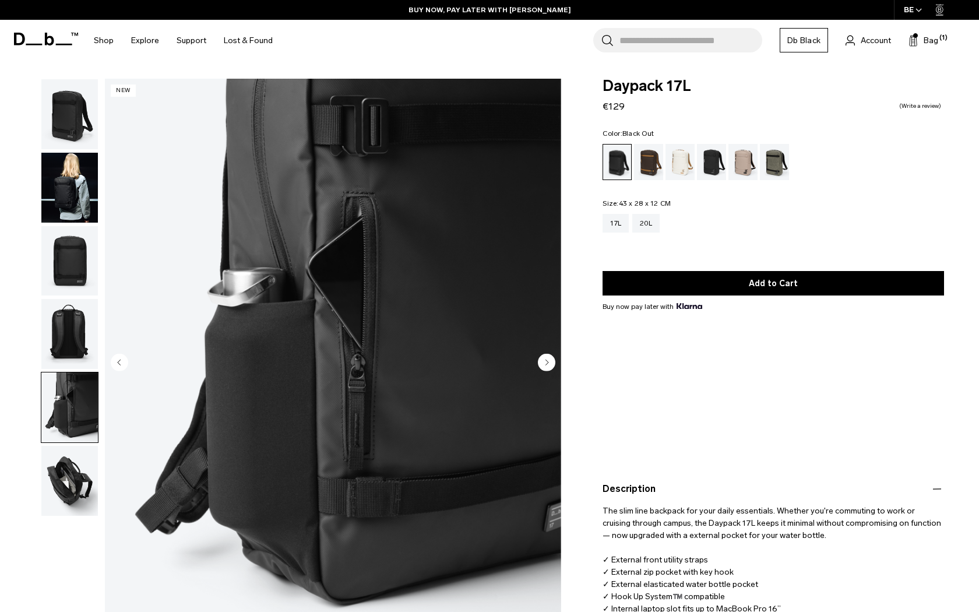
click at [68, 344] on img "button" at bounding box center [69, 334] width 57 height 70
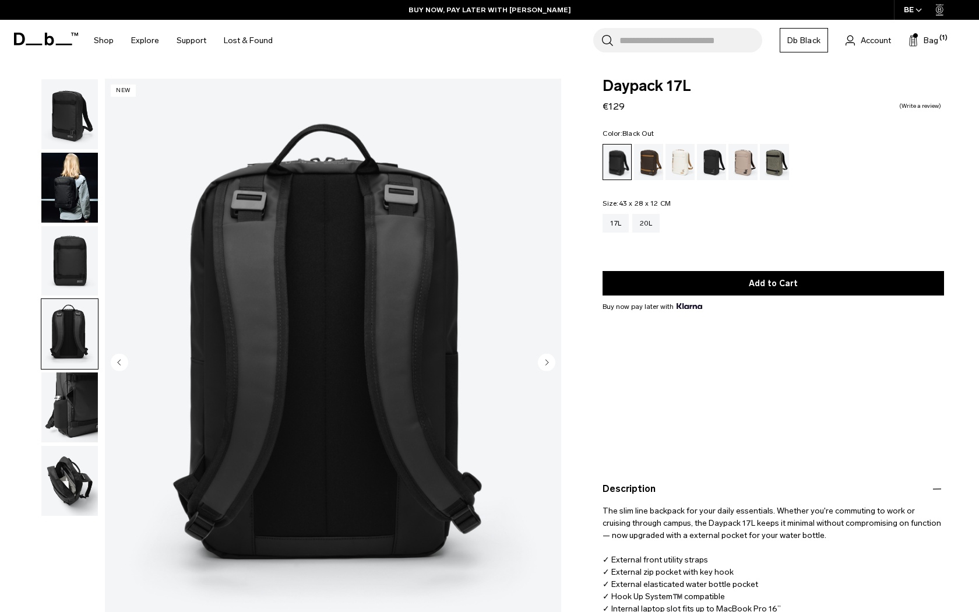
click at [68, 294] on img "button" at bounding box center [69, 261] width 57 height 70
